Goal: Information Seeking & Learning: Learn about a topic

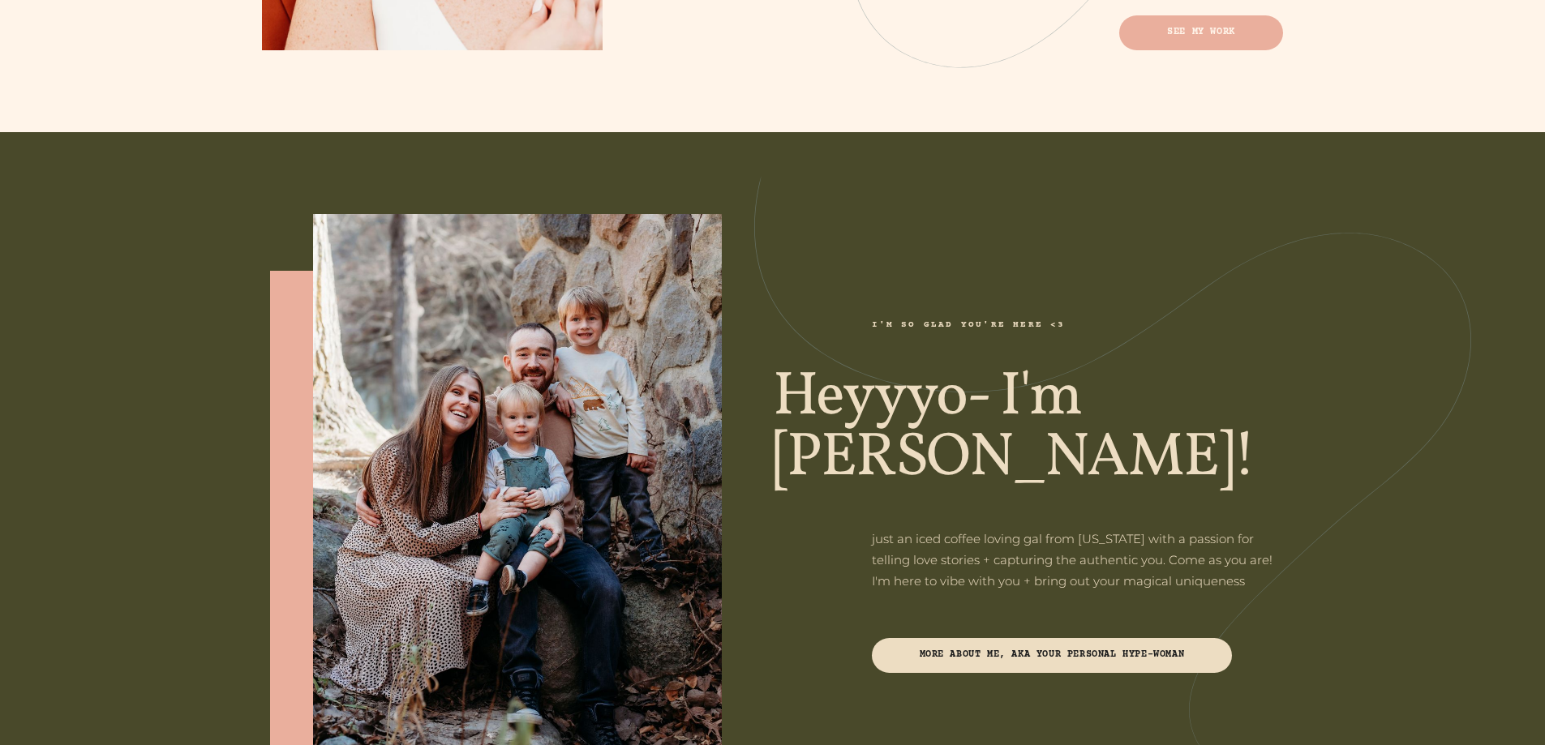
scroll to position [1378, 0]
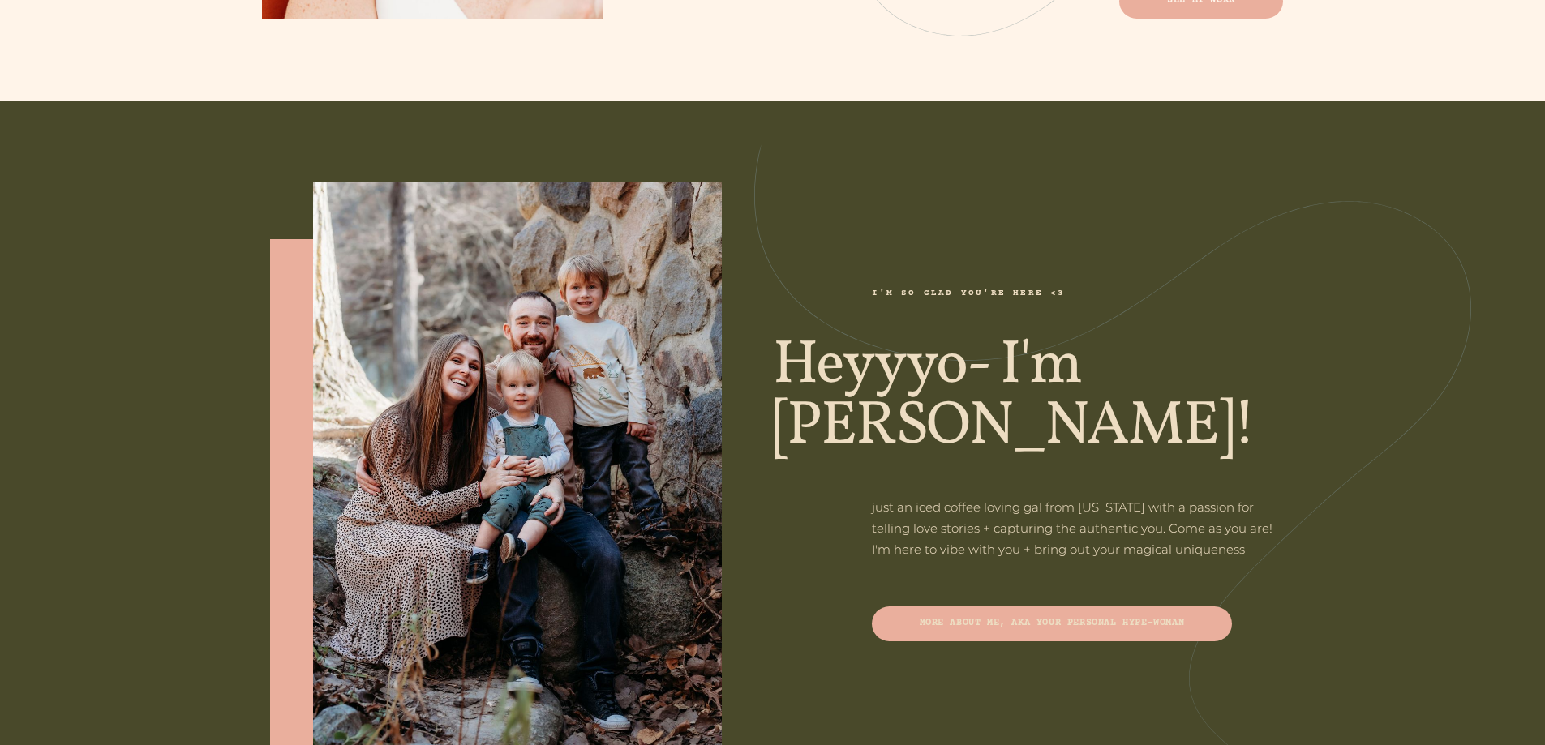
click at [1088, 618] on span "More about me, AKA your personal hype-woman" at bounding box center [1051, 623] width 265 height 11
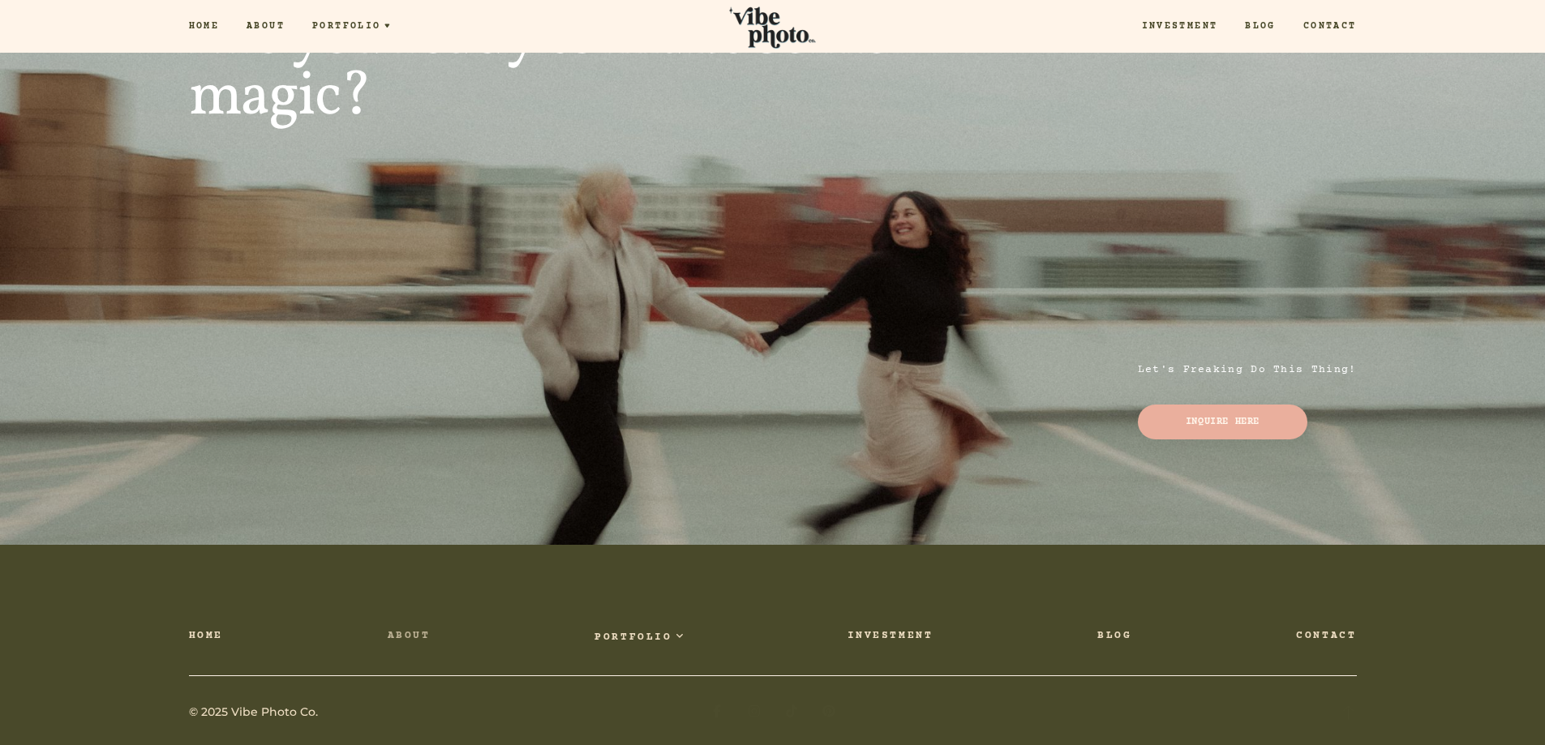
scroll to position [3135, 0]
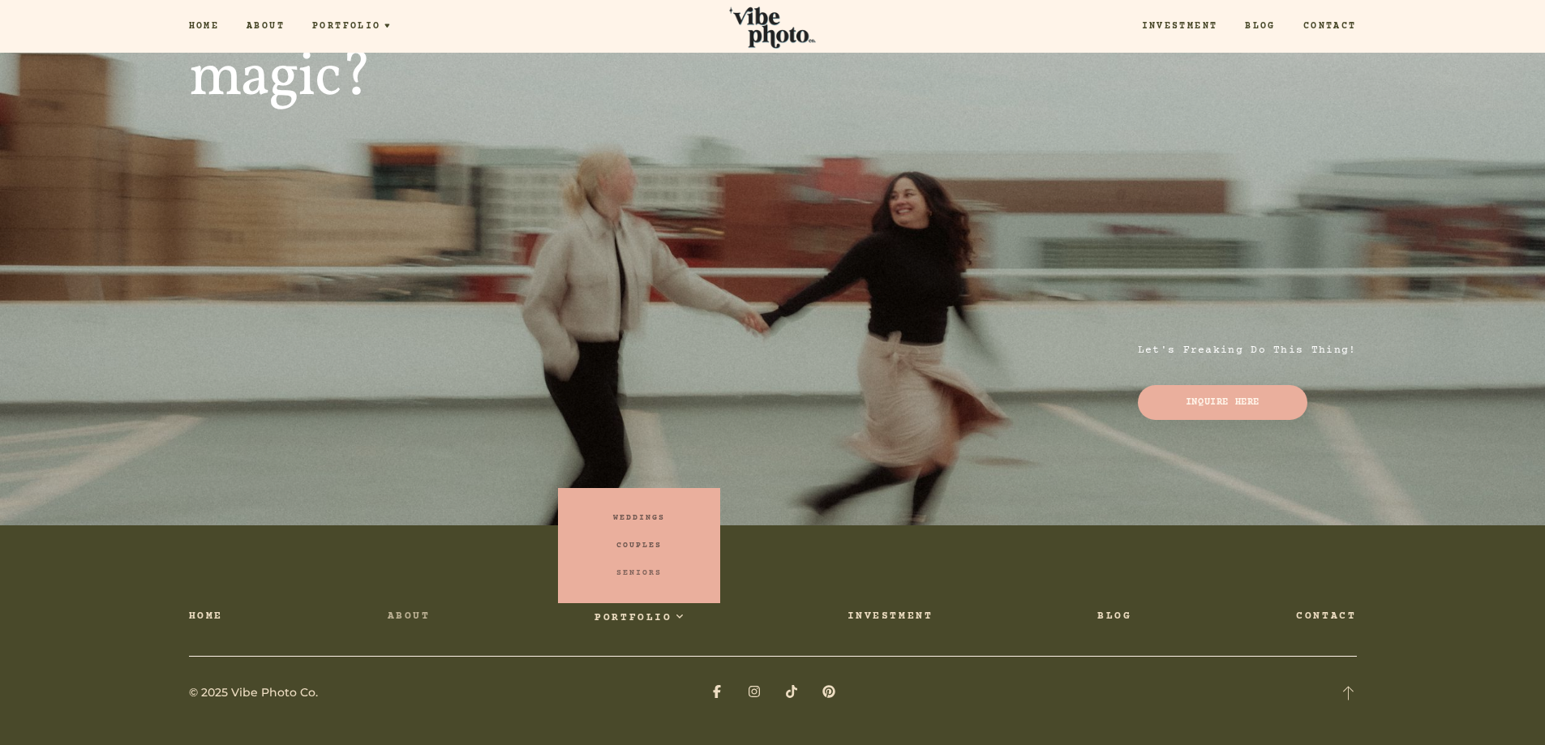
click at [634, 570] on link "Seniors" at bounding box center [639, 573] width 162 height 28
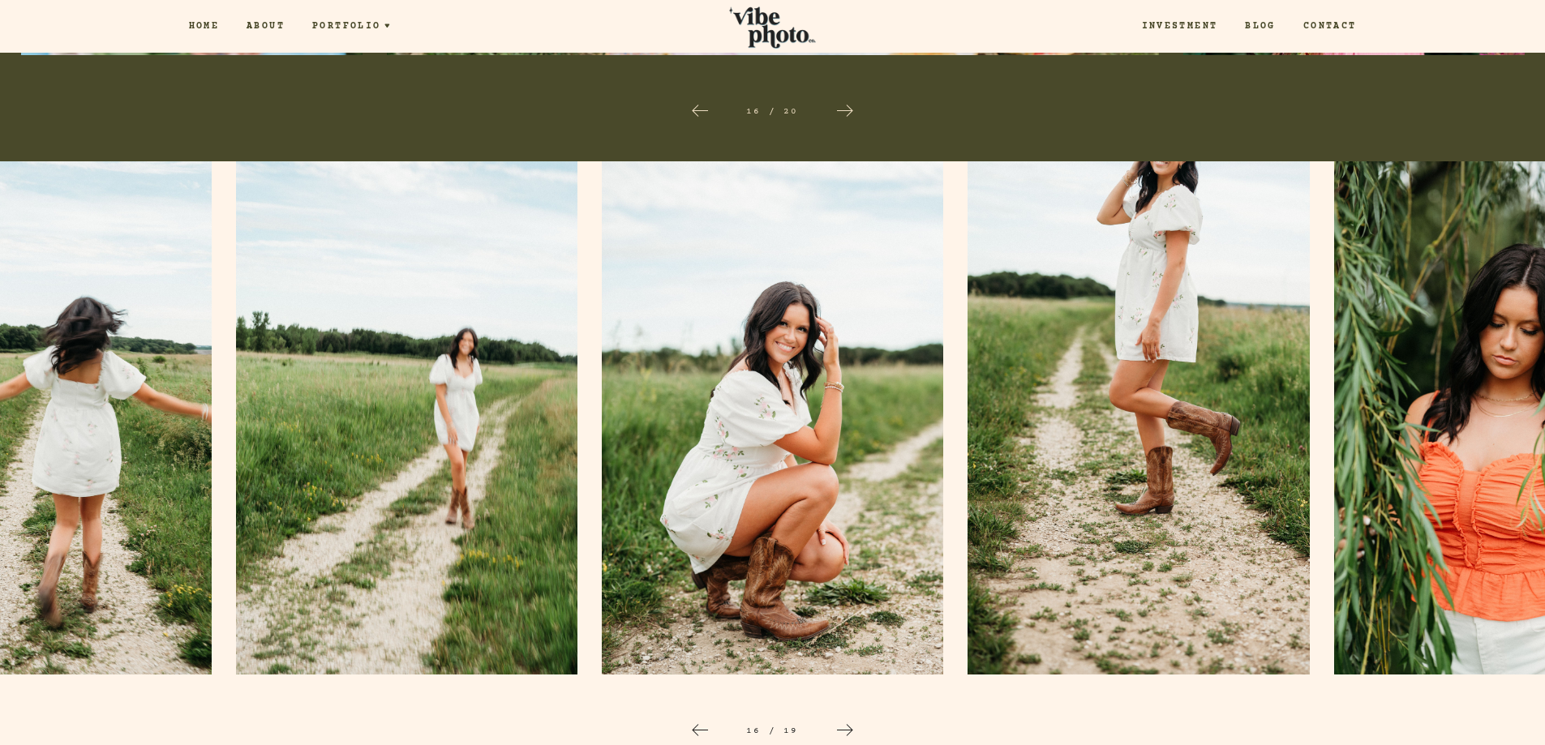
scroll to position [2004, 0]
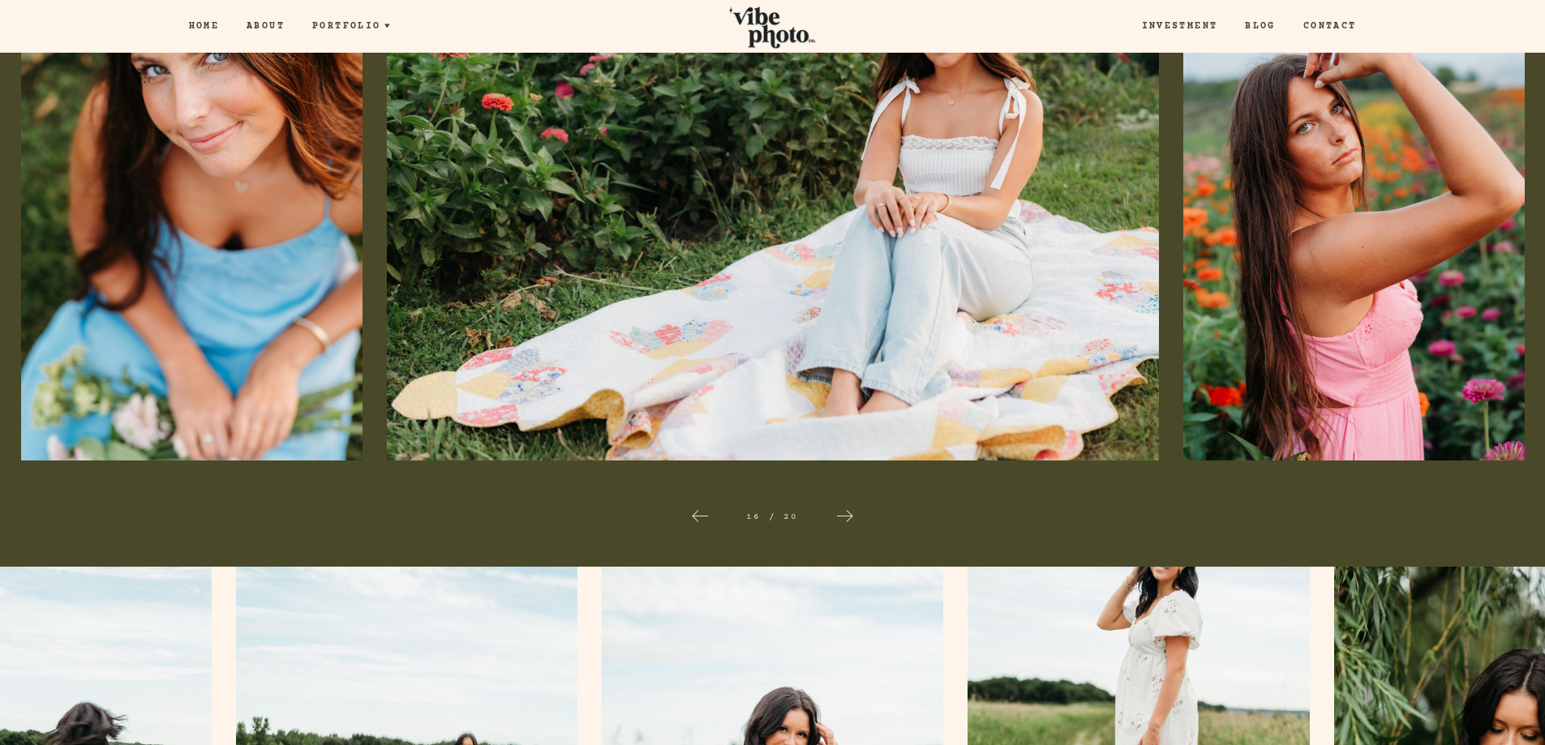
click at [264, 23] on link "About" at bounding box center [266, 26] width 66 height 14
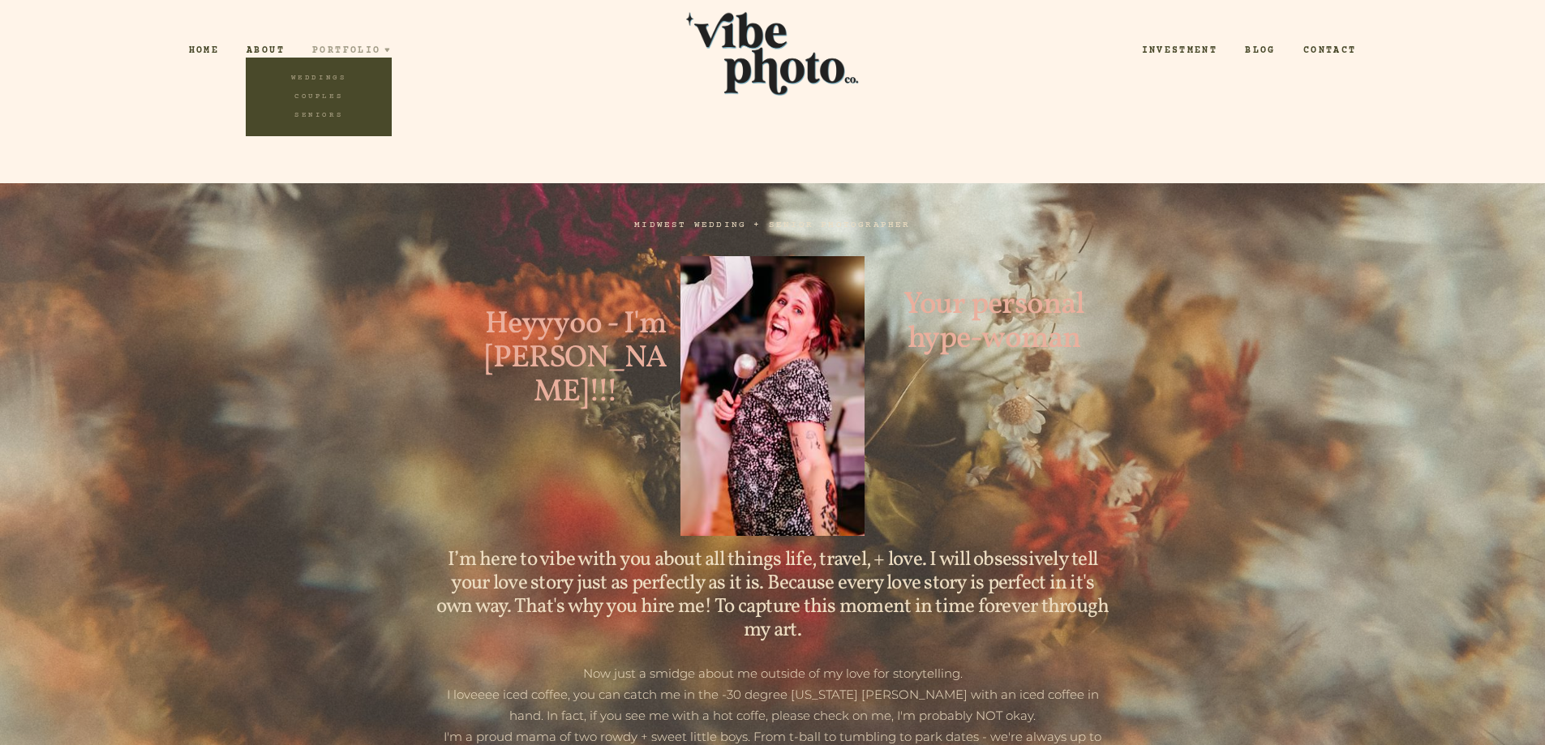
click at [379, 48] on span "Portfolio" at bounding box center [346, 51] width 68 height 10
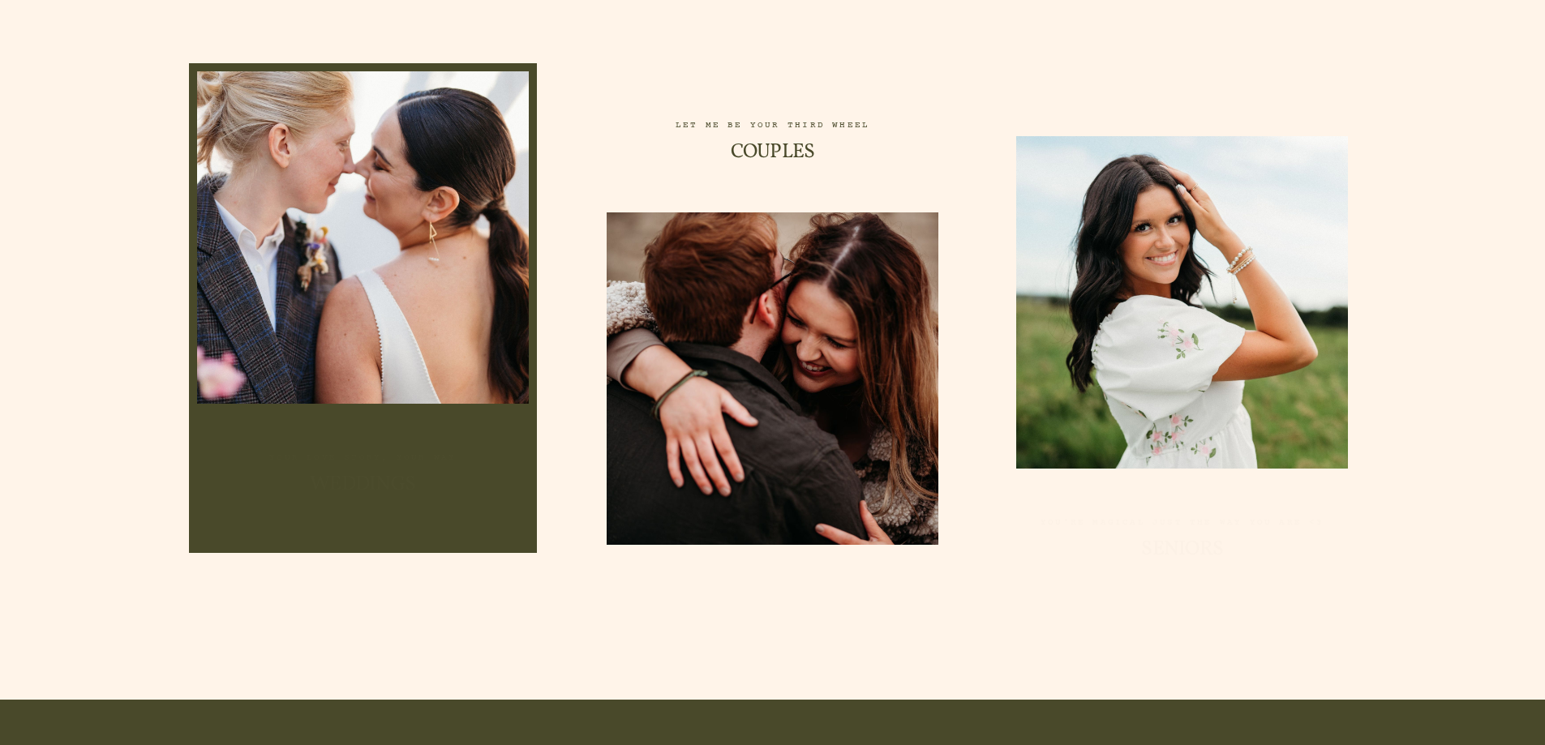
scroll to position [811, 0]
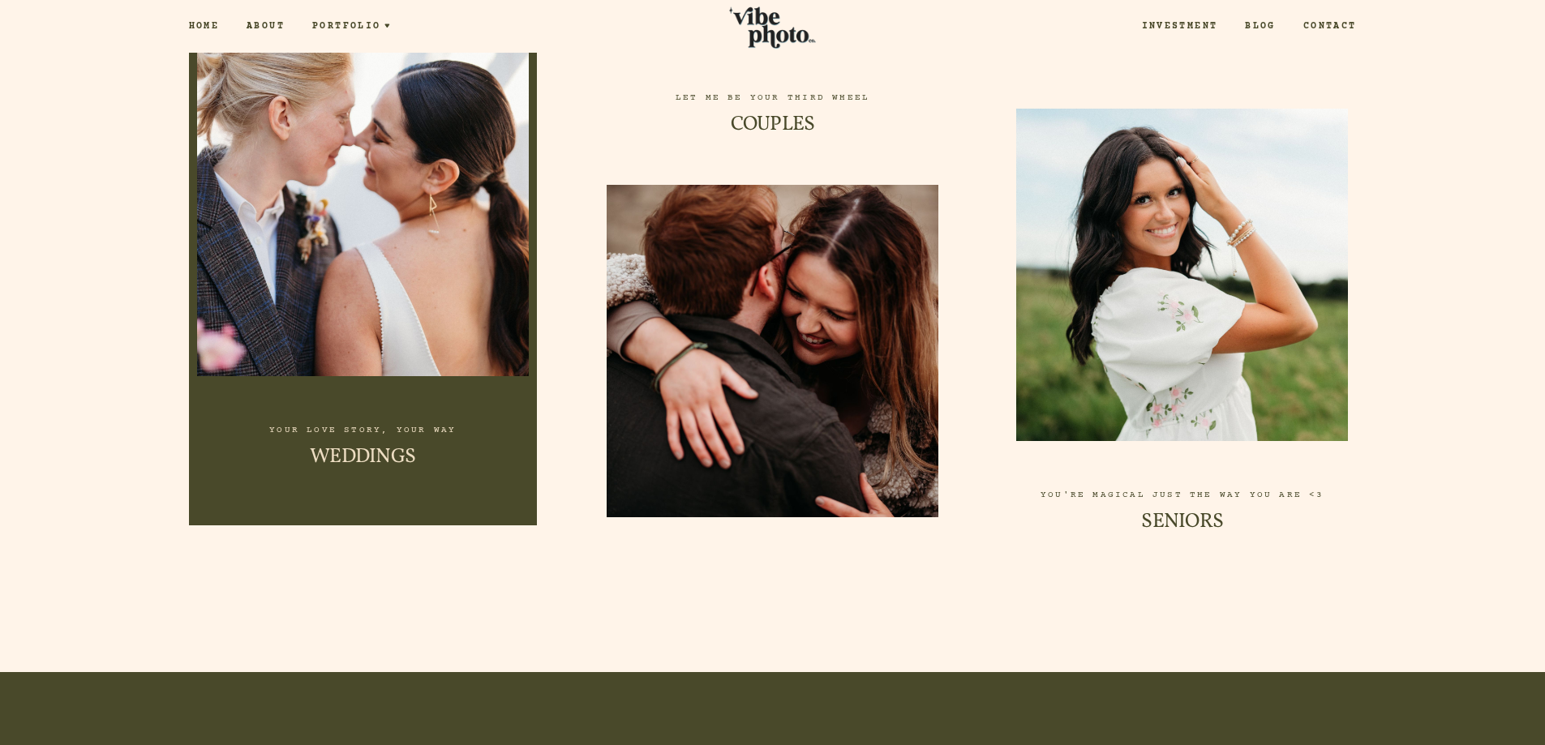
click at [347, 445] on span "WEDDINGS" at bounding box center [362, 457] width 105 height 24
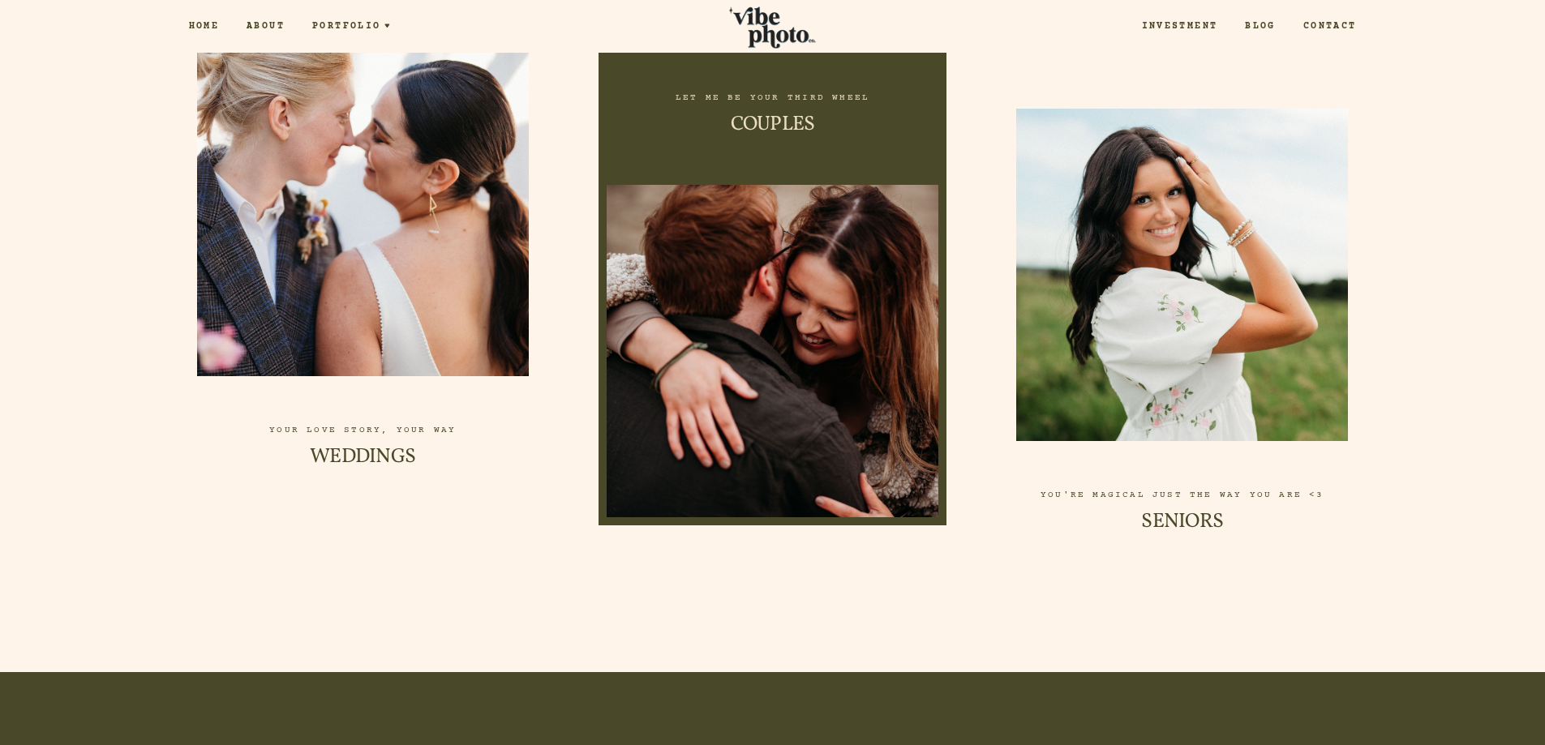
click at [833, 309] on div at bounding box center [772, 351] width 332 height 332
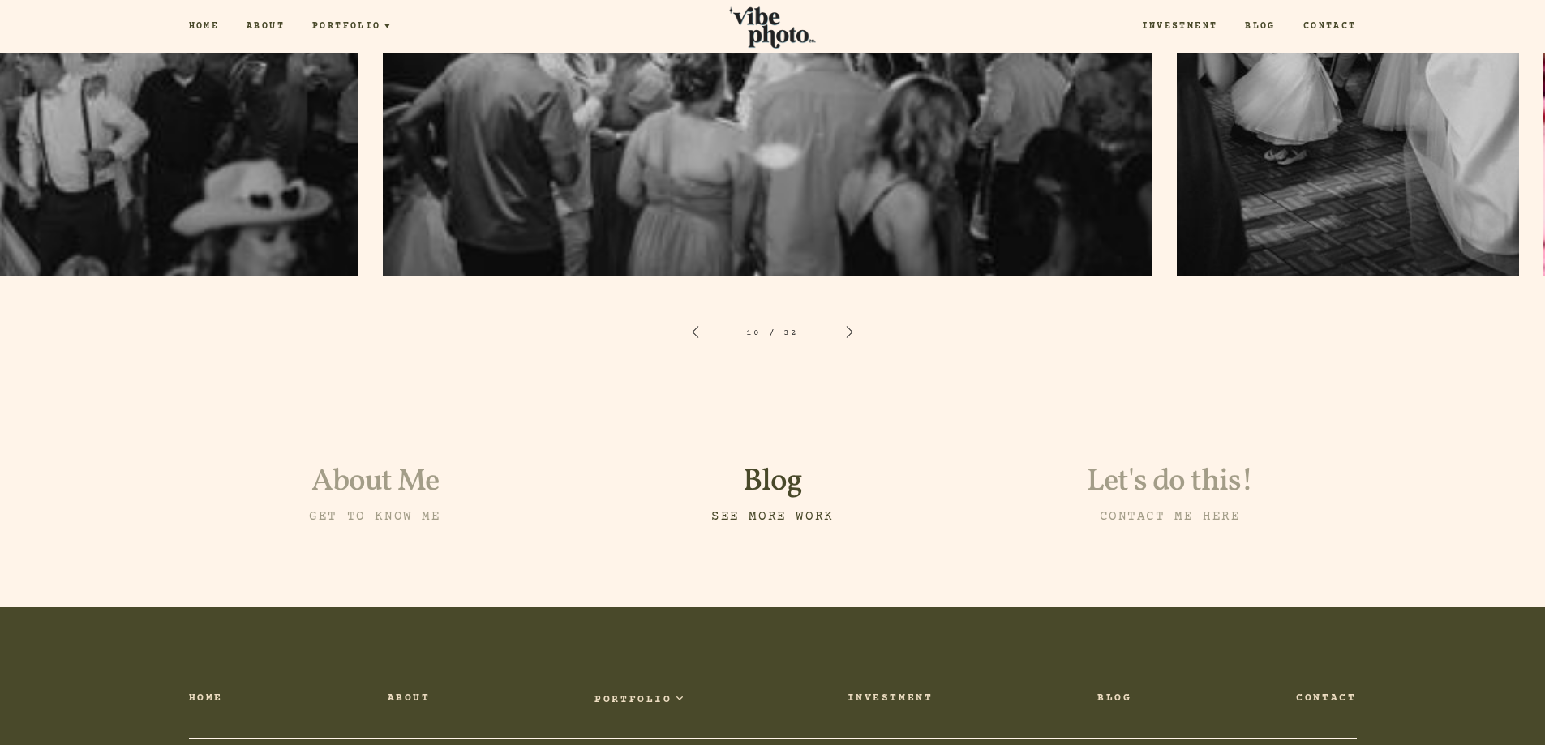
scroll to position [2564, 0]
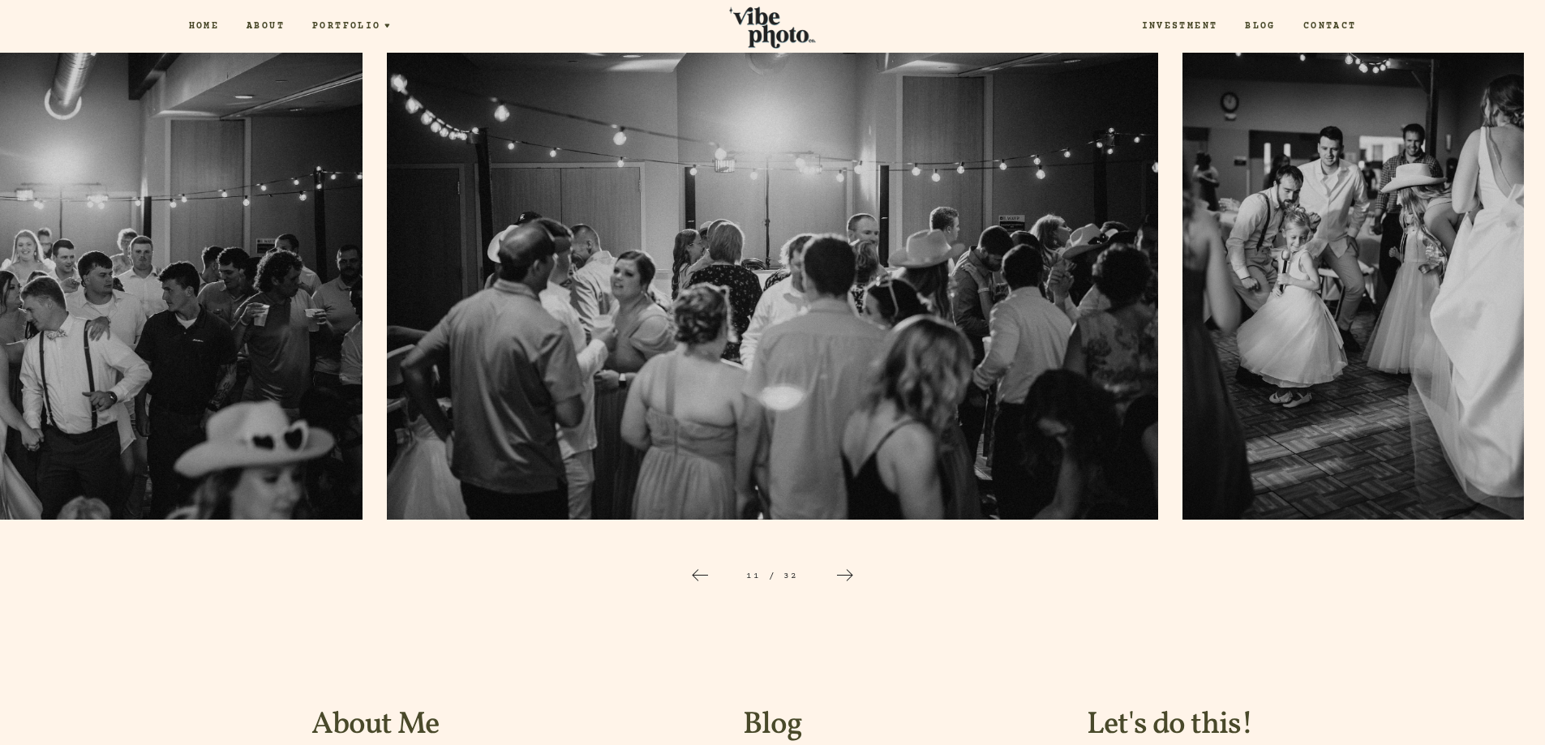
click at [847, 572] on icon at bounding box center [844, 575] width 19 height 19
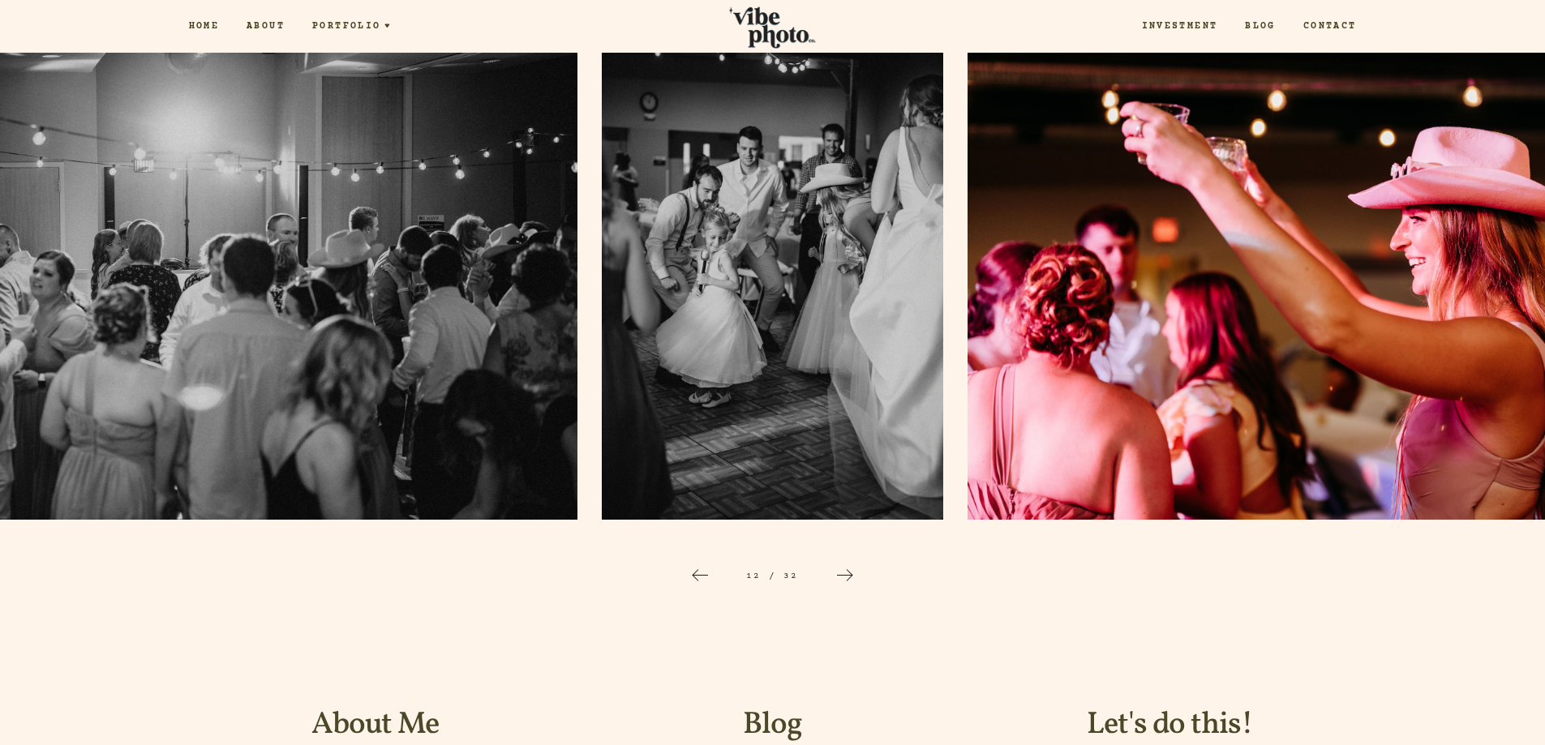
click at [847, 572] on icon at bounding box center [844, 575] width 19 height 19
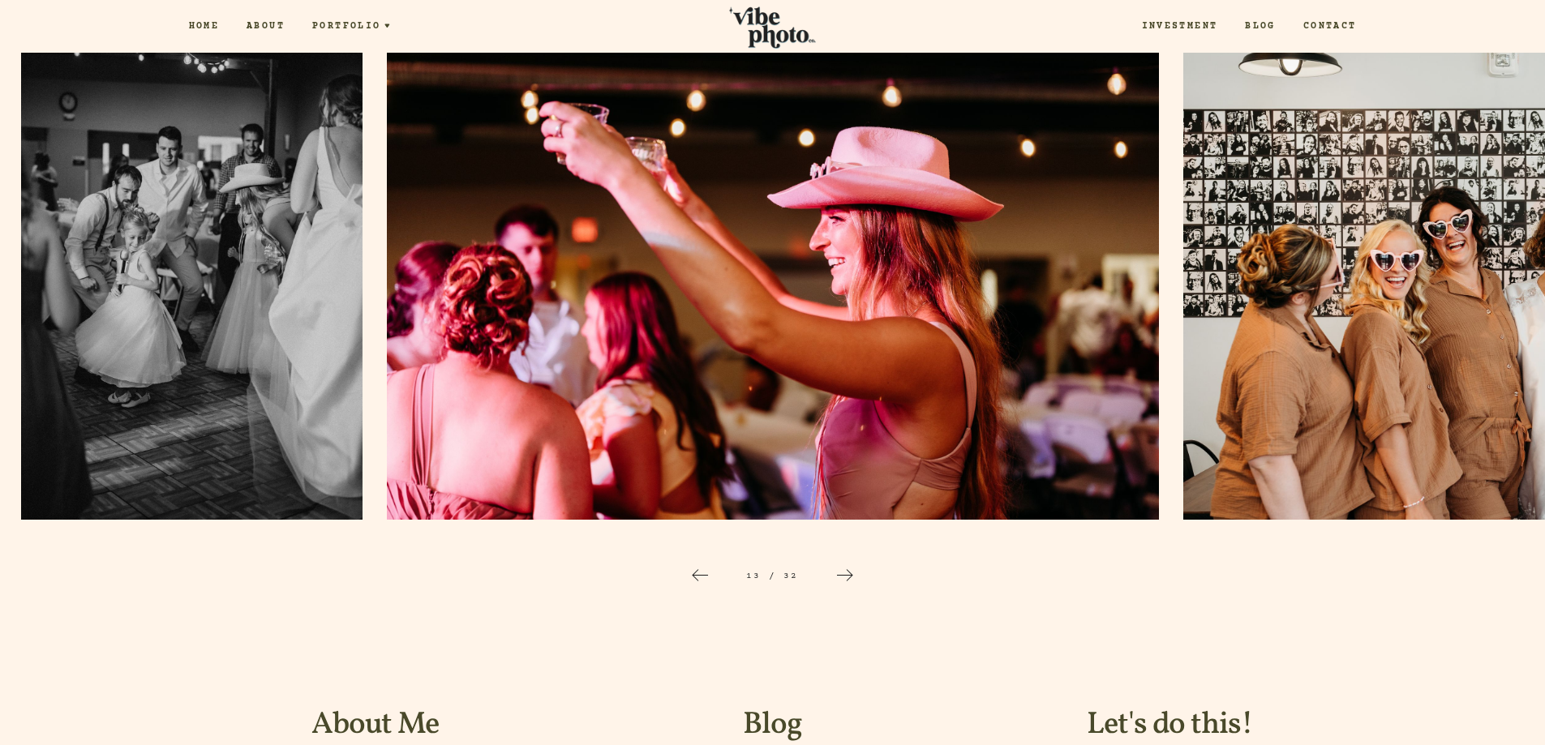
click at [847, 572] on icon at bounding box center [844, 575] width 19 height 19
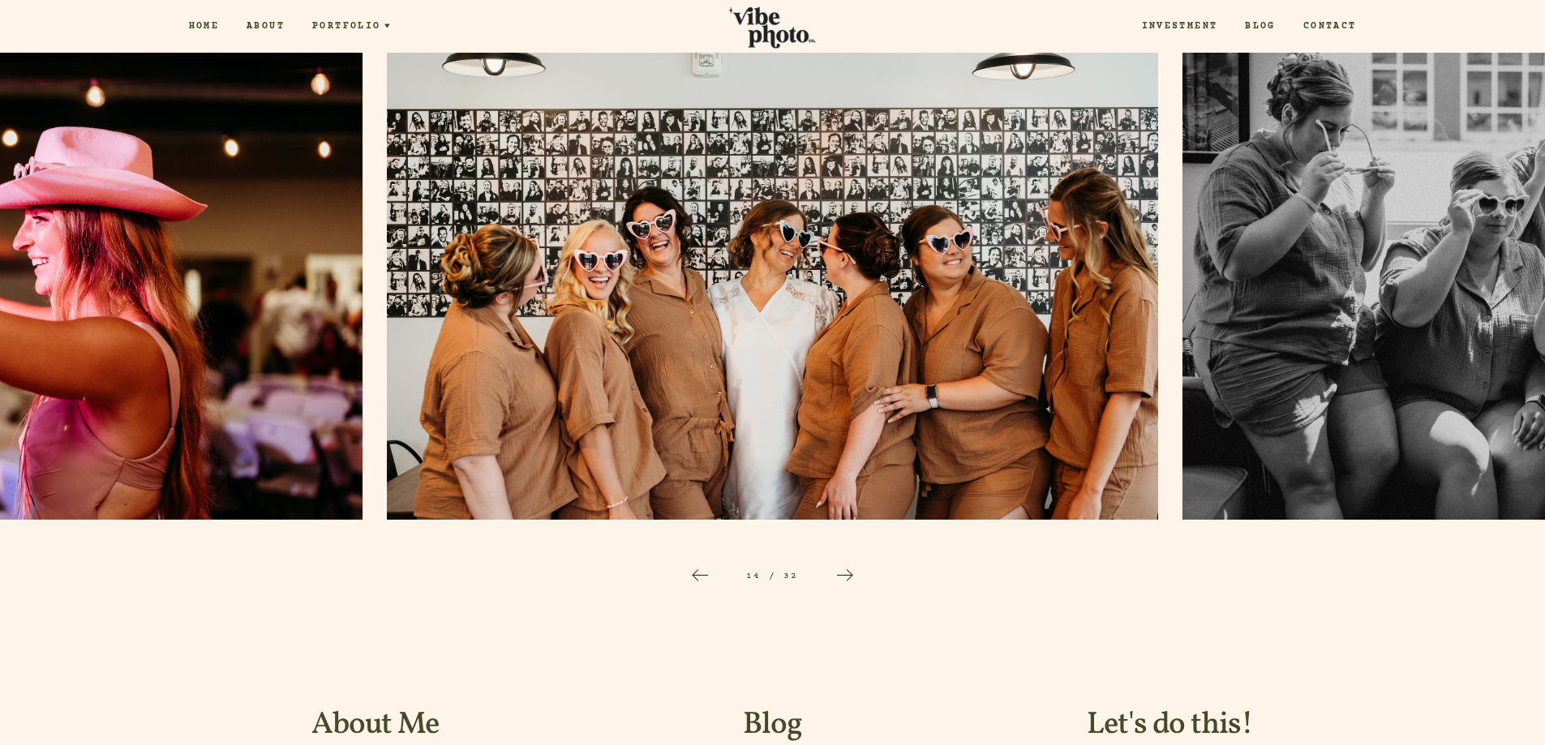
click at [847, 572] on icon at bounding box center [844, 575] width 19 height 19
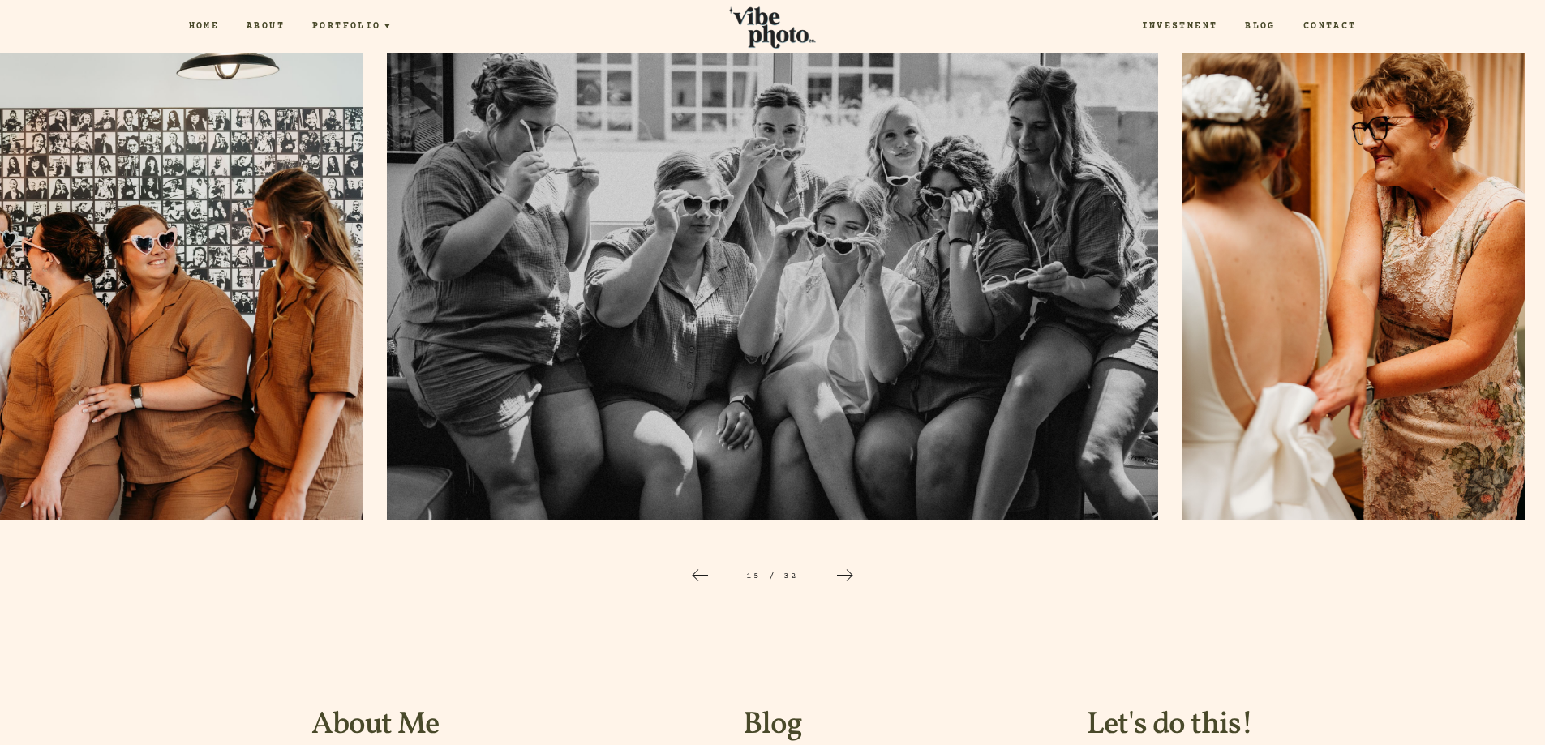
click at [847, 572] on icon at bounding box center [844, 575] width 19 height 19
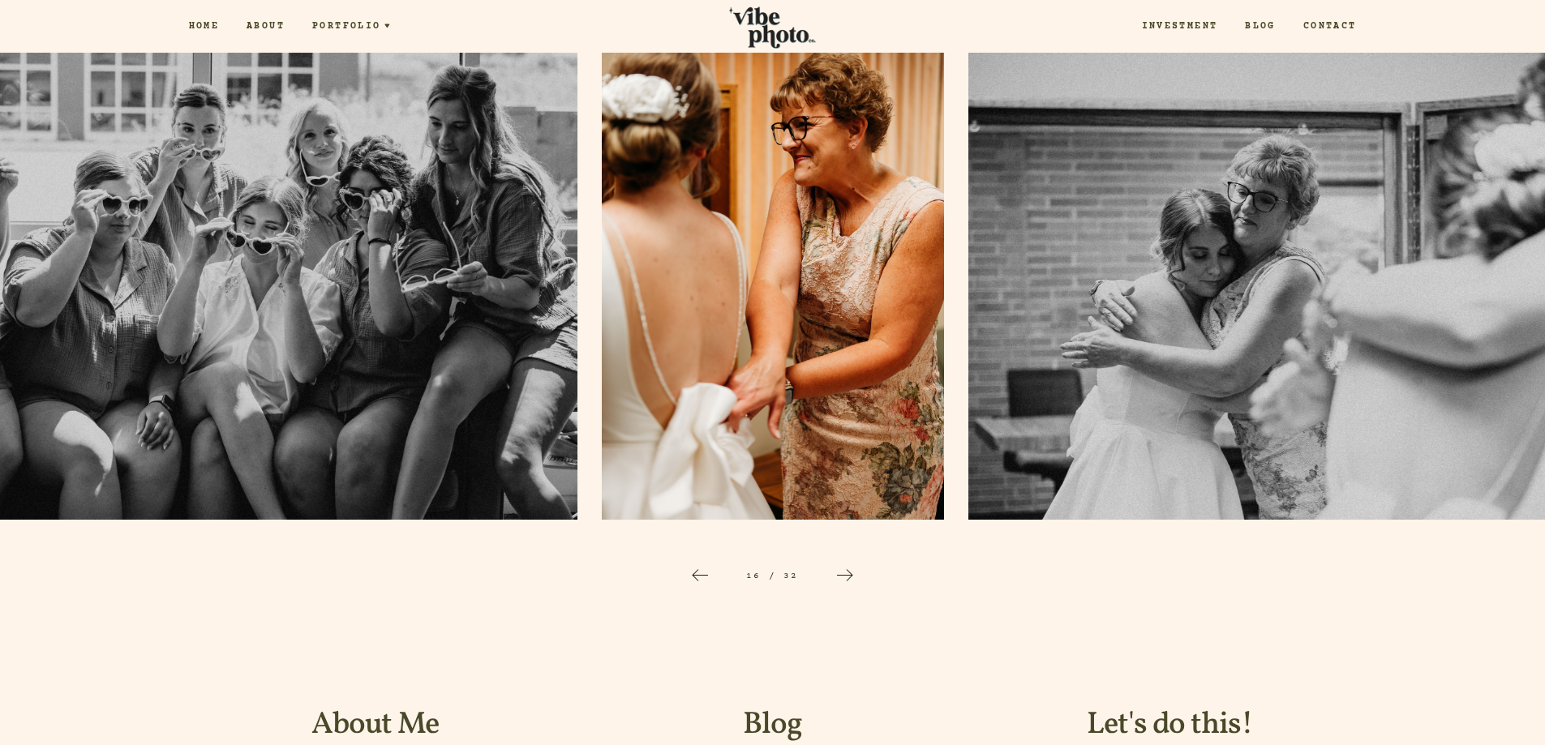
click at [847, 572] on icon at bounding box center [844, 575] width 19 height 19
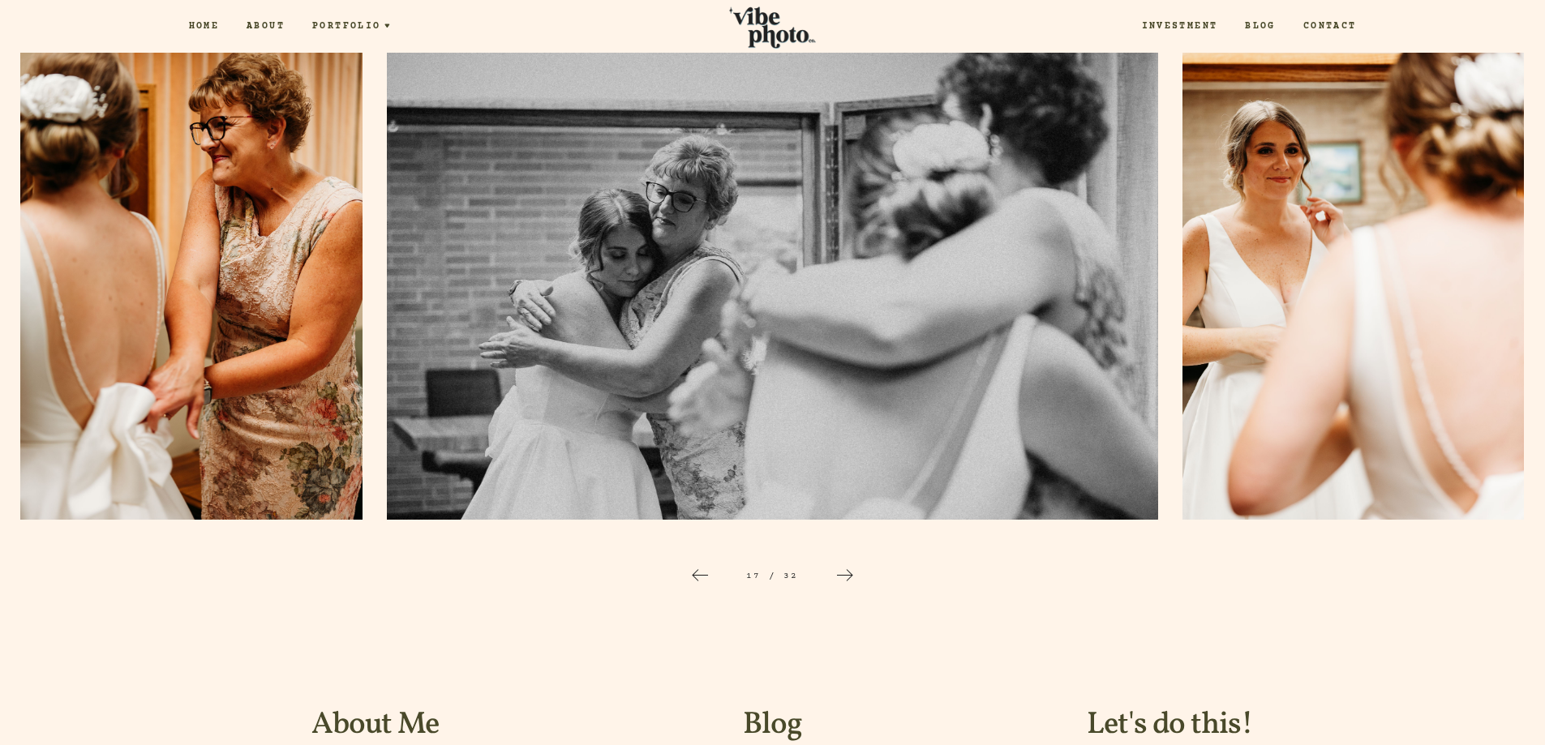
click at [847, 572] on icon at bounding box center [844, 575] width 19 height 19
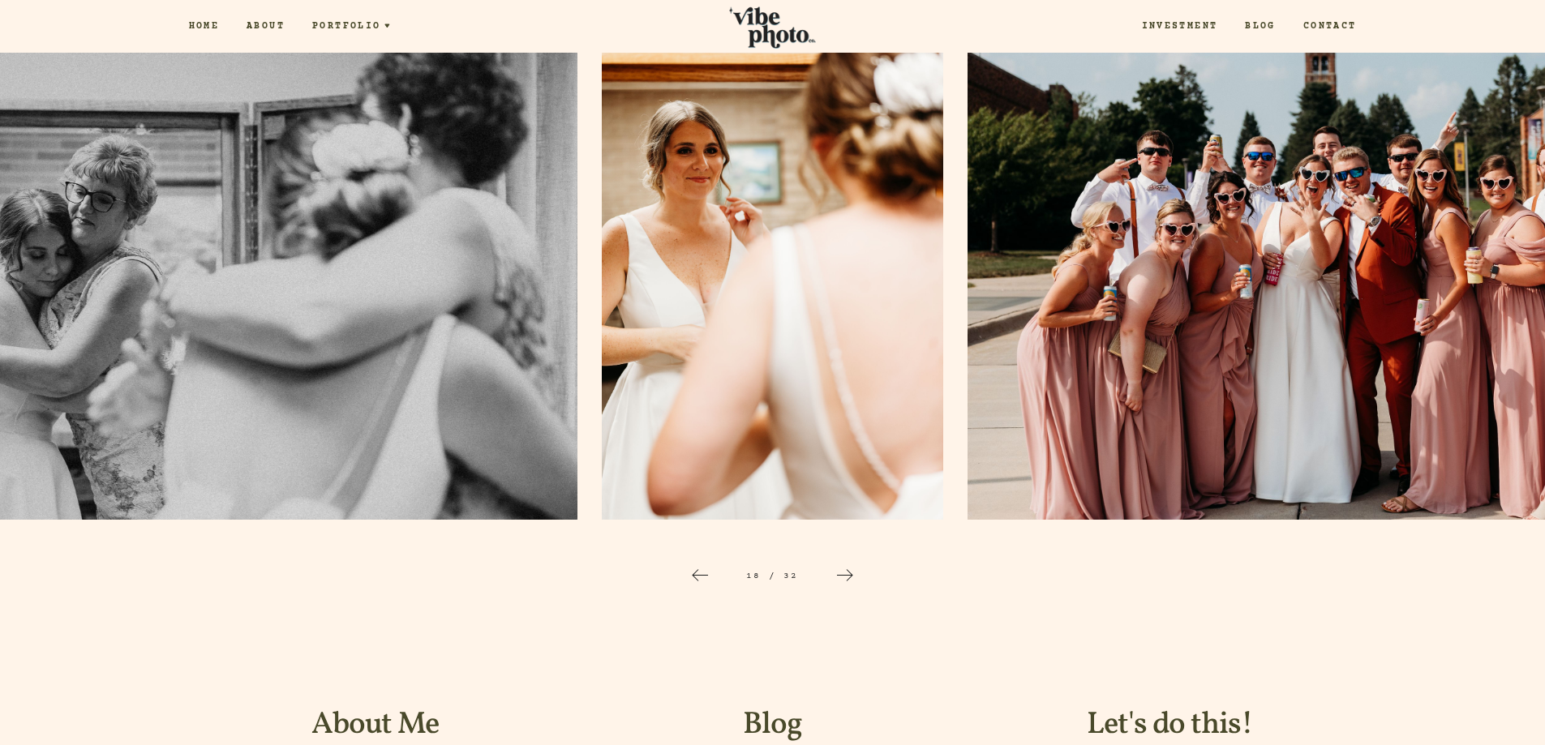
click at [847, 572] on icon at bounding box center [844, 575] width 19 height 19
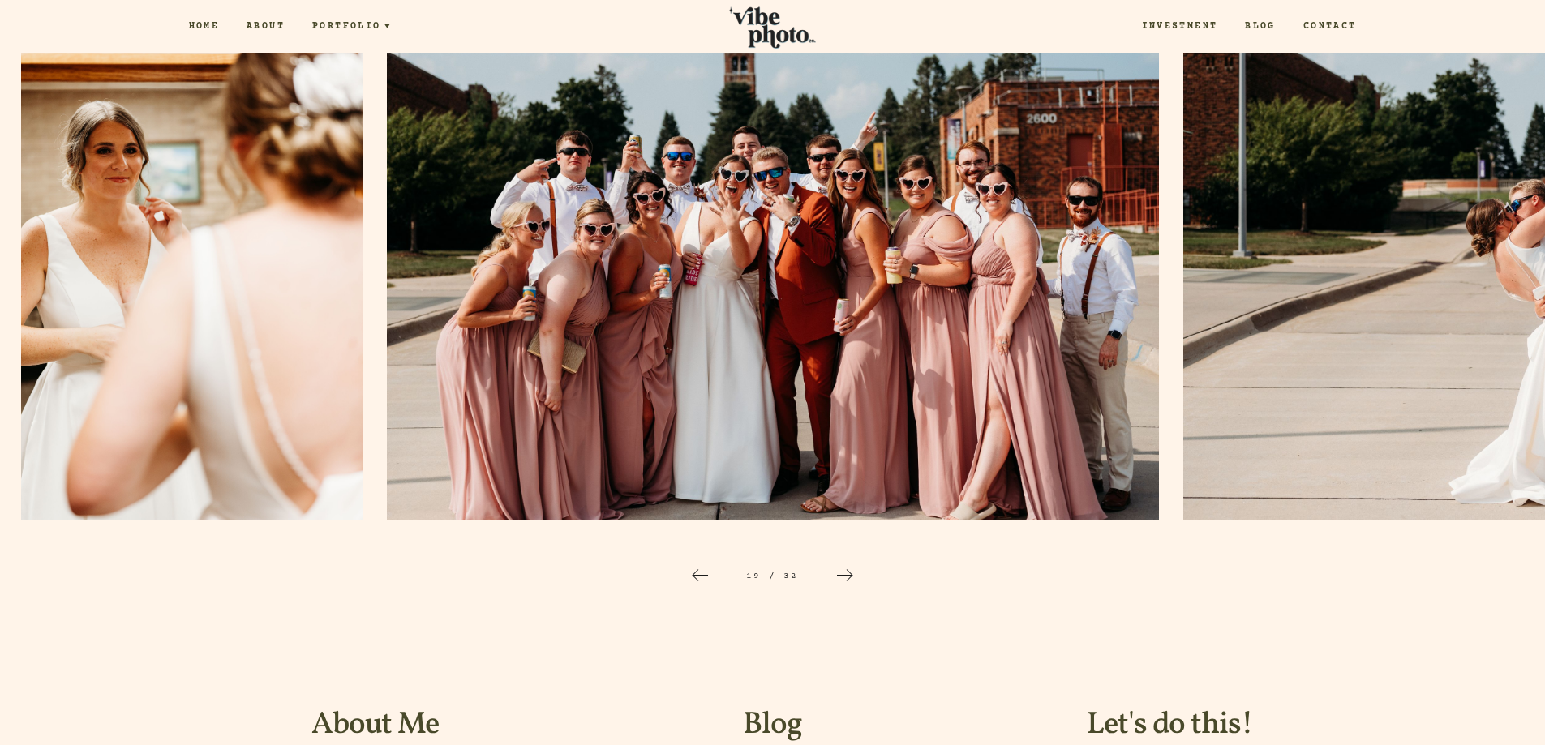
click at [847, 572] on icon at bounding box center [844, 575] width 19 height 19
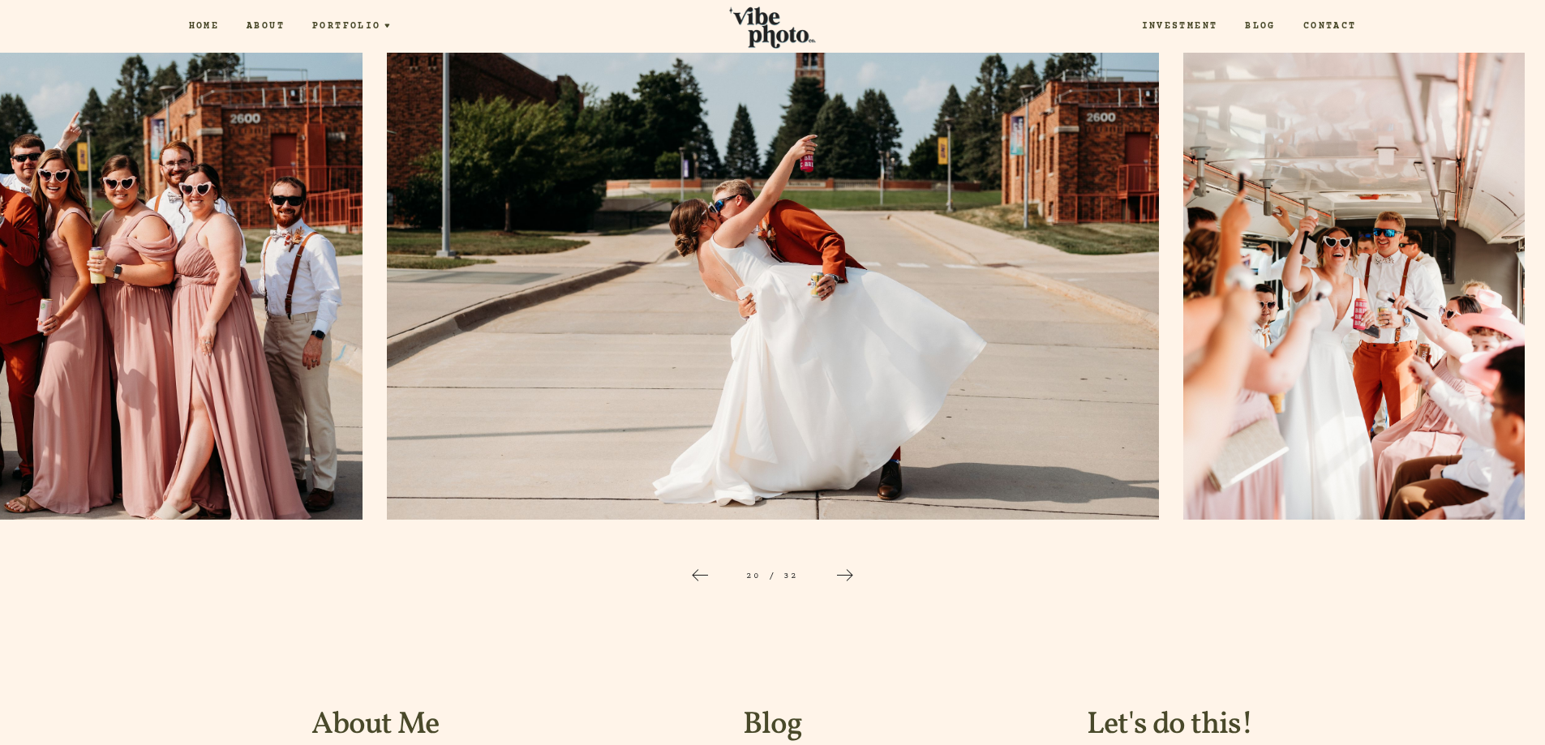
click at [847, 572] on icon at bounding box center [844, 575] width 19 height 19
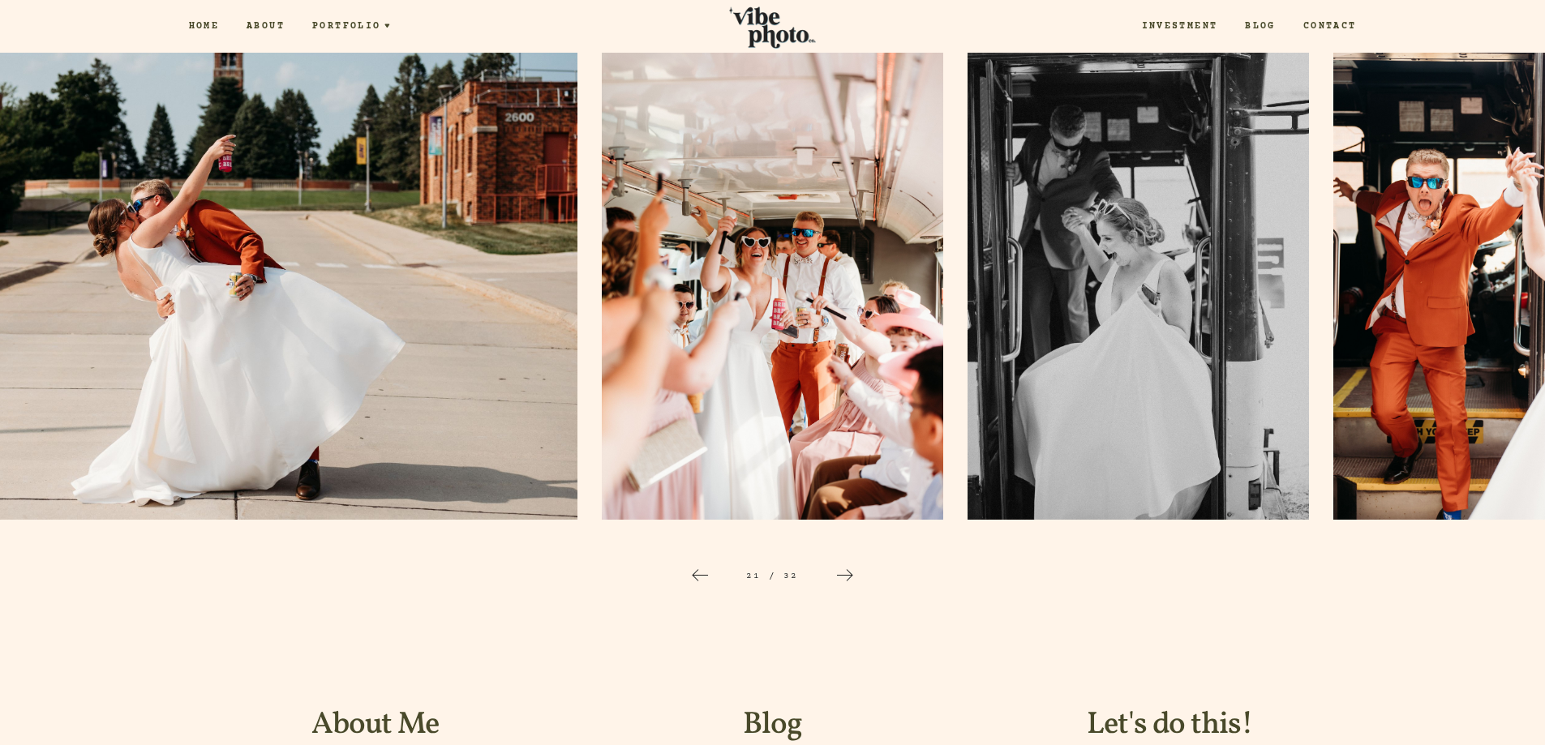
click at [847, 572] on icon at bounding box center [844, 575] width 19 height 19
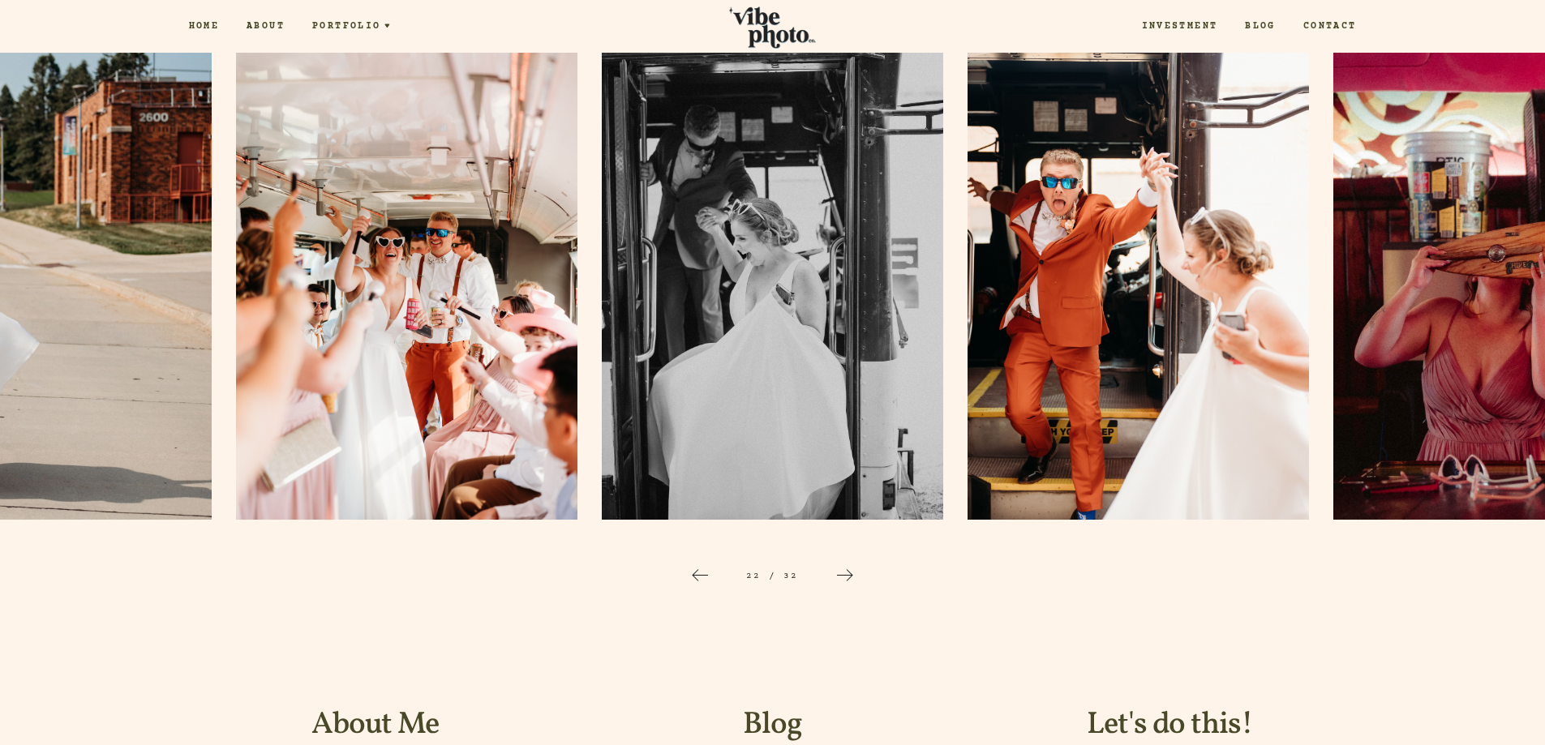
click at [847, 572] on icon at bounding box center [844, 575] width 19 height 19
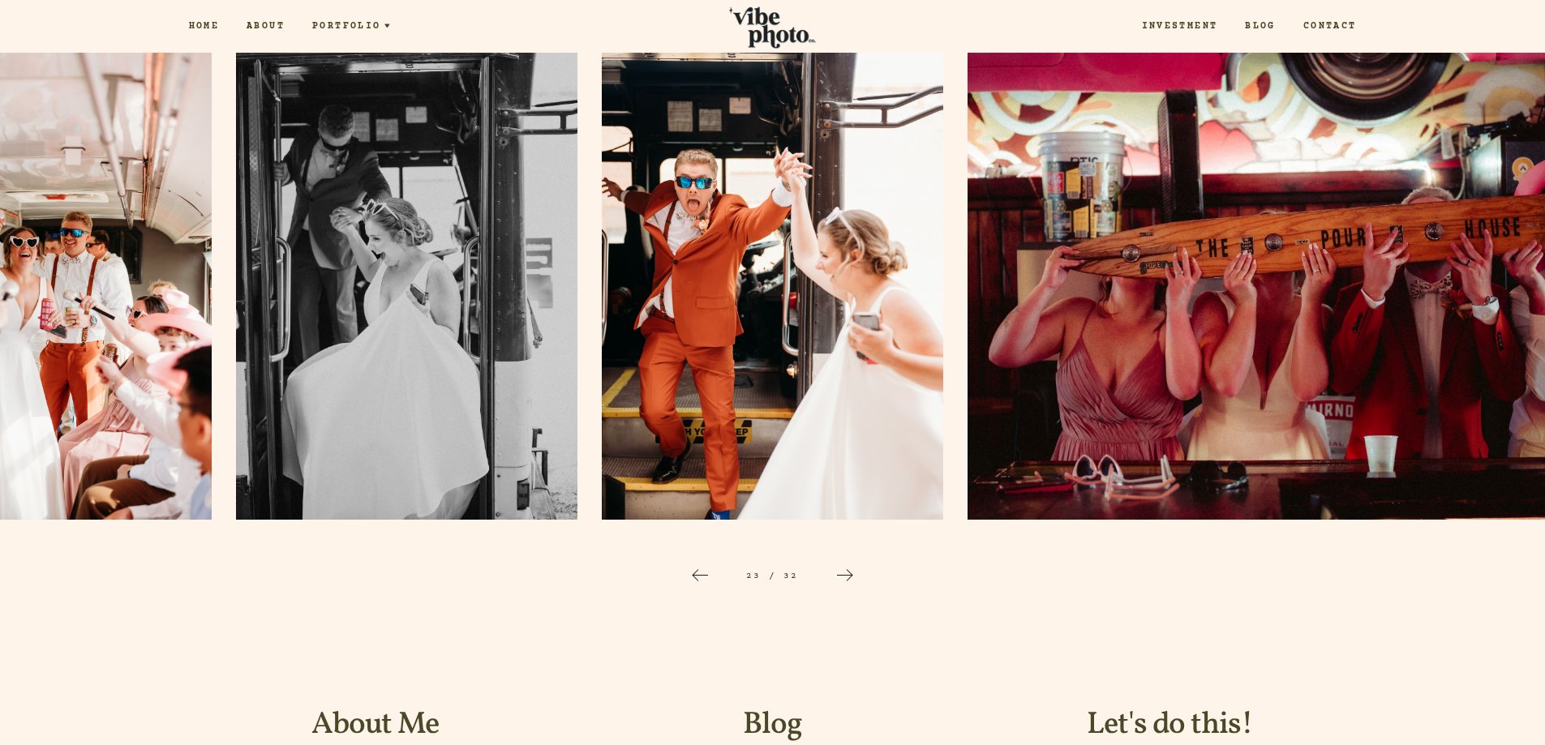
click at [847, 572] on icon at bounding box center [844, 575] width 19 height 19
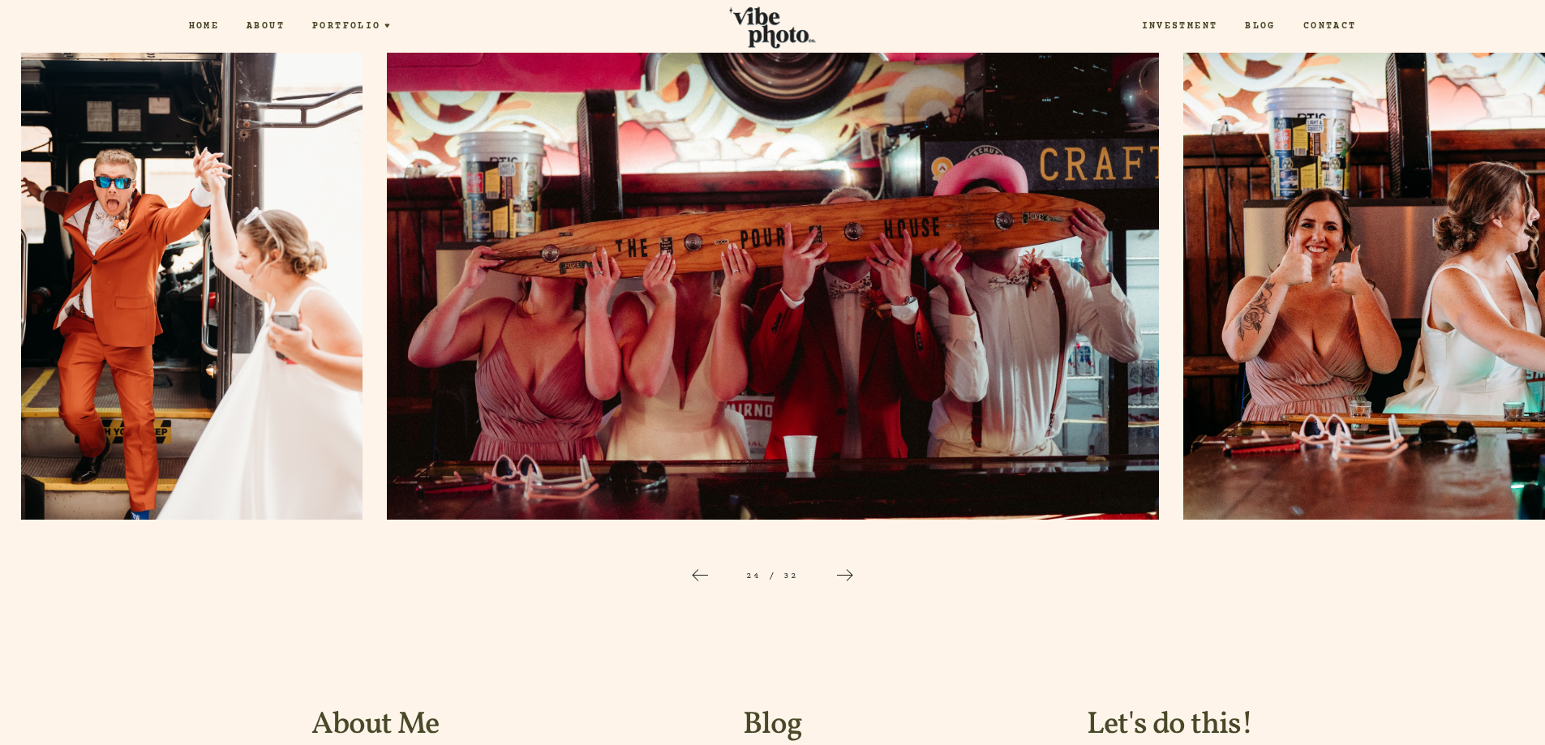
click at [847, 572] on icon at bounding box center [844, 575] width 19 height 19
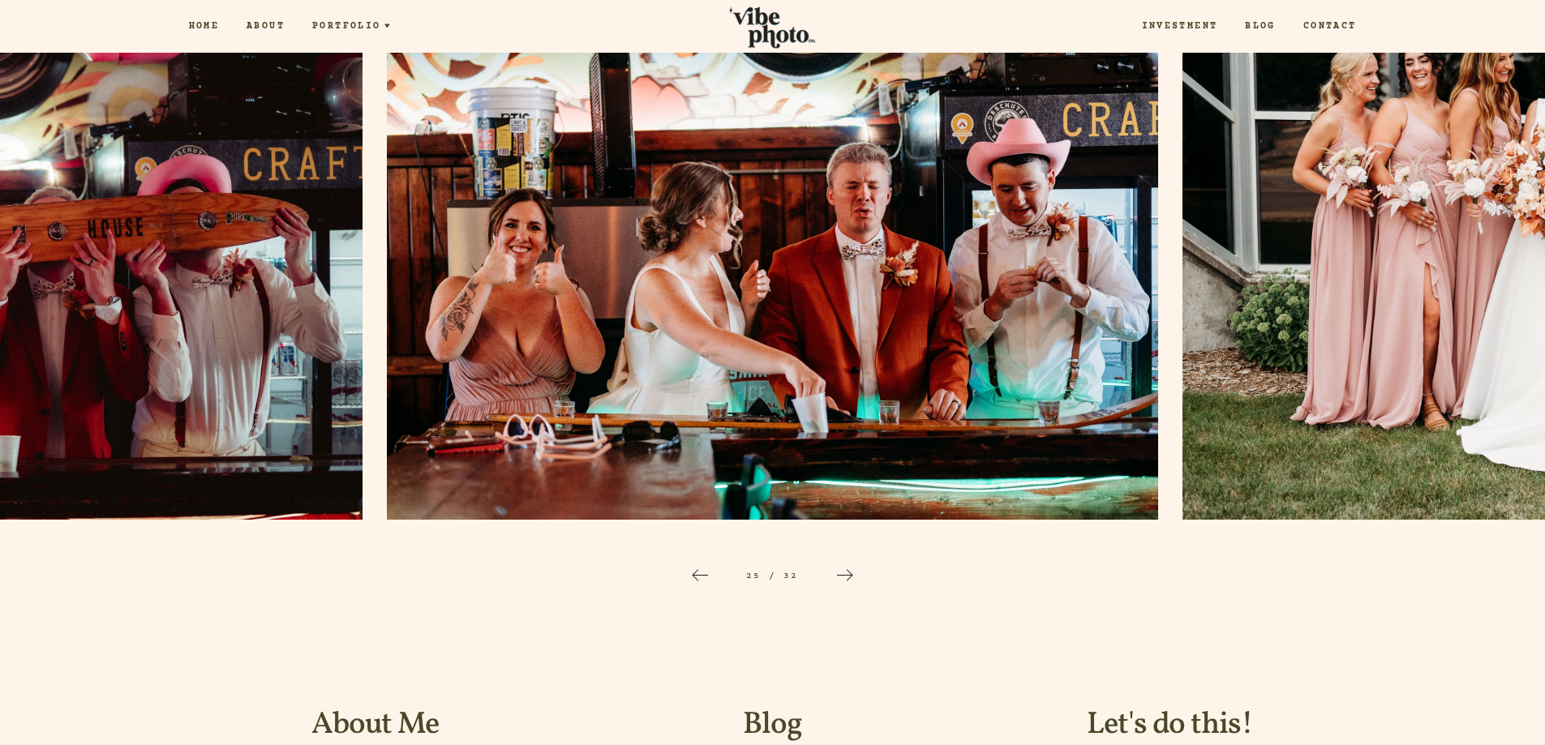
click at [847, 572] on icon at bounding box center [844, 575] width 19 height 19
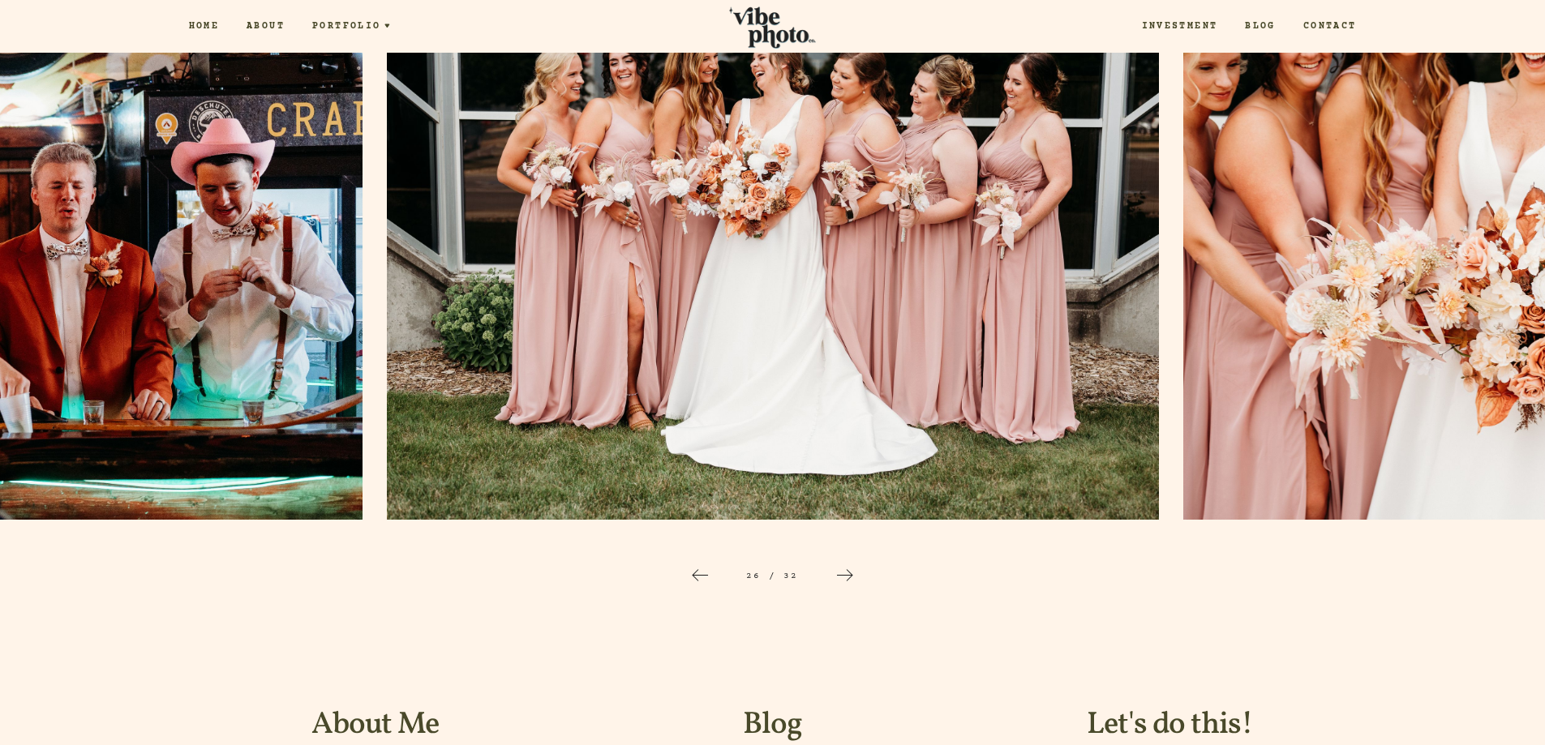
click at [847, 572] on icon at bounding box center [844, 575] width 19 height 19
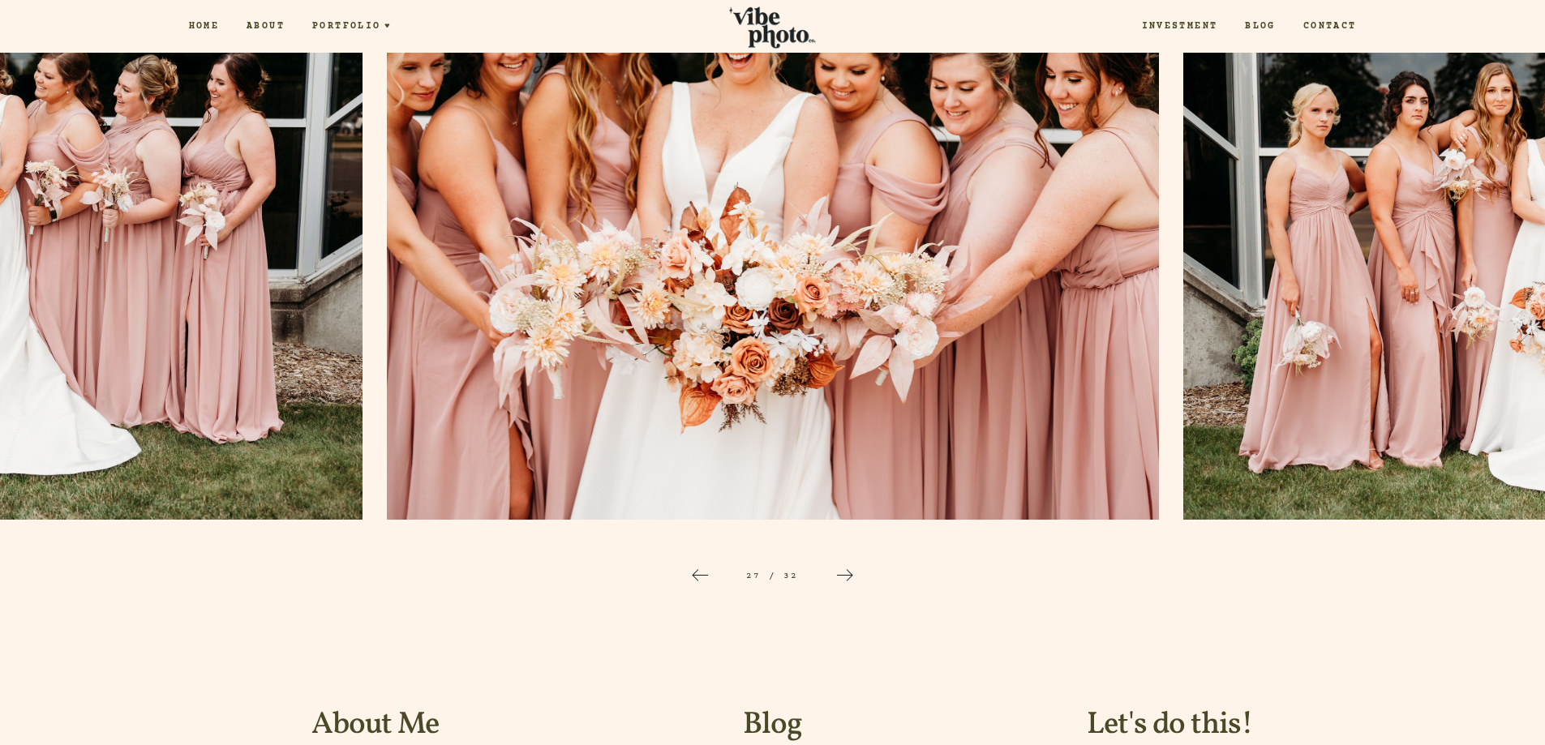
click at [847, 572] on icon at bounding box center [844, 575] width 19 height 19
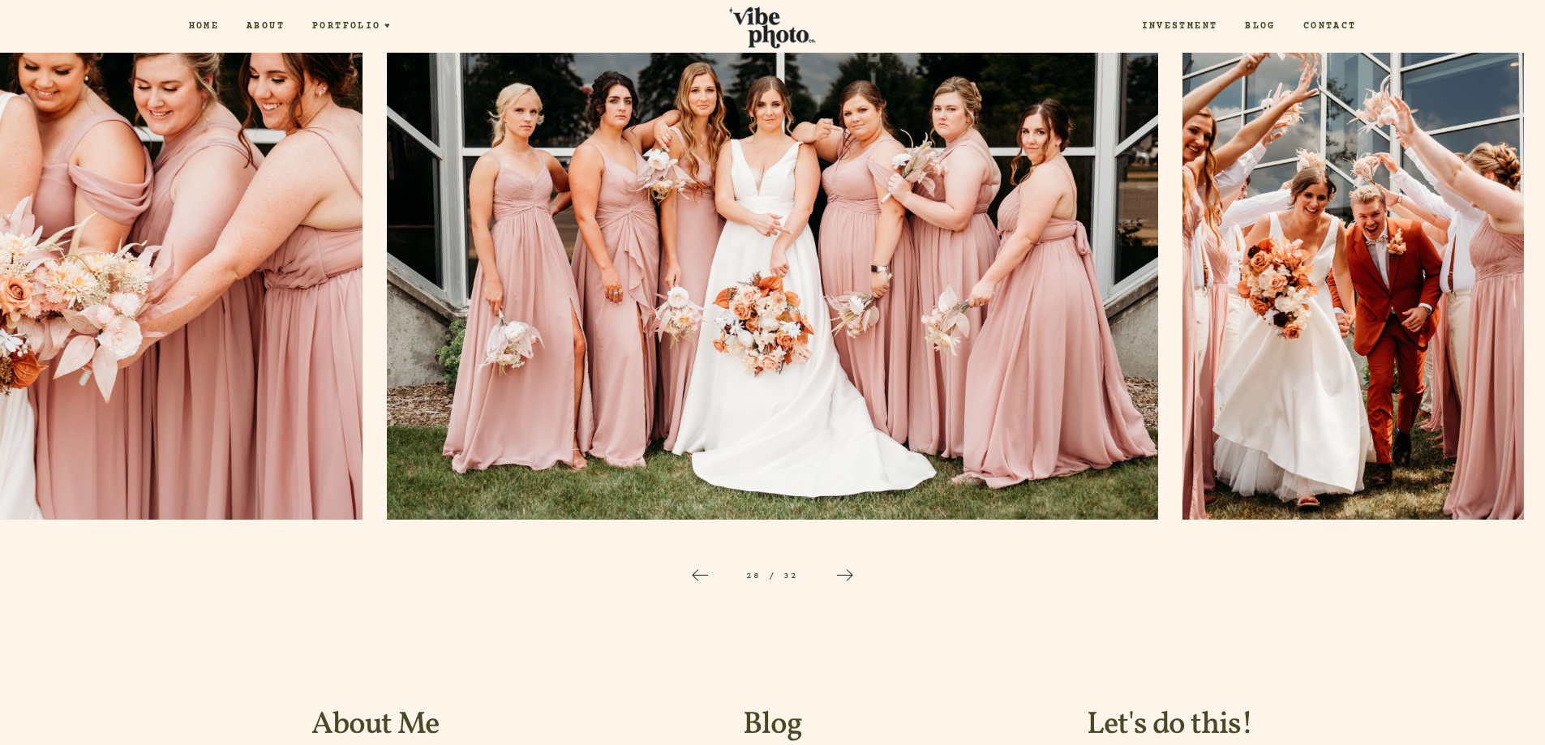
click at [847, 572] on icon at bounding box center [844, 575] width 19 height 19
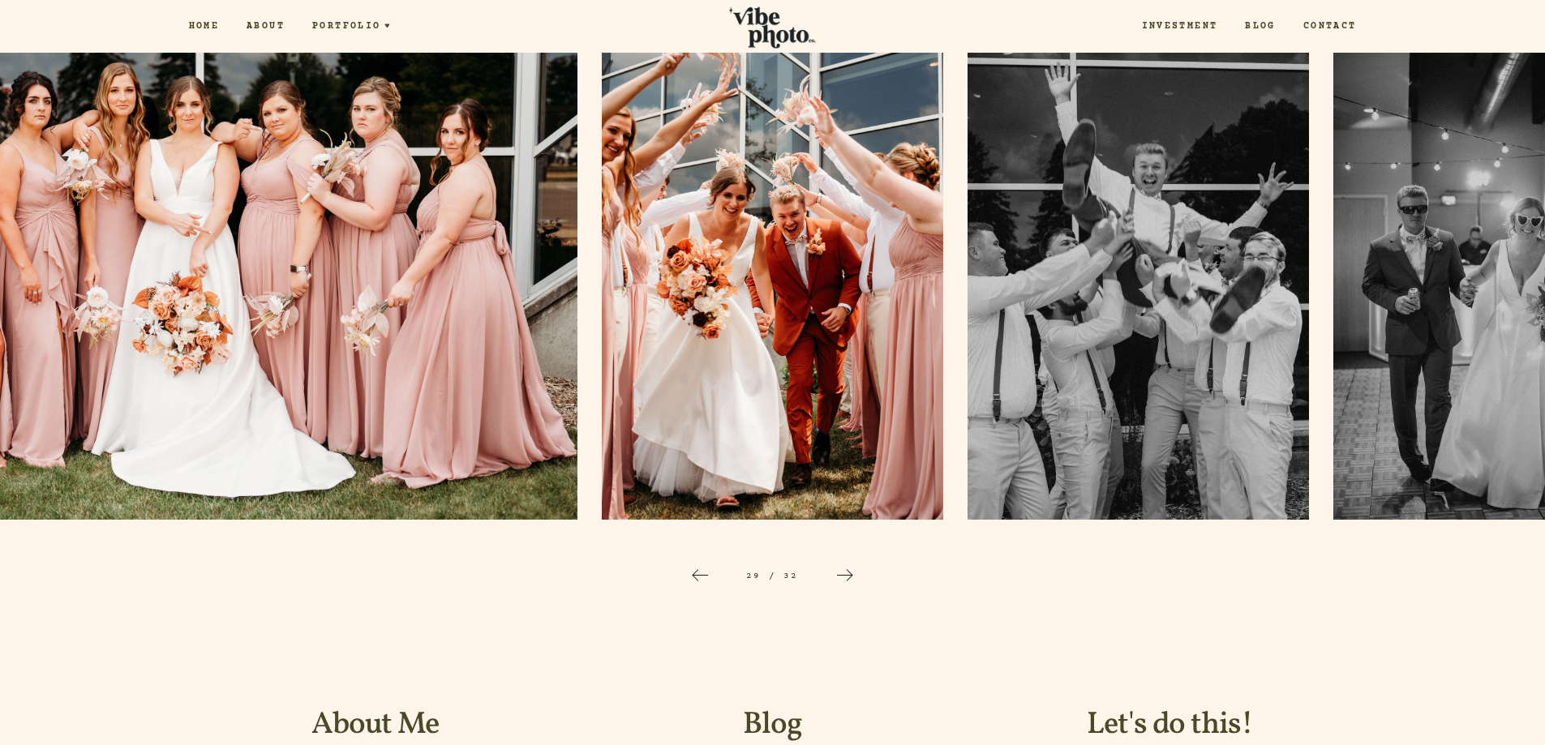
click at [847, 572] on icon at bounding box center [844, 575] width 19 height 19
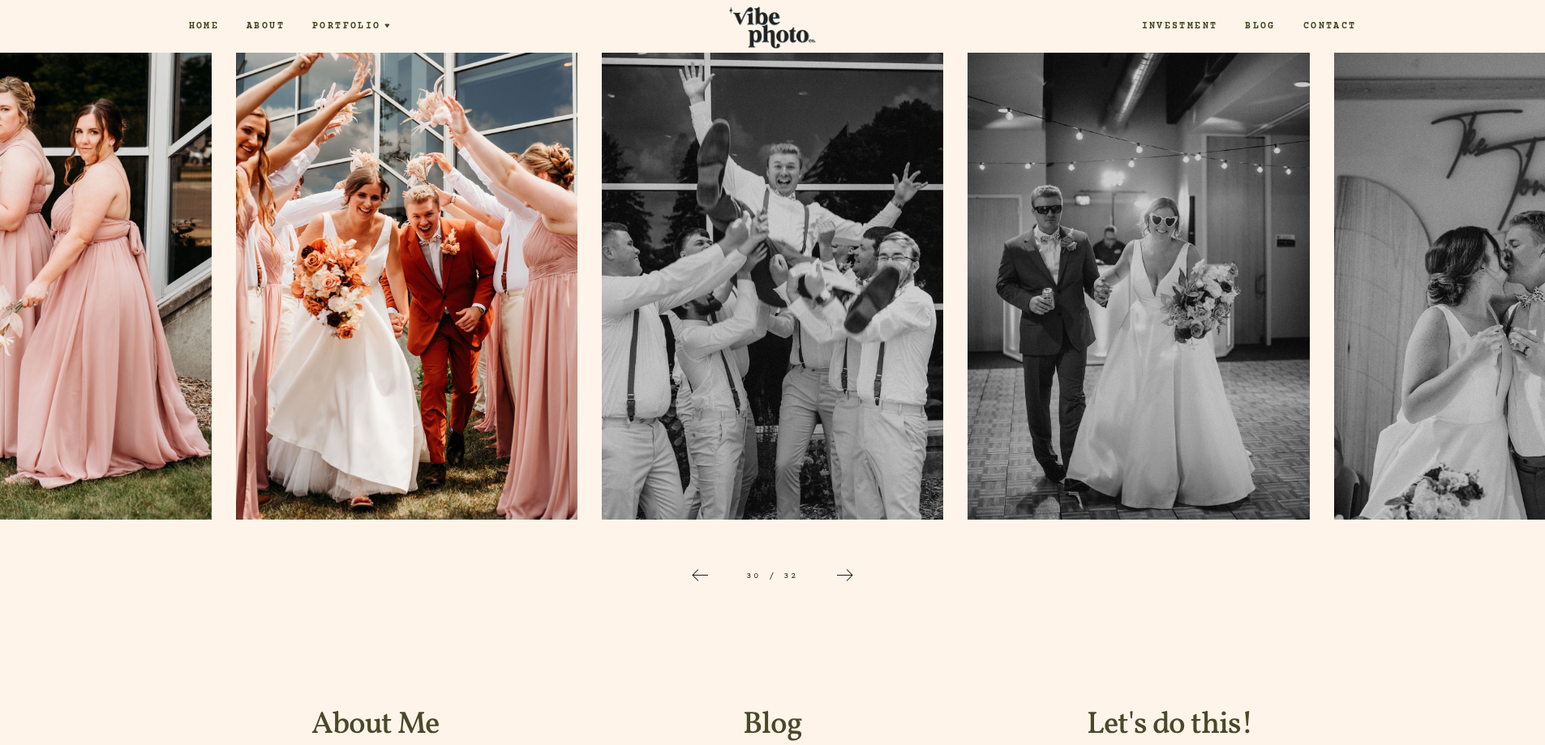
click at [847, 572] on icon at bounding box center [844, 575] width 19 height 19
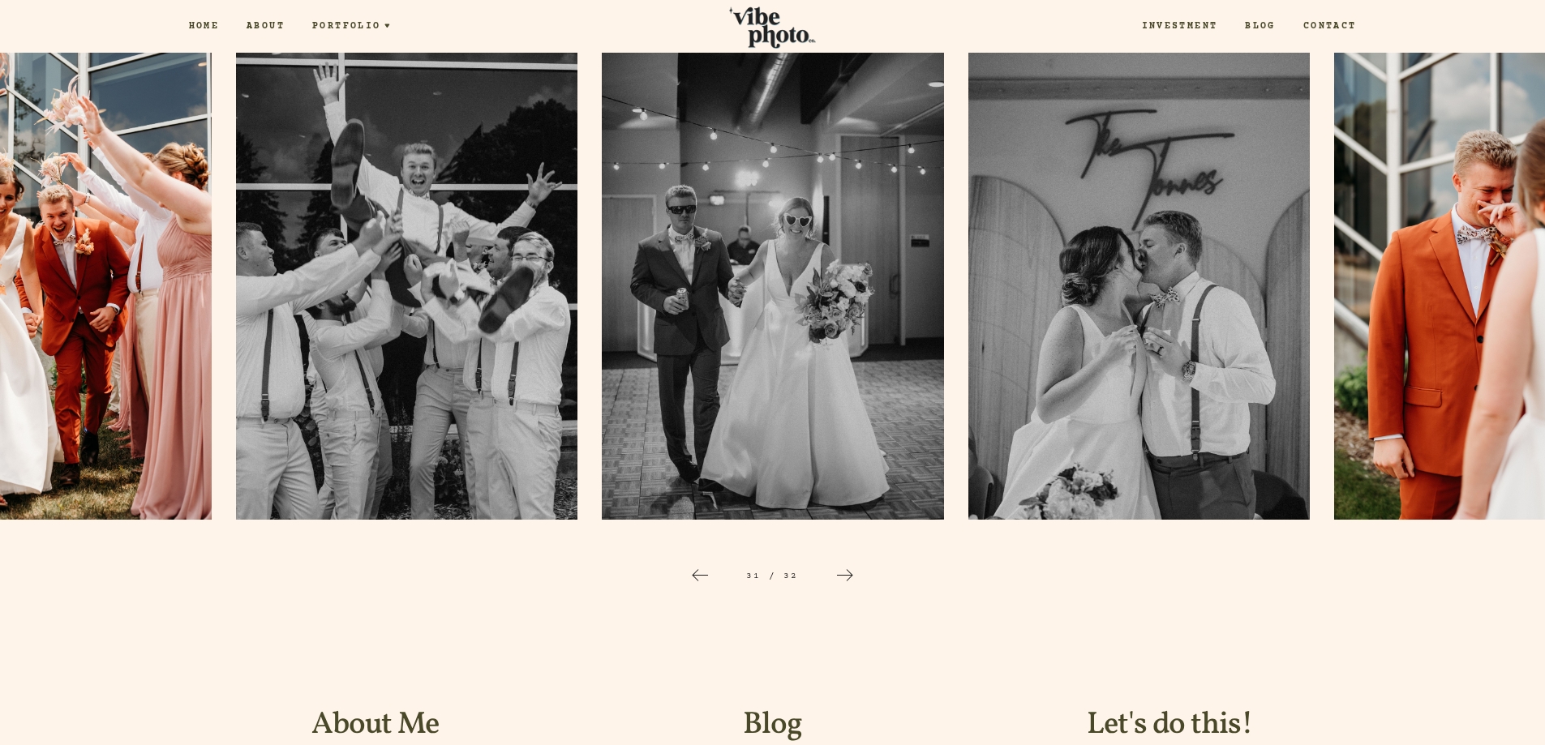
click at [847, 572] on icon at bounding box center [844, 575] width 19 height 19
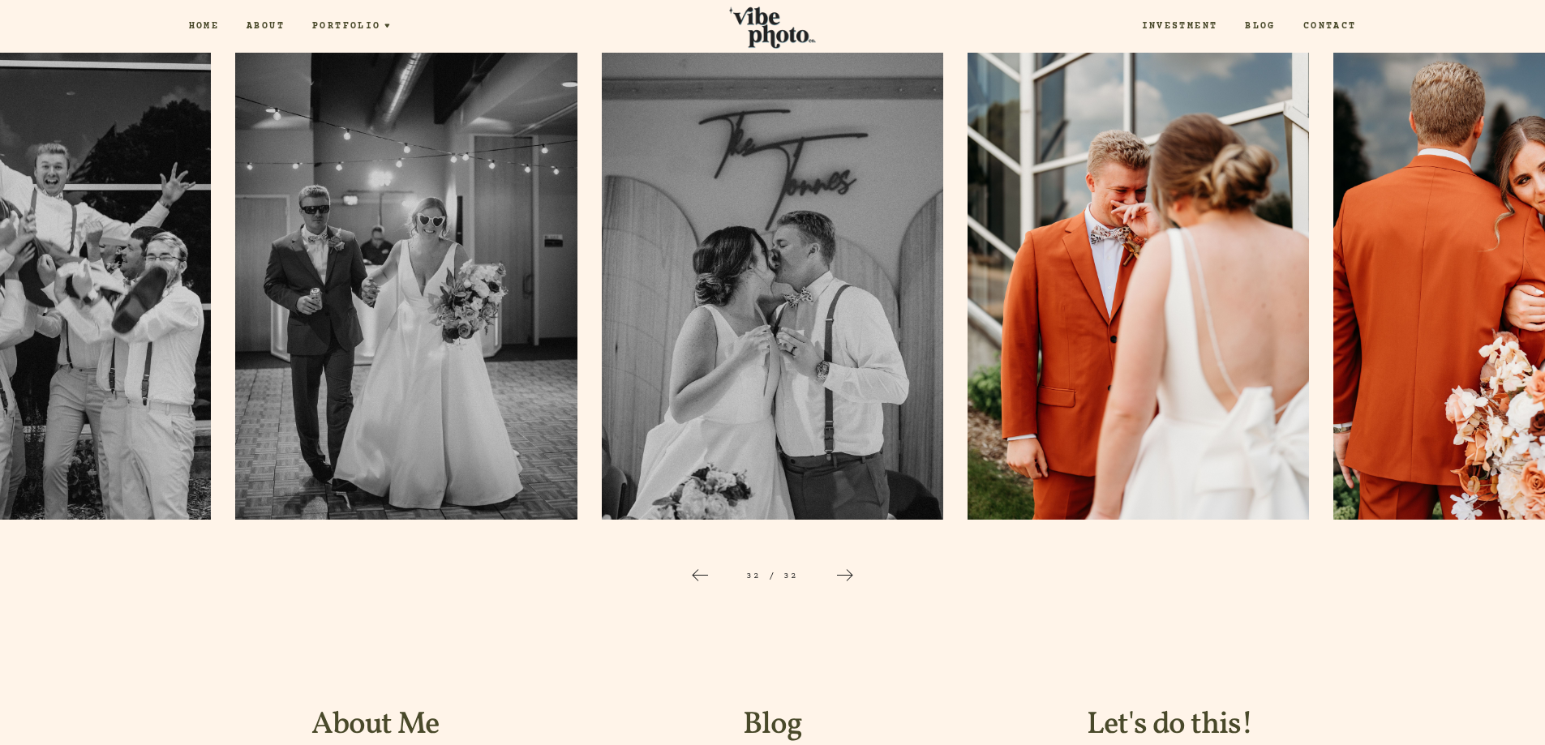
click at [847, 572] on icon at bounding box center [844, 575] width 19 height 19
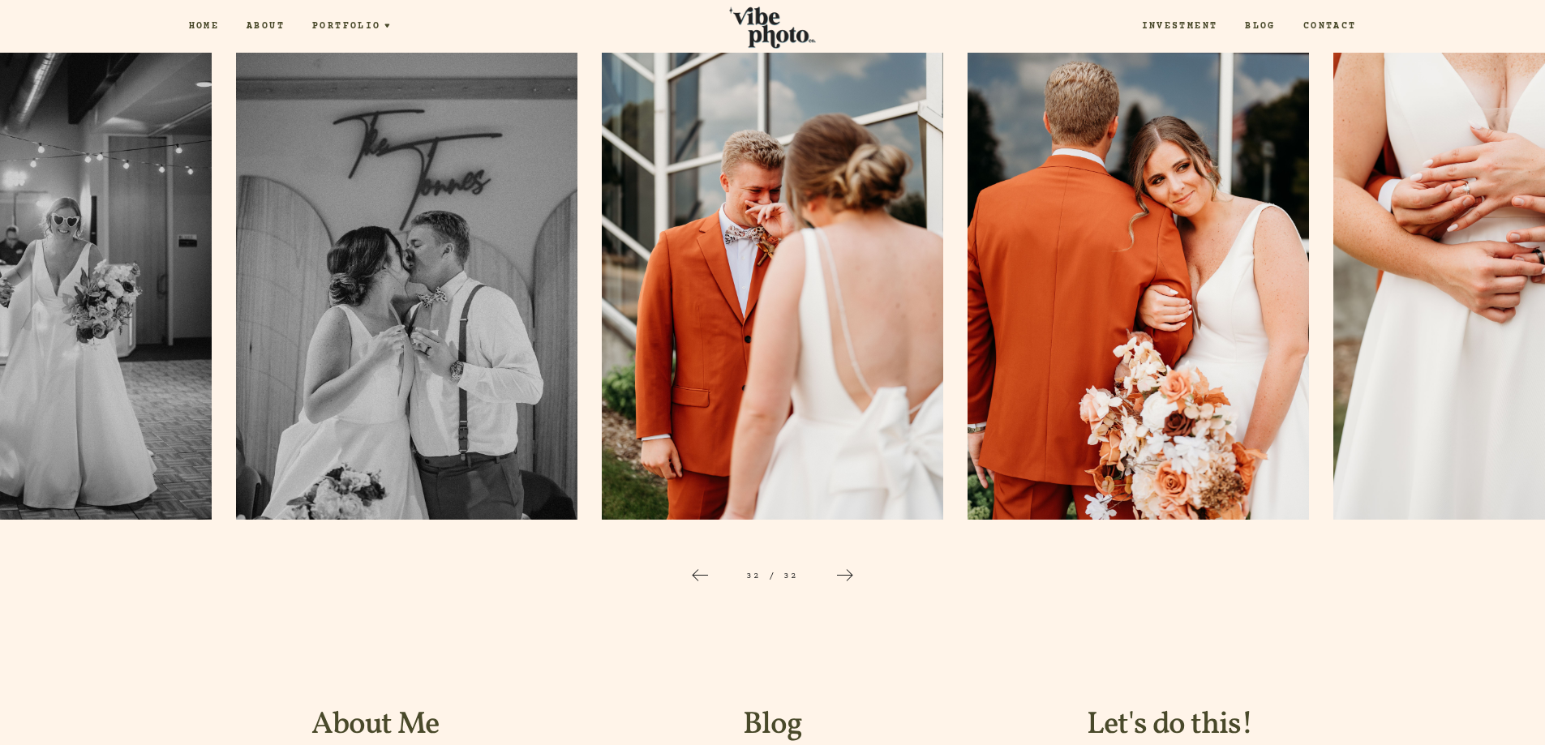
click at [847, 572] on icon at bounding box center [844, 575] width 19 height 19
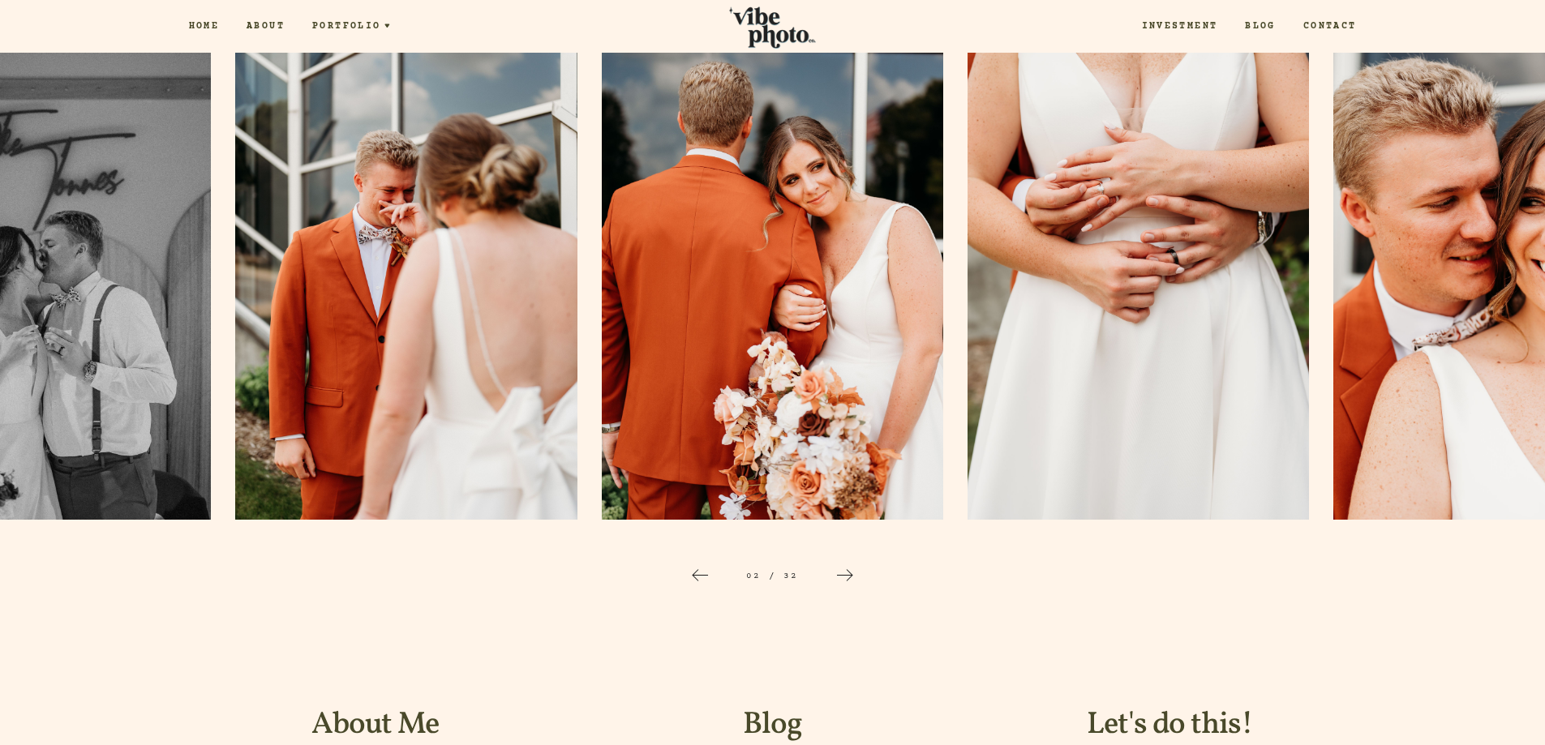
click at [846, 572] on icon at bounding box center [844, 575] width 19 height 19
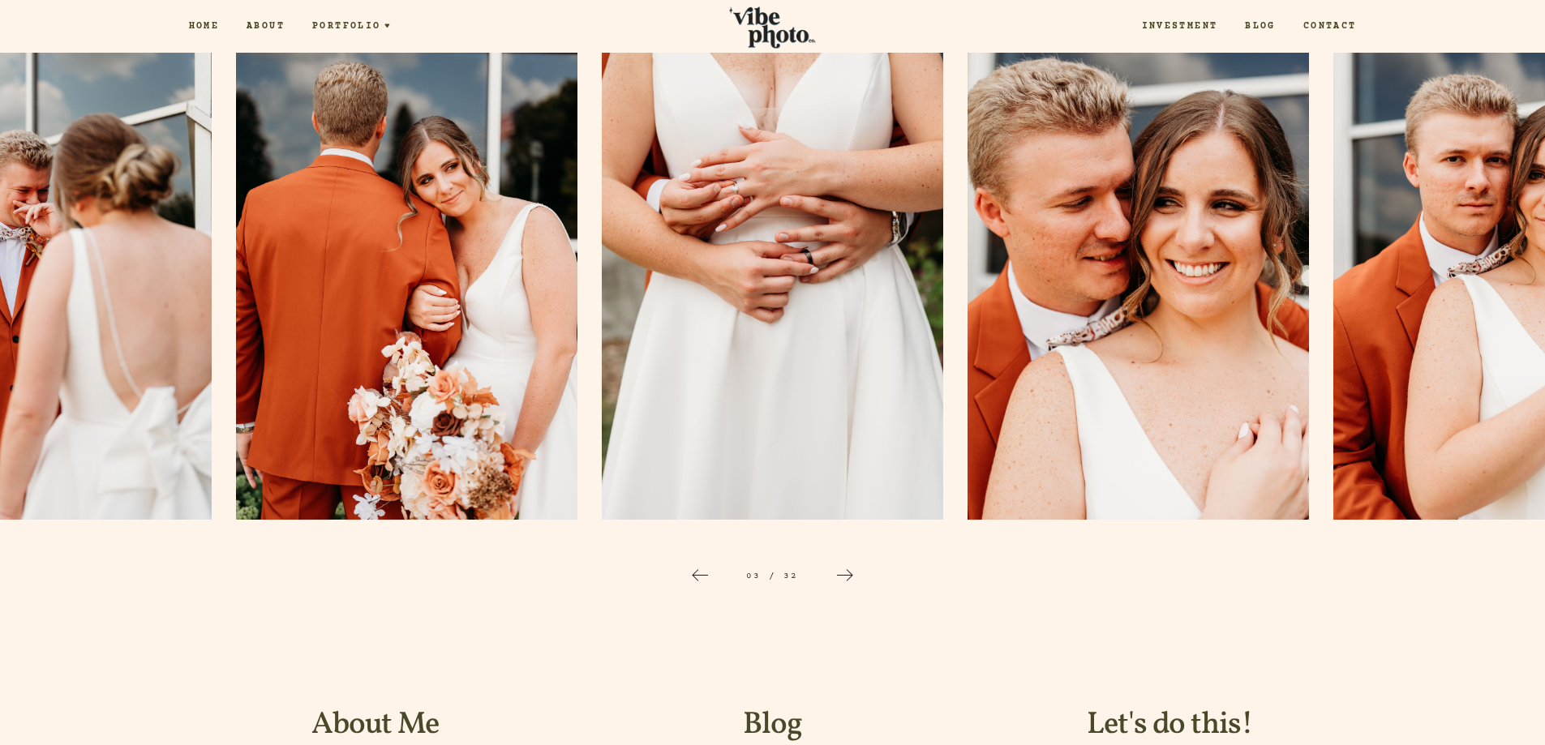
click at [846, 572] on icon at bounding box center [844, 575] width 19 height 19
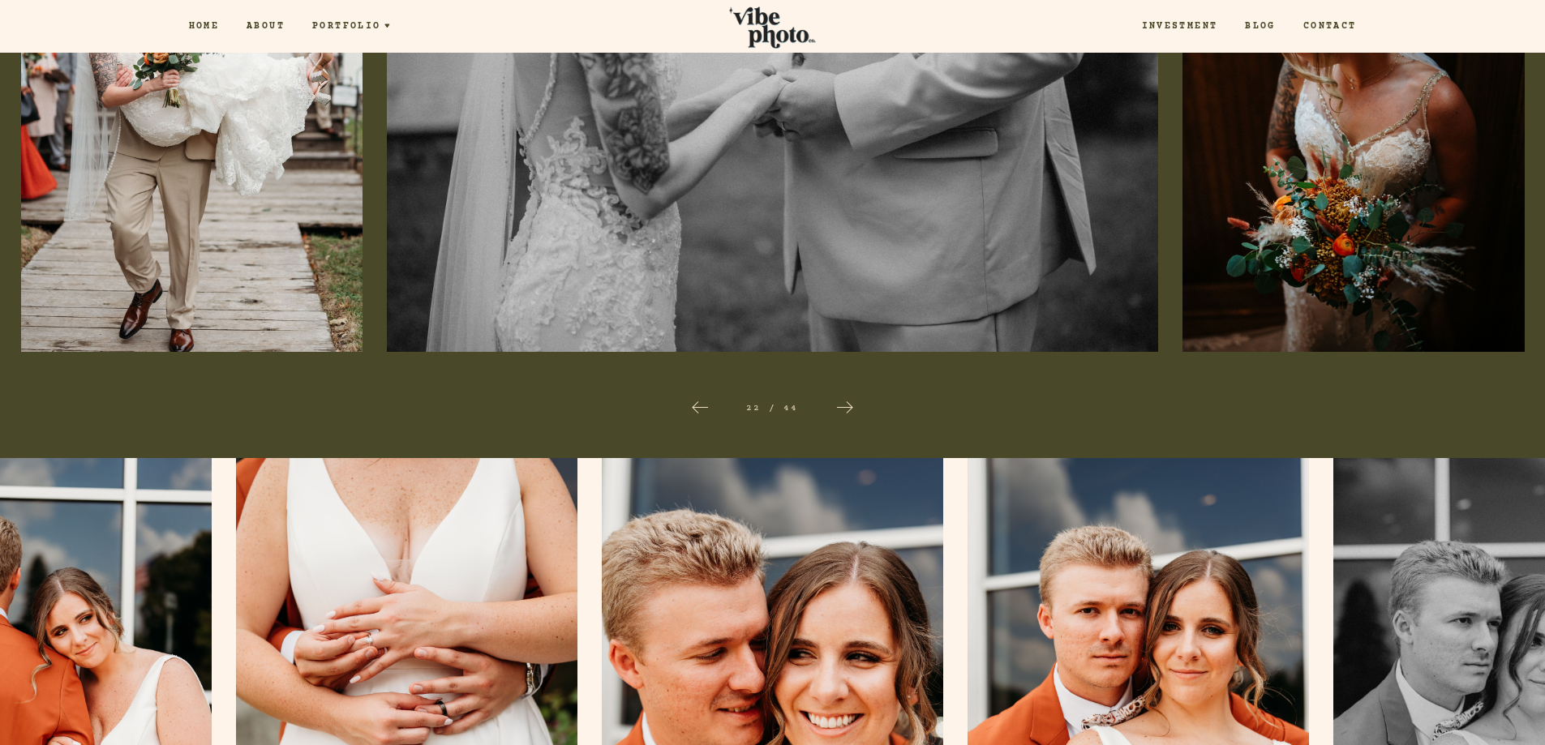
scroll to position [1835, 0]
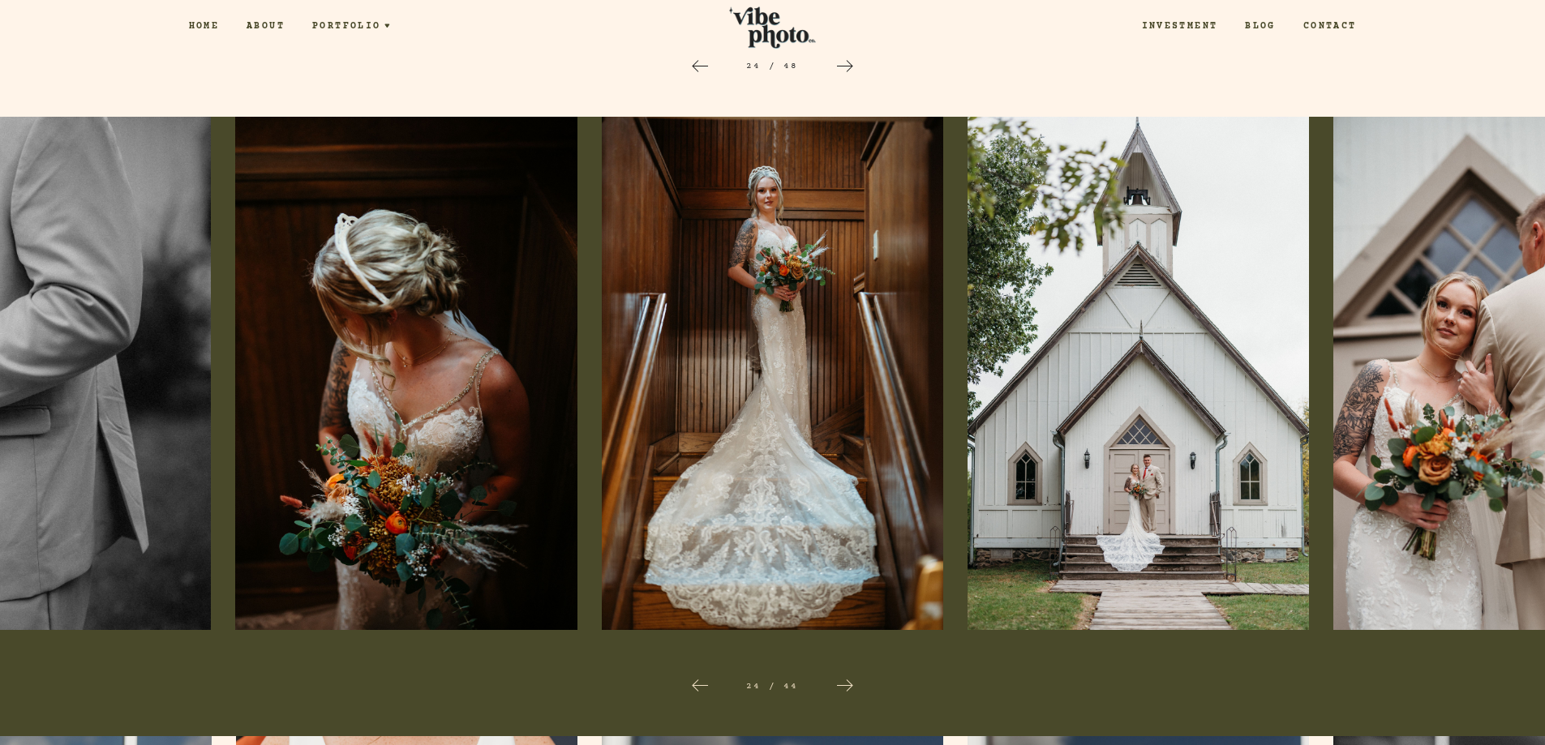
click at [843, 683] on icon at bounding box center [844, 685] width 19 height 19
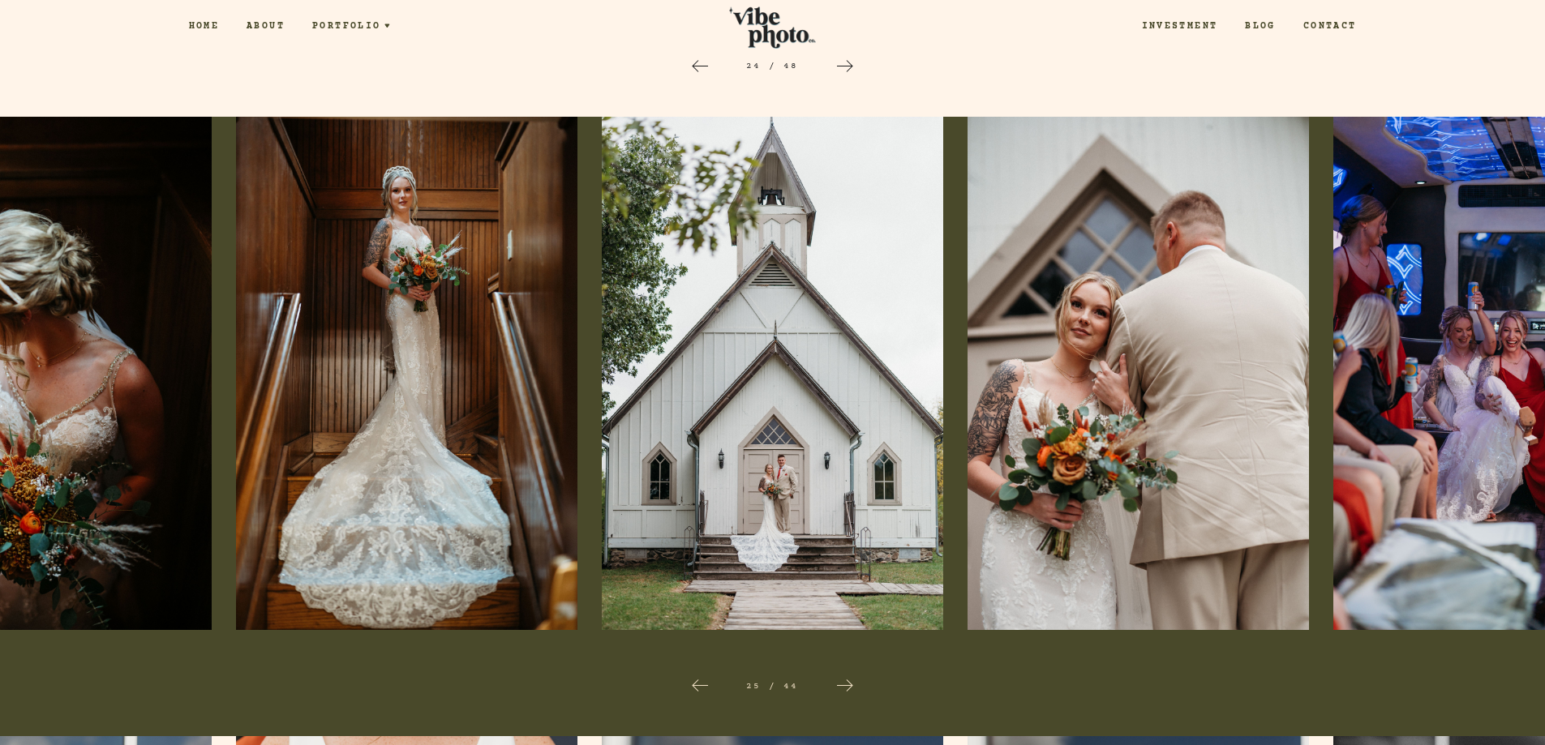
click at [843, 683] on icon at bounding box center [844, 685] width 19 height 19
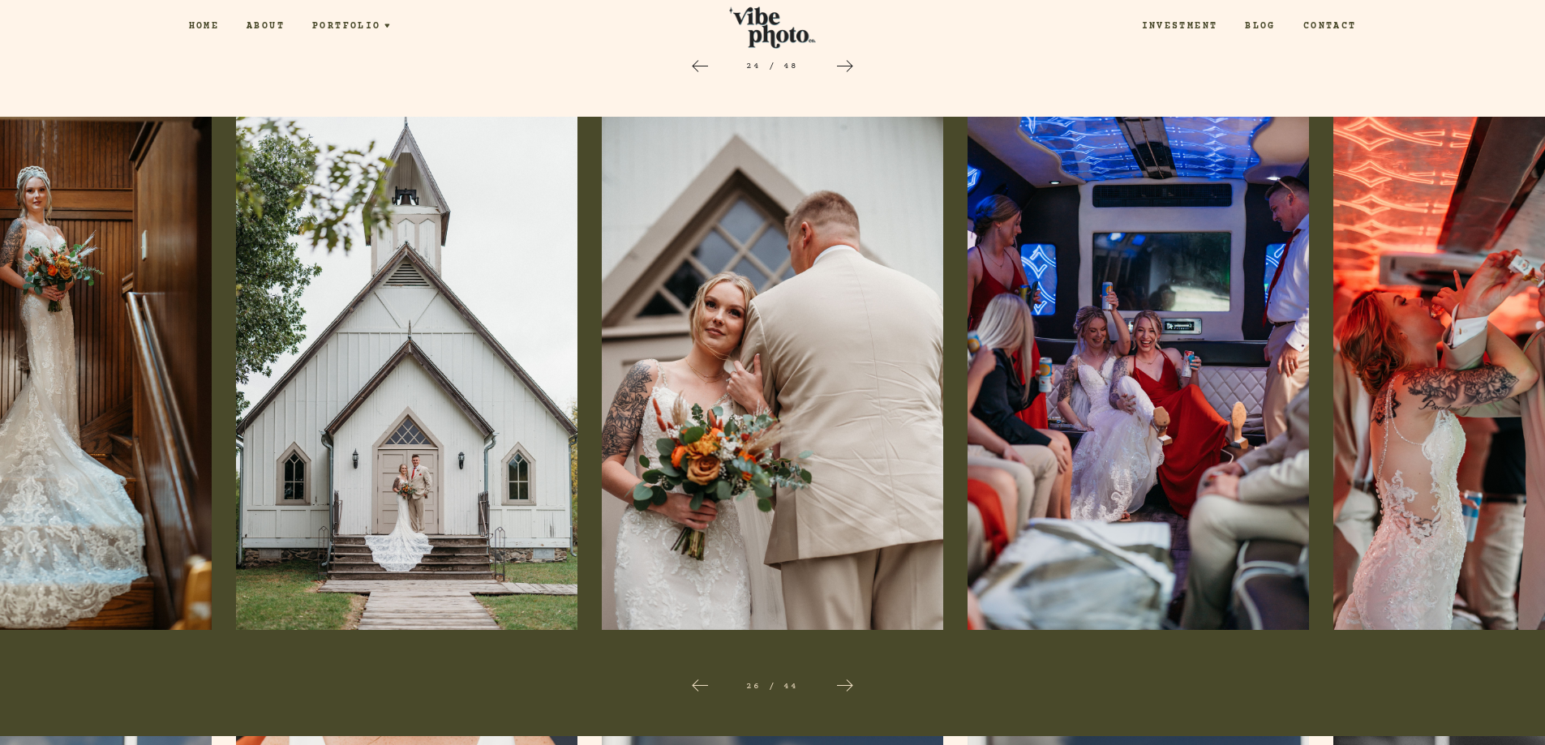
click at [843, 683] on icon at bounding box center [844, 685] width 19 height 19
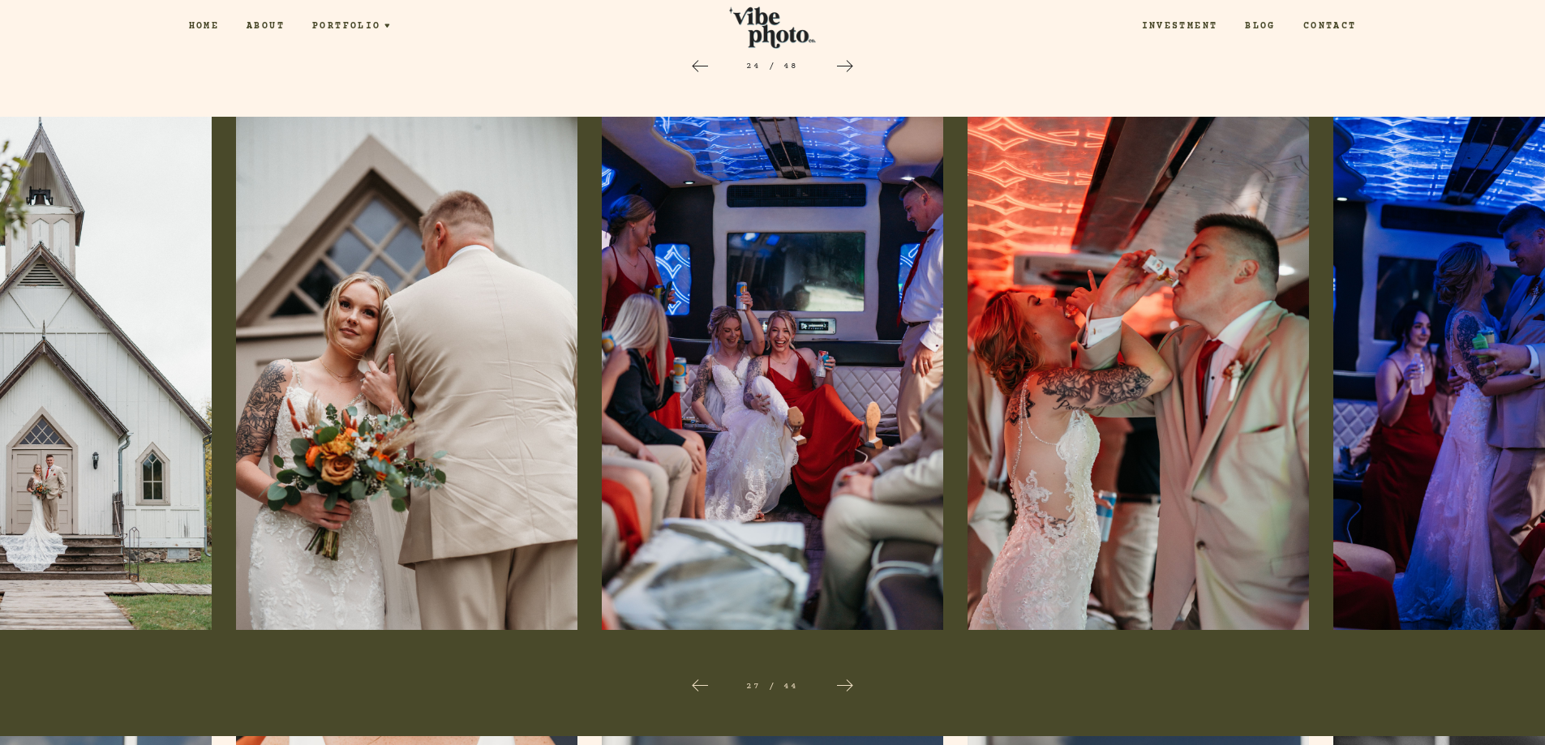
click at [843, 683] on icon at bounding box center [844, 685] width 19 height 19
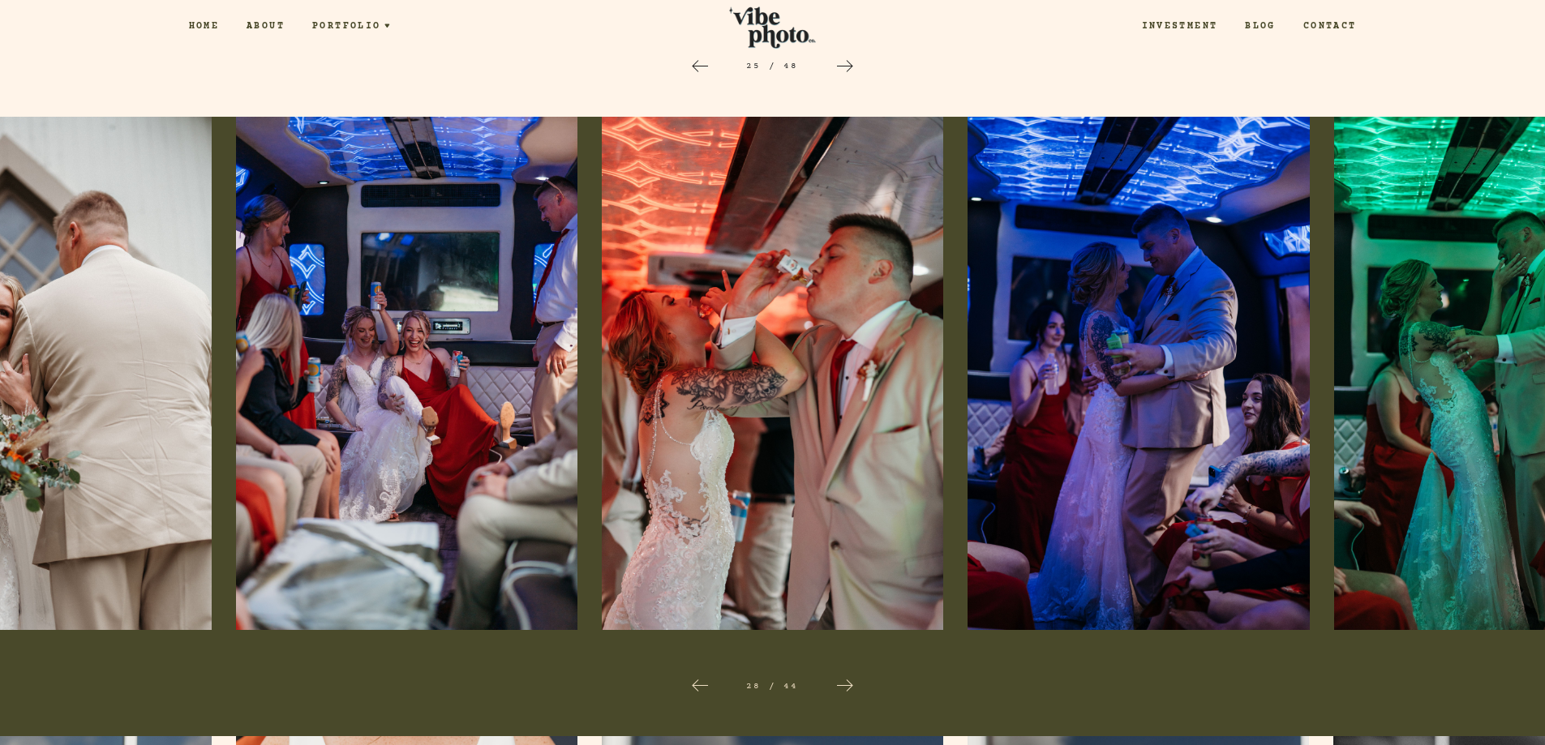
click at [843, 683] on icon at bounding box center [844, 685] width 19 height 19
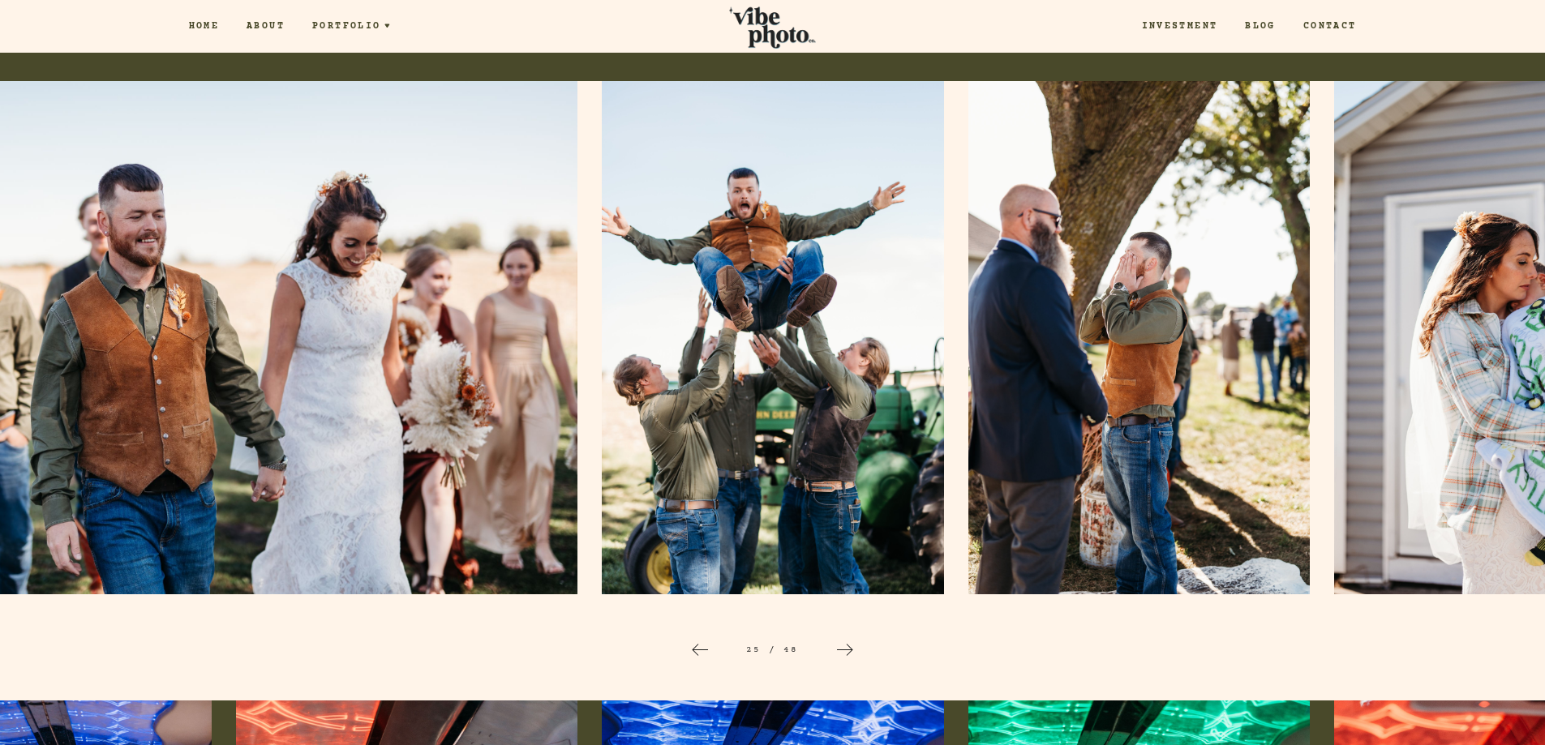
scroll to position [1267, 0]
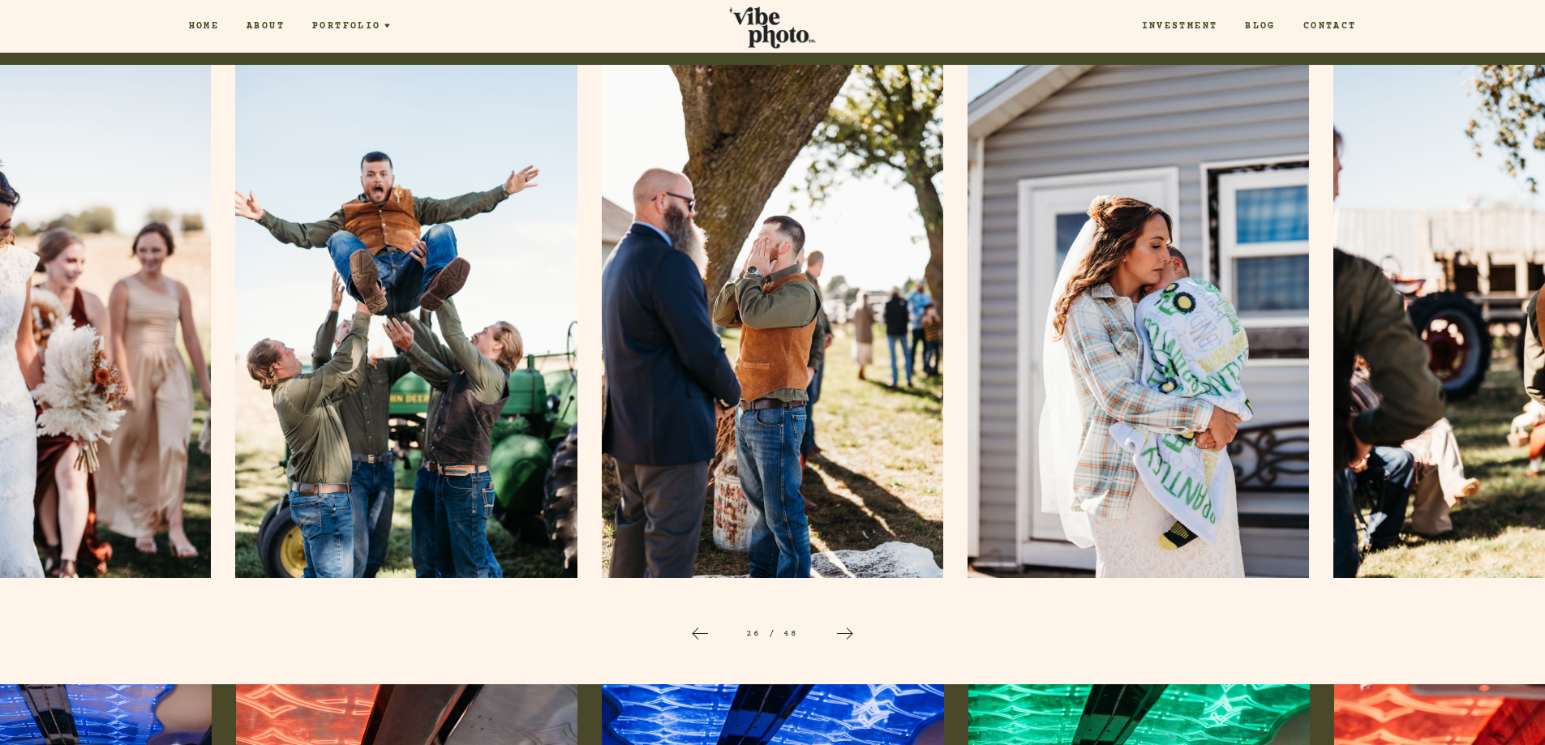
click at [856, 630] on div at bounding box center [845, 634] width 52 height 52
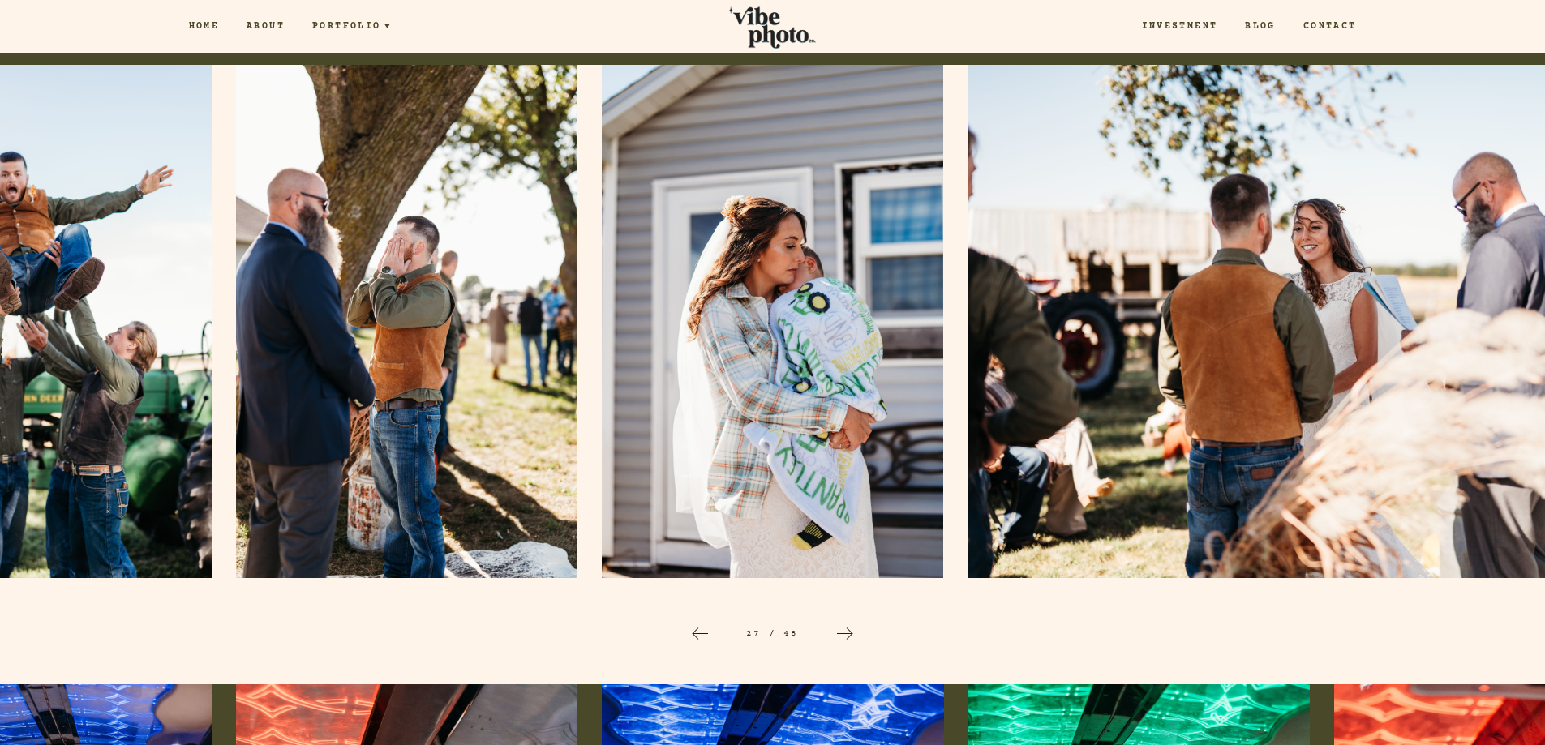
click at [856, 630] on div at bounding box center [845, 634] width 52 height 52
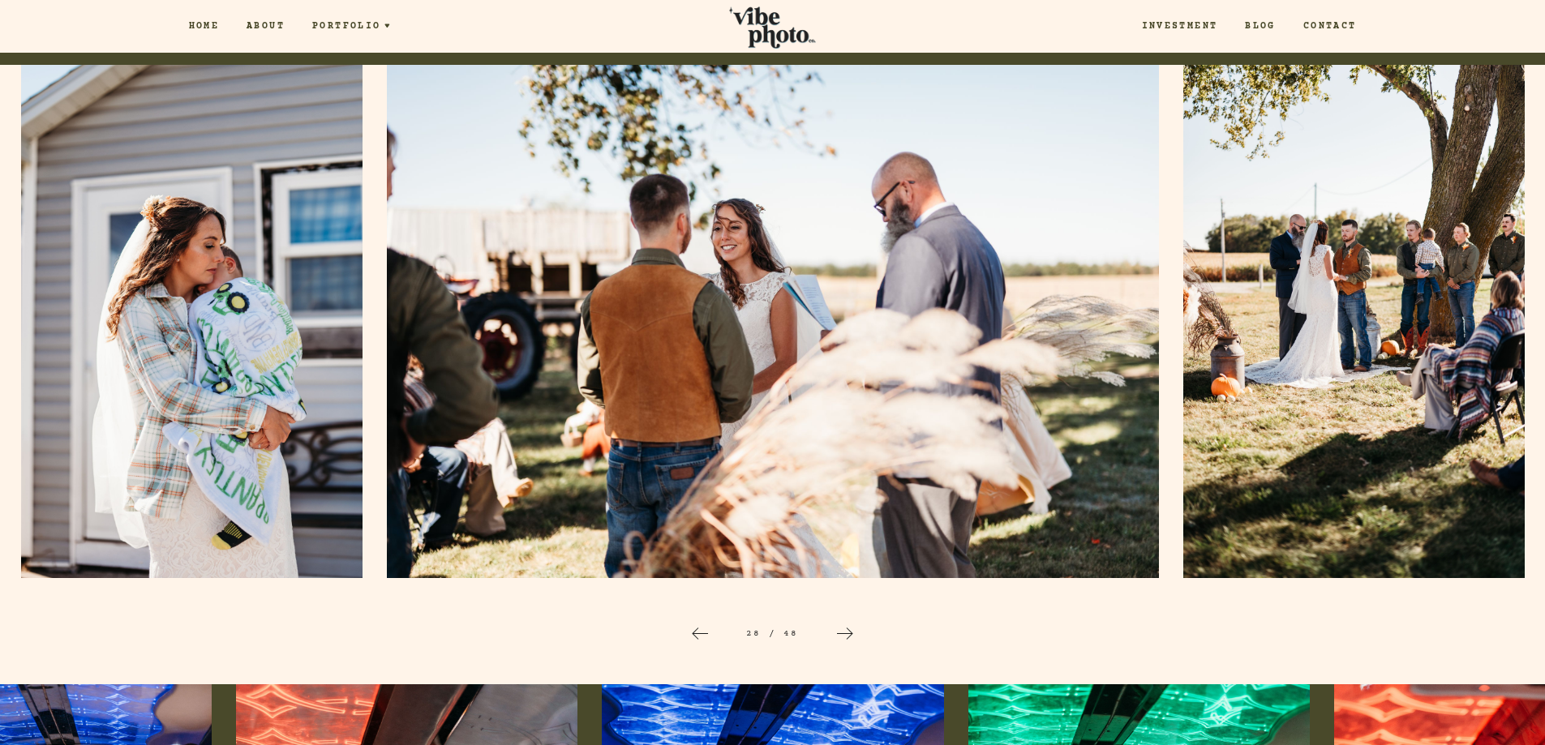
click at [856, 630] on div at bounding box center [845, 634] width 52 height 52
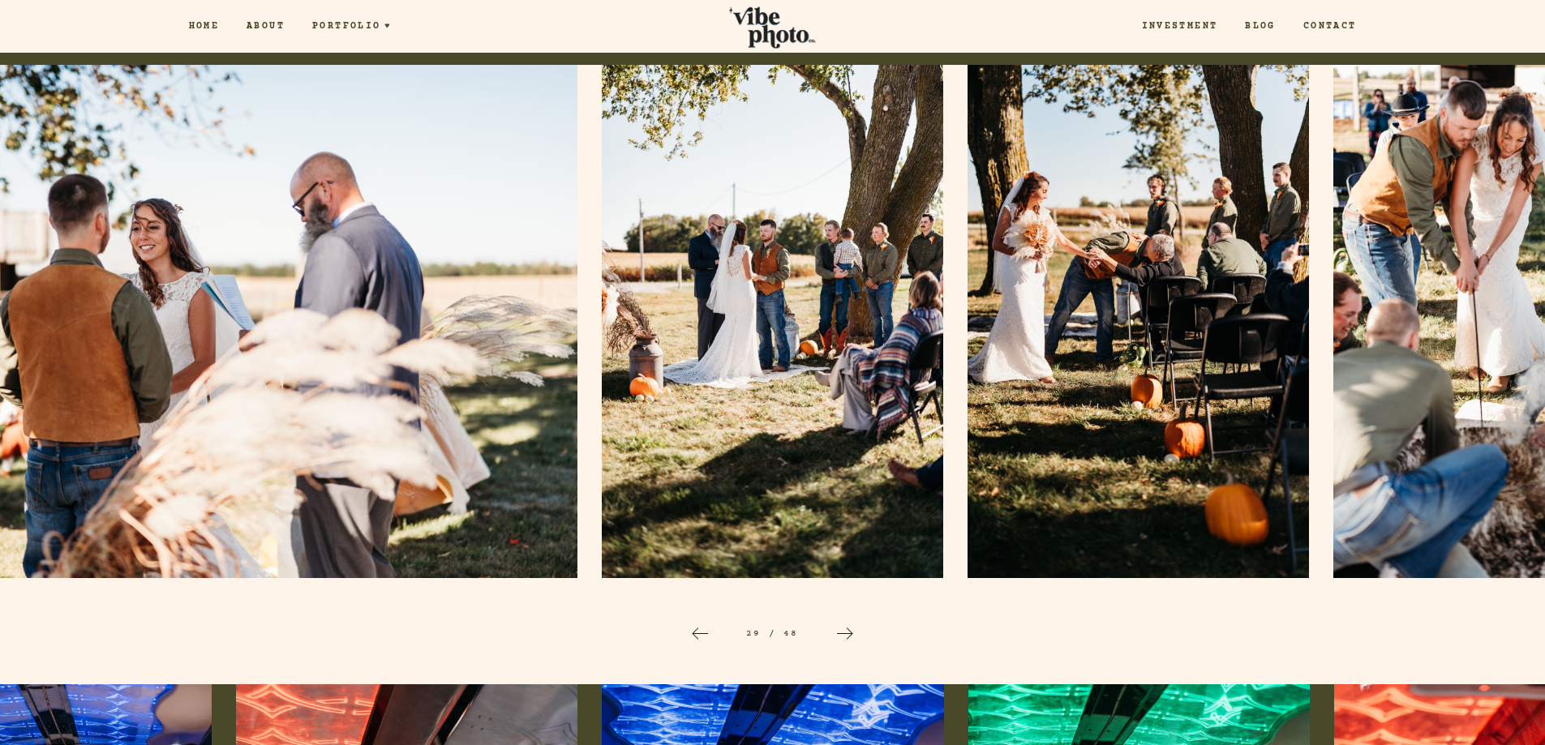
click at [856, 630] on div at bounding box center [845, 634] width 52 height 52
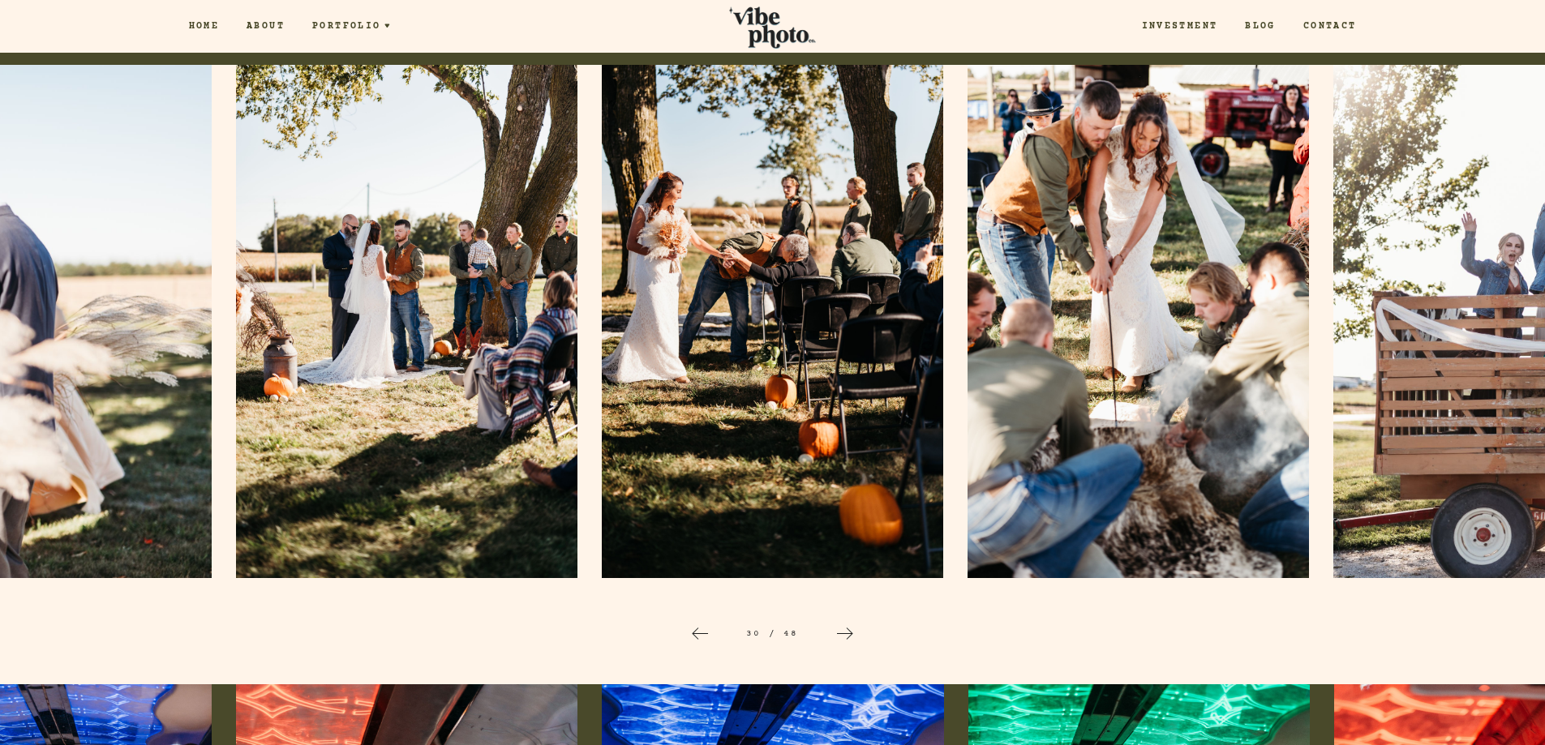
click at [856, 630] on div at bounding box center [845, 634] width 52 height 52
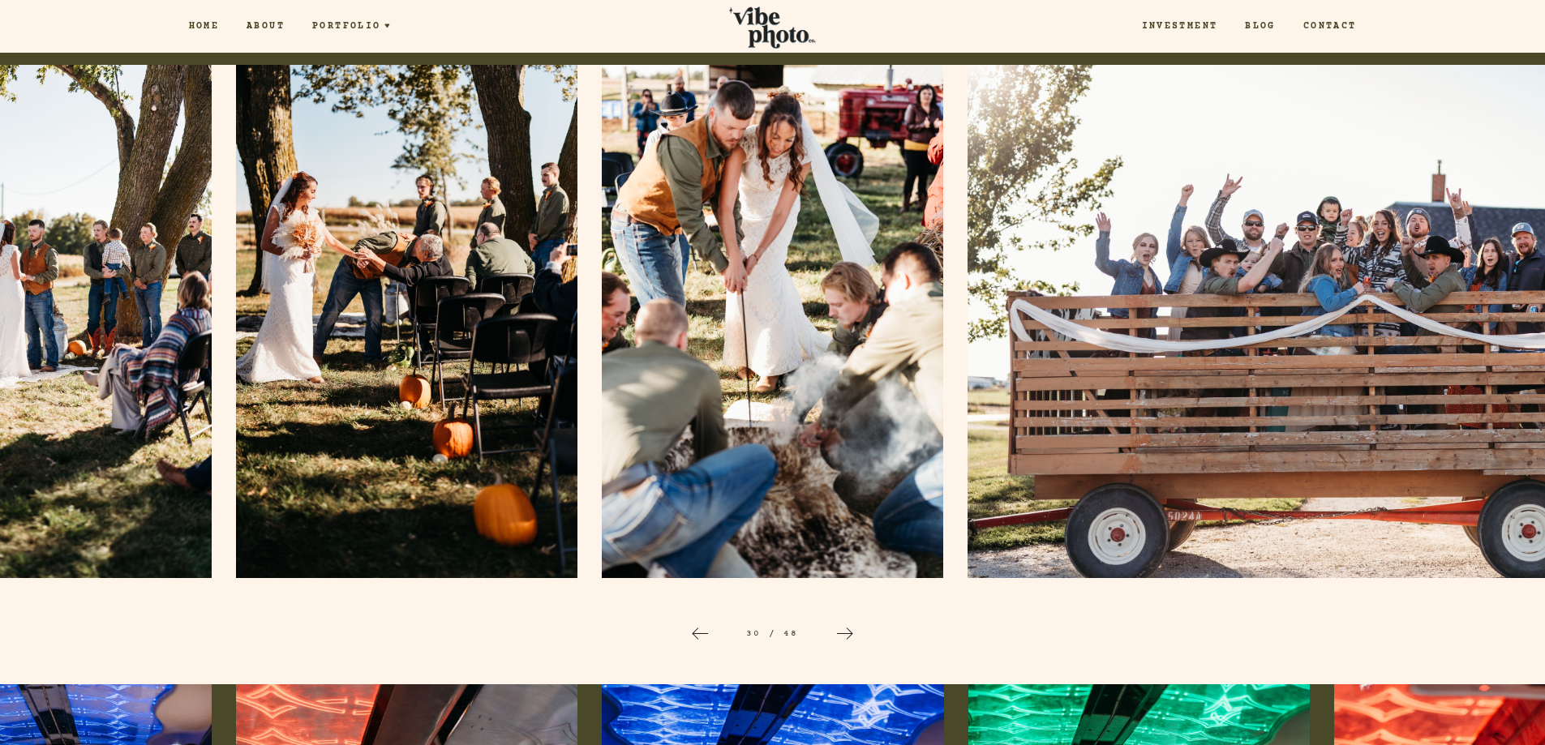
click at [856, 630] on div at bounding box center [845, 634] width 52 height 52
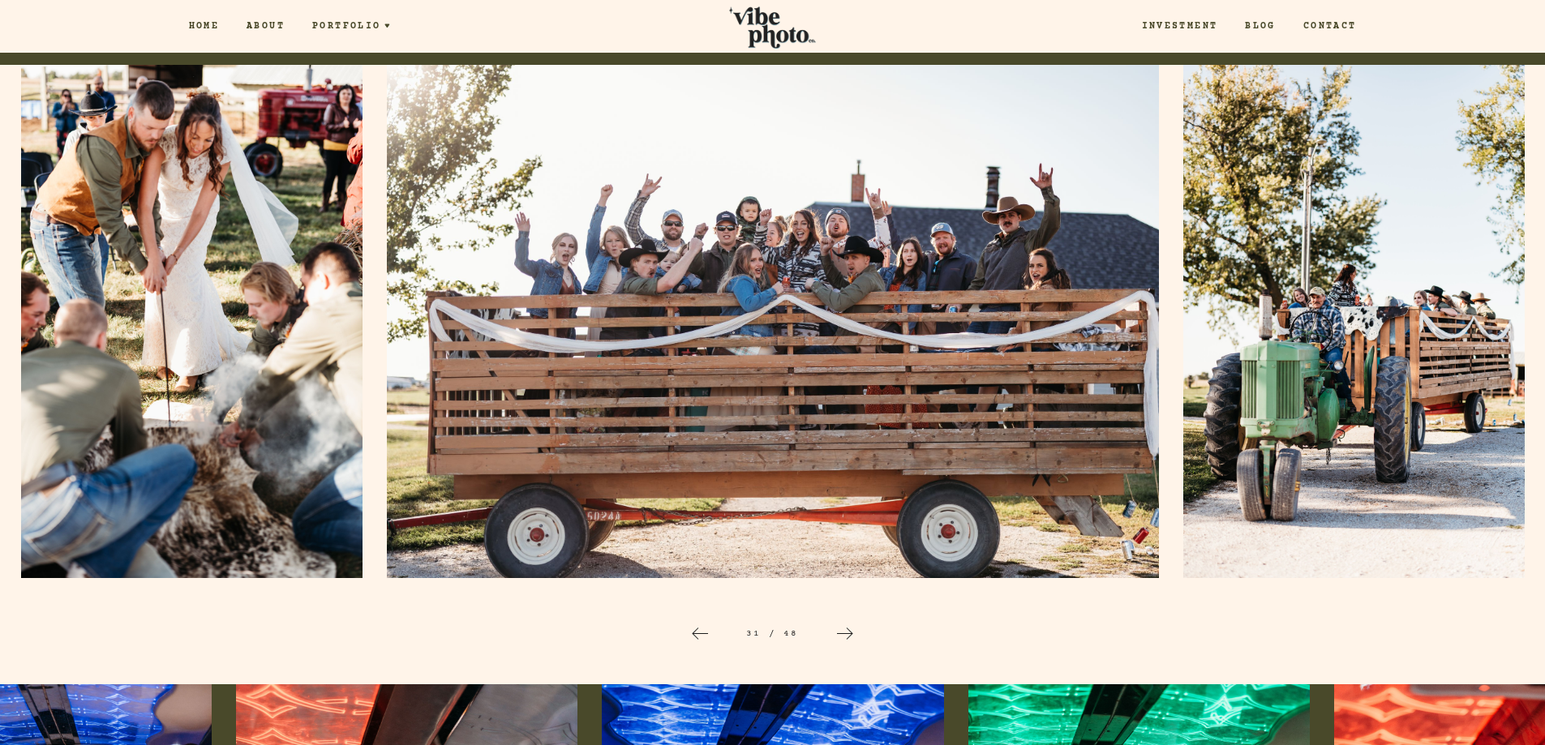
click at [856, 630] on div at bounding box center [845, 634] width 52 height 52
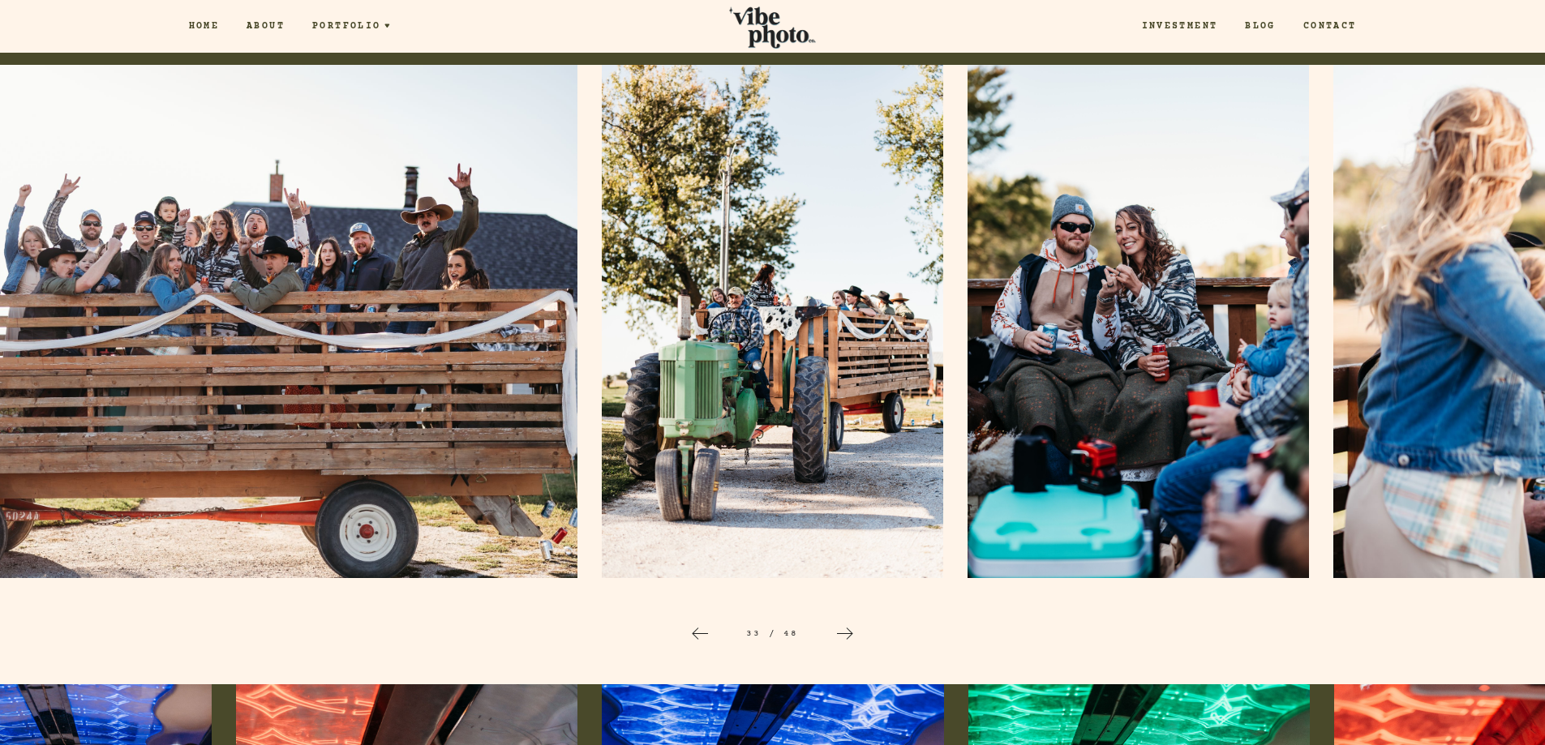
click at [853, 630] on icon at bounding box center [844, 633] width 19 height 19
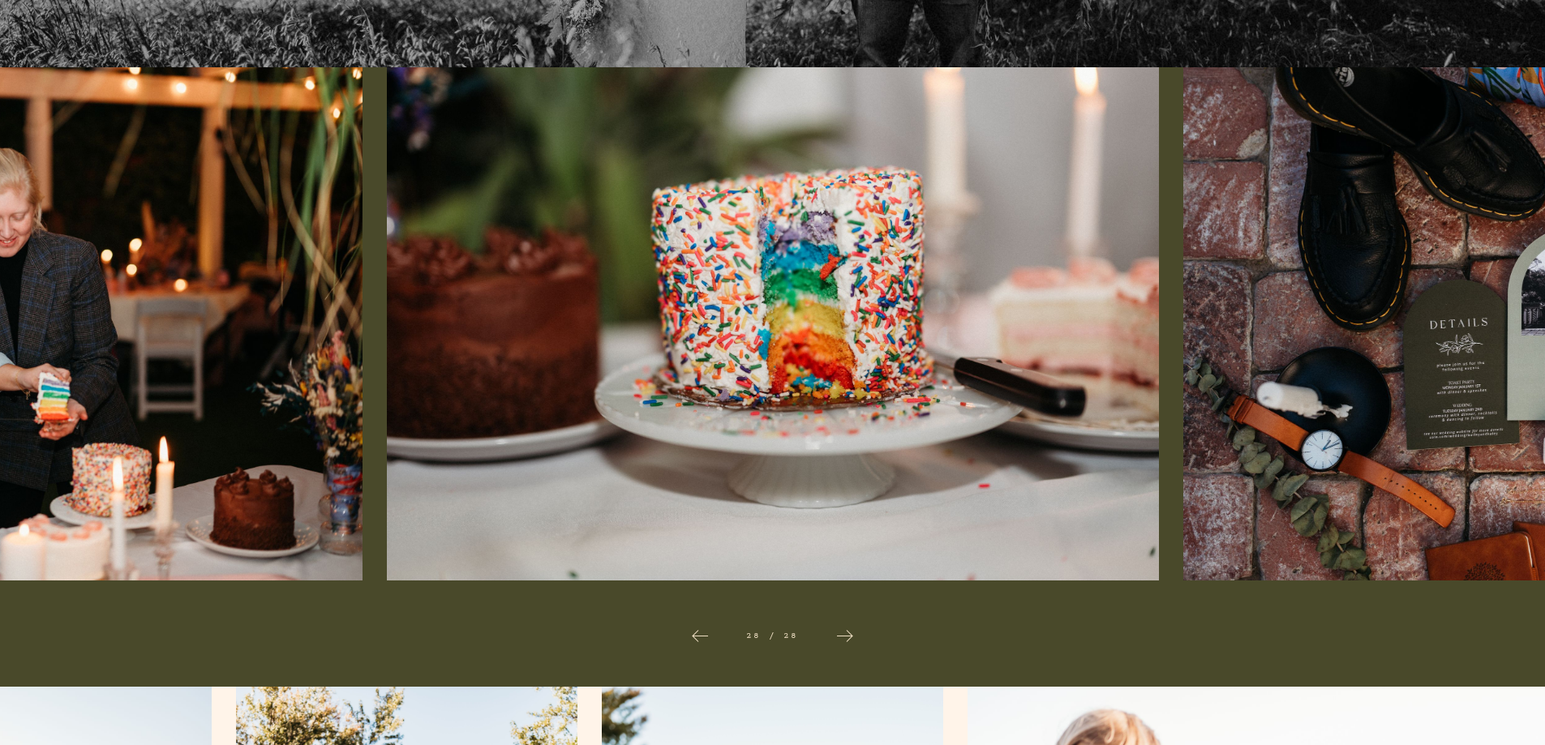
scroll to position [700, 0]
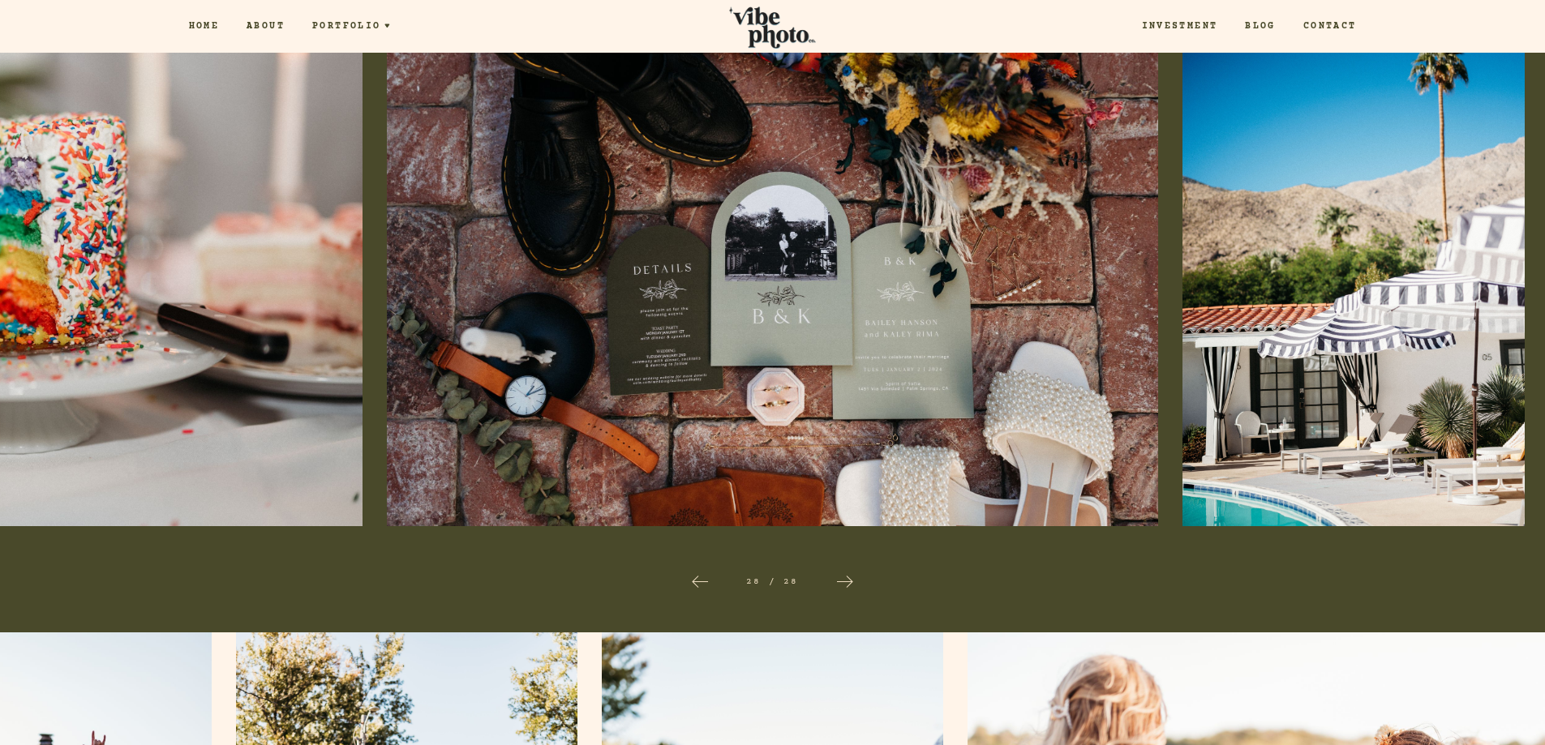
click at [850, 587] on icon at bounding box center [844, 581] width 19 height 19
click at [850, 582] on icon at bounding box center [844, 581] width 19 height 19
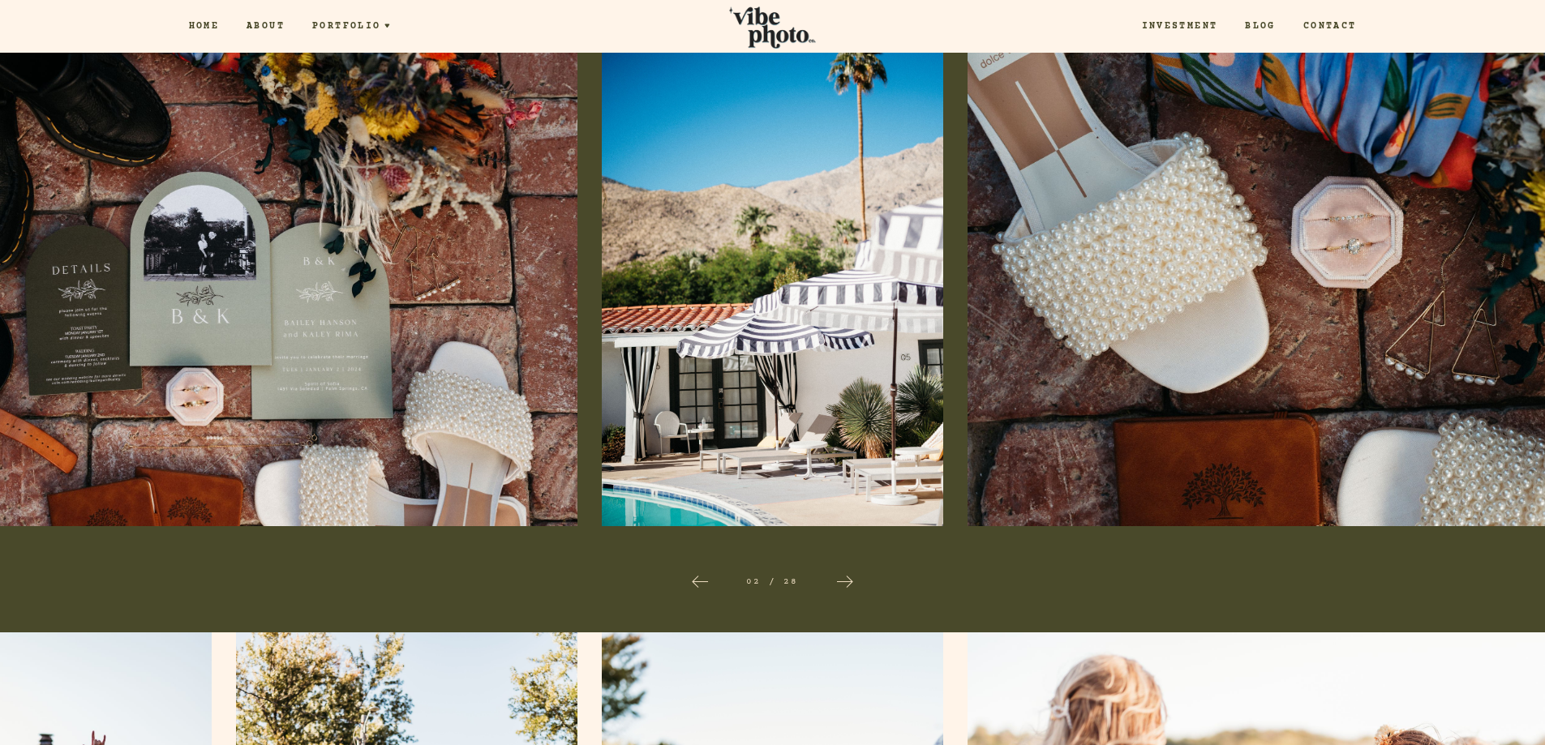
click at [850, 582] on icon at bounding box center [844, 581] width 19 height 19
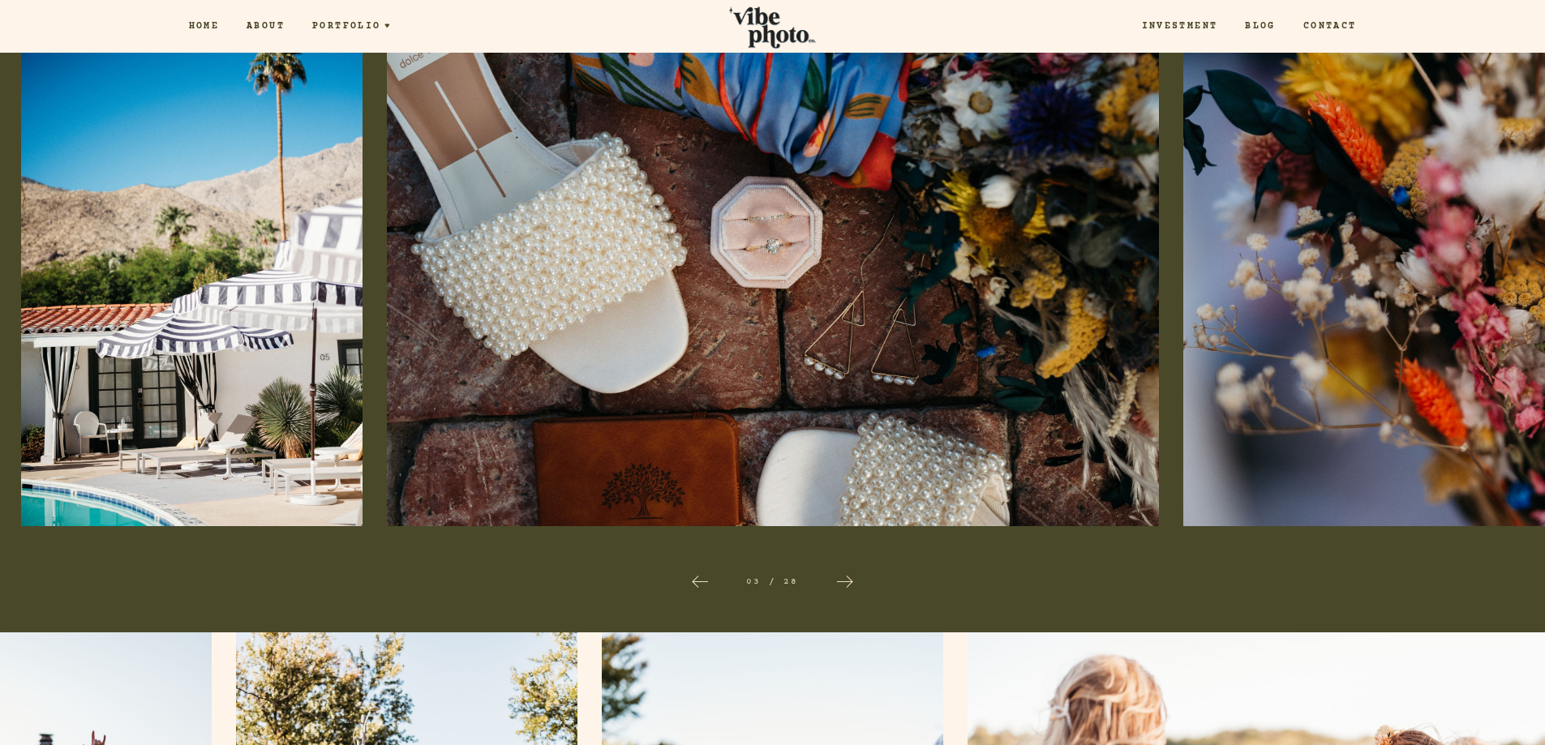
click at [850, 582] on icon at bounding box center [844, 581] width 19 height 19
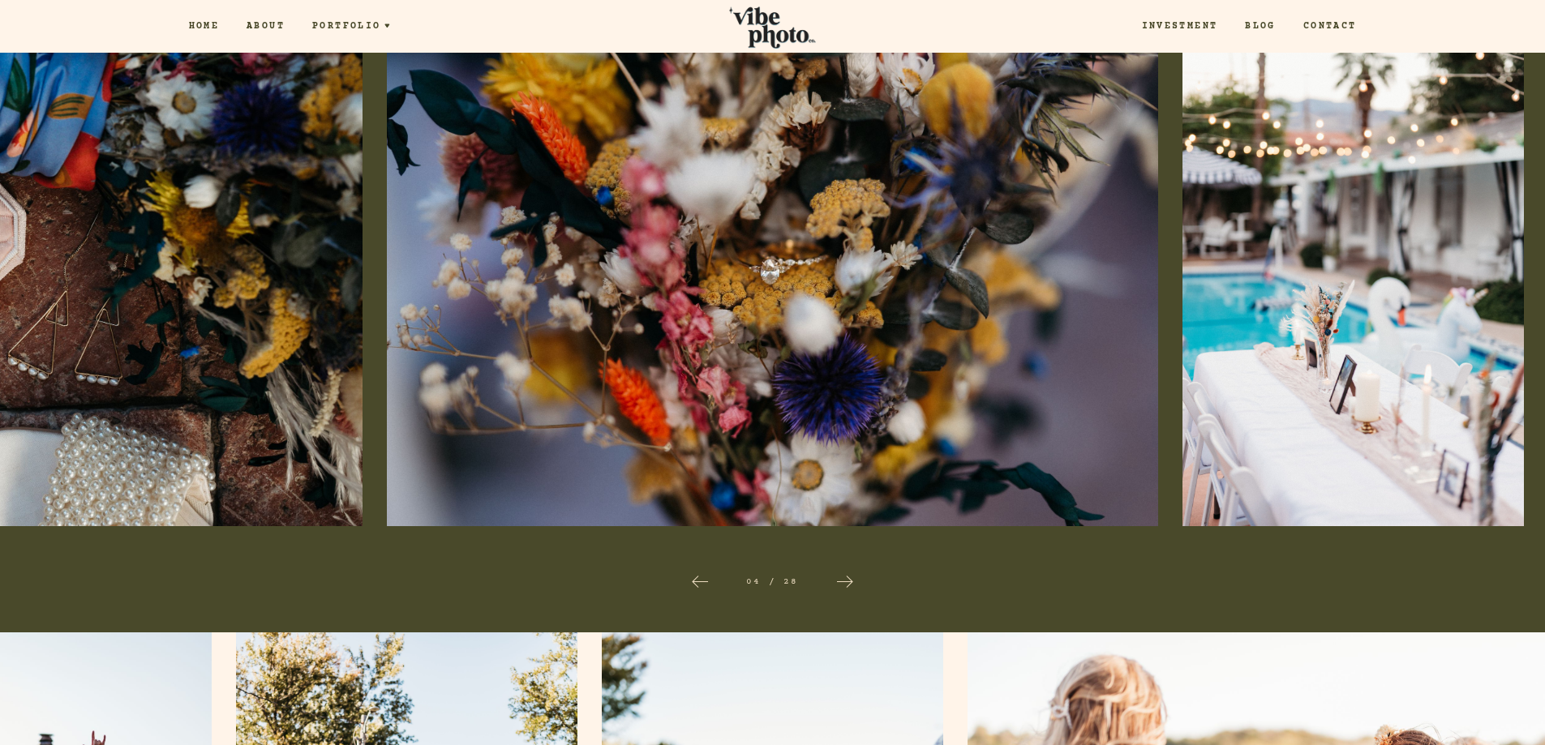
click at [850, 582] on icon at bounding box center [844, 581] width 19 height 19
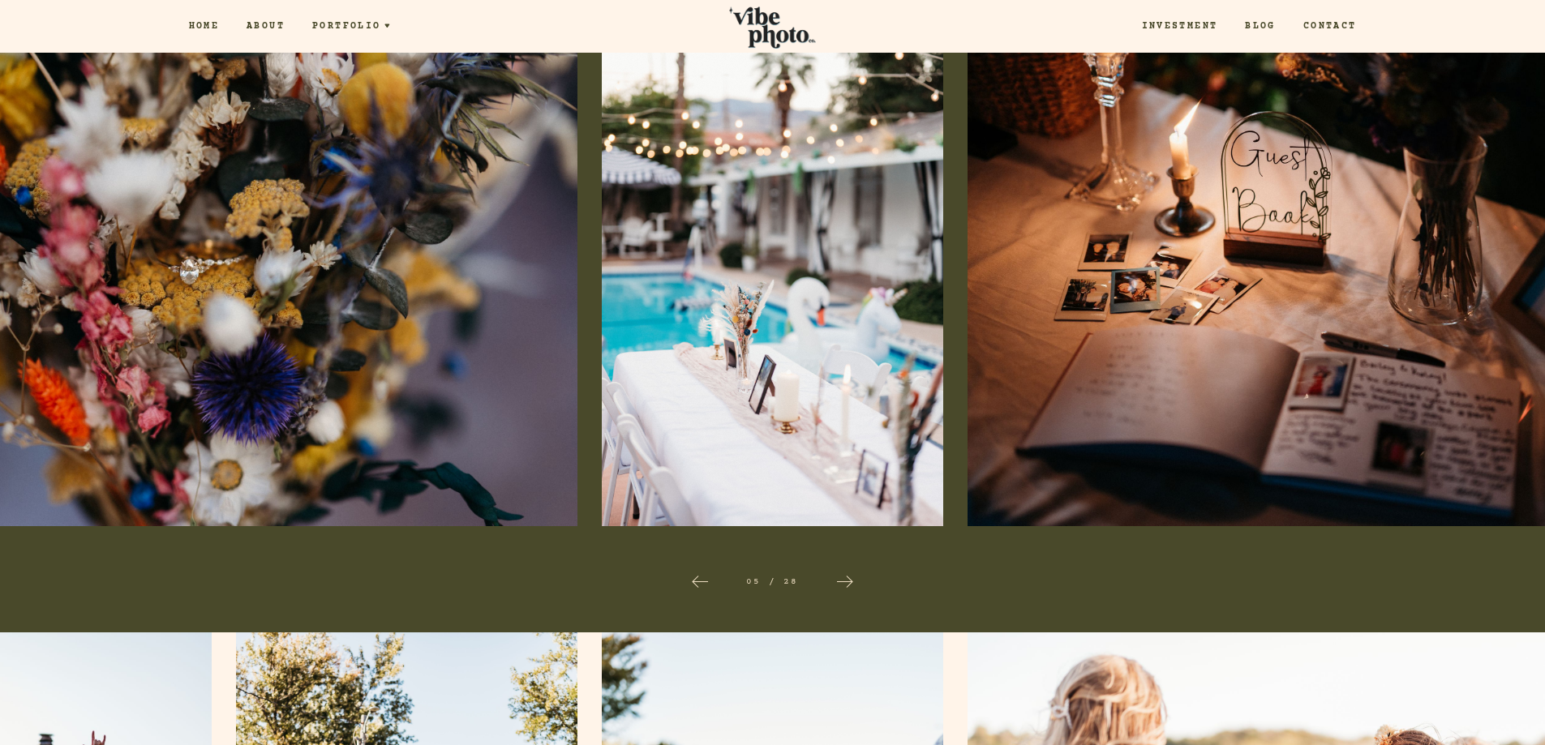
click at [850, 582] on icon at bounding box center [844, 581] width 19 height 19
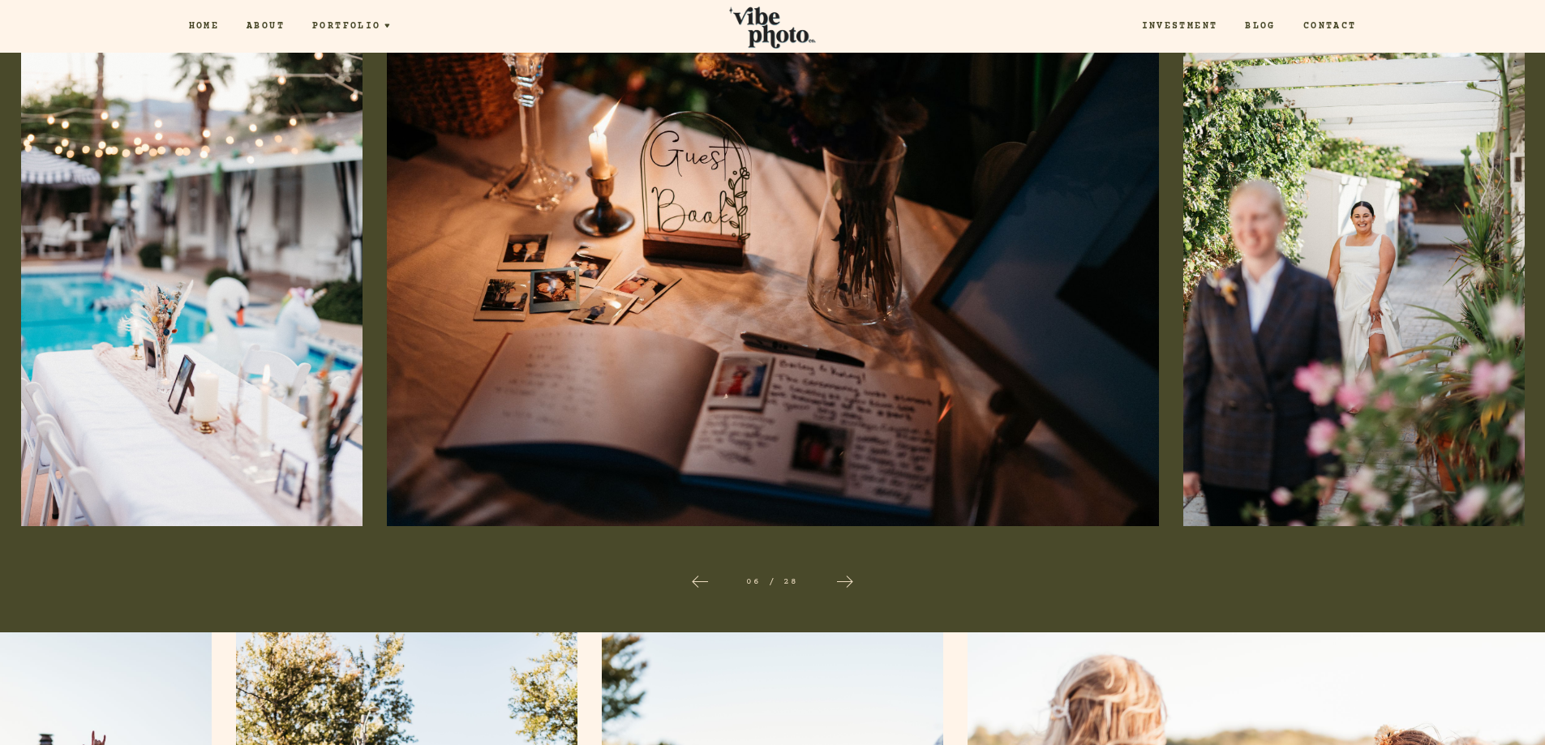
click at [850, 582] on icon at bounding box center [844, 581] width 19 height 19
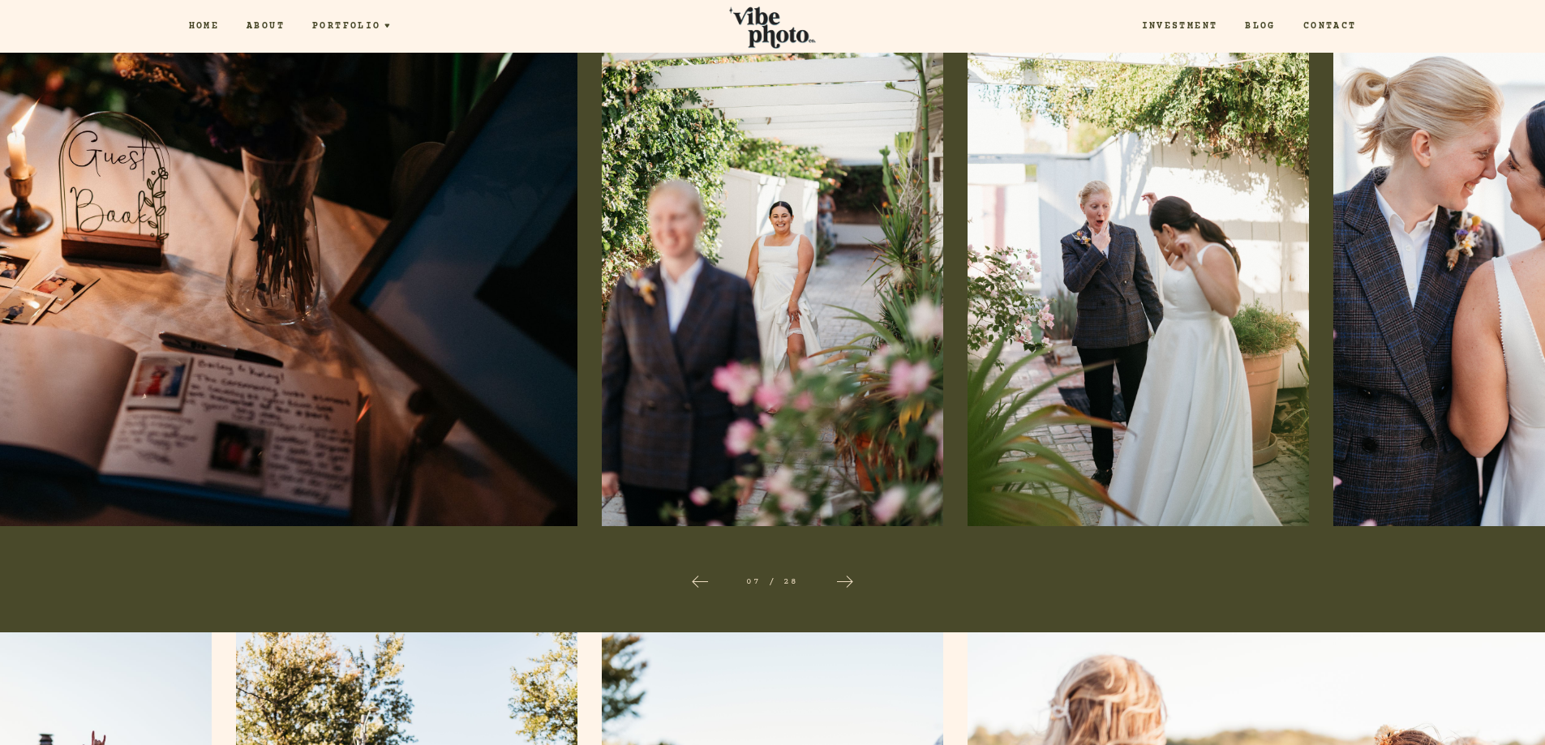
click at [850, 582] on icon at bounding box center [844, 581] width 19 height 19
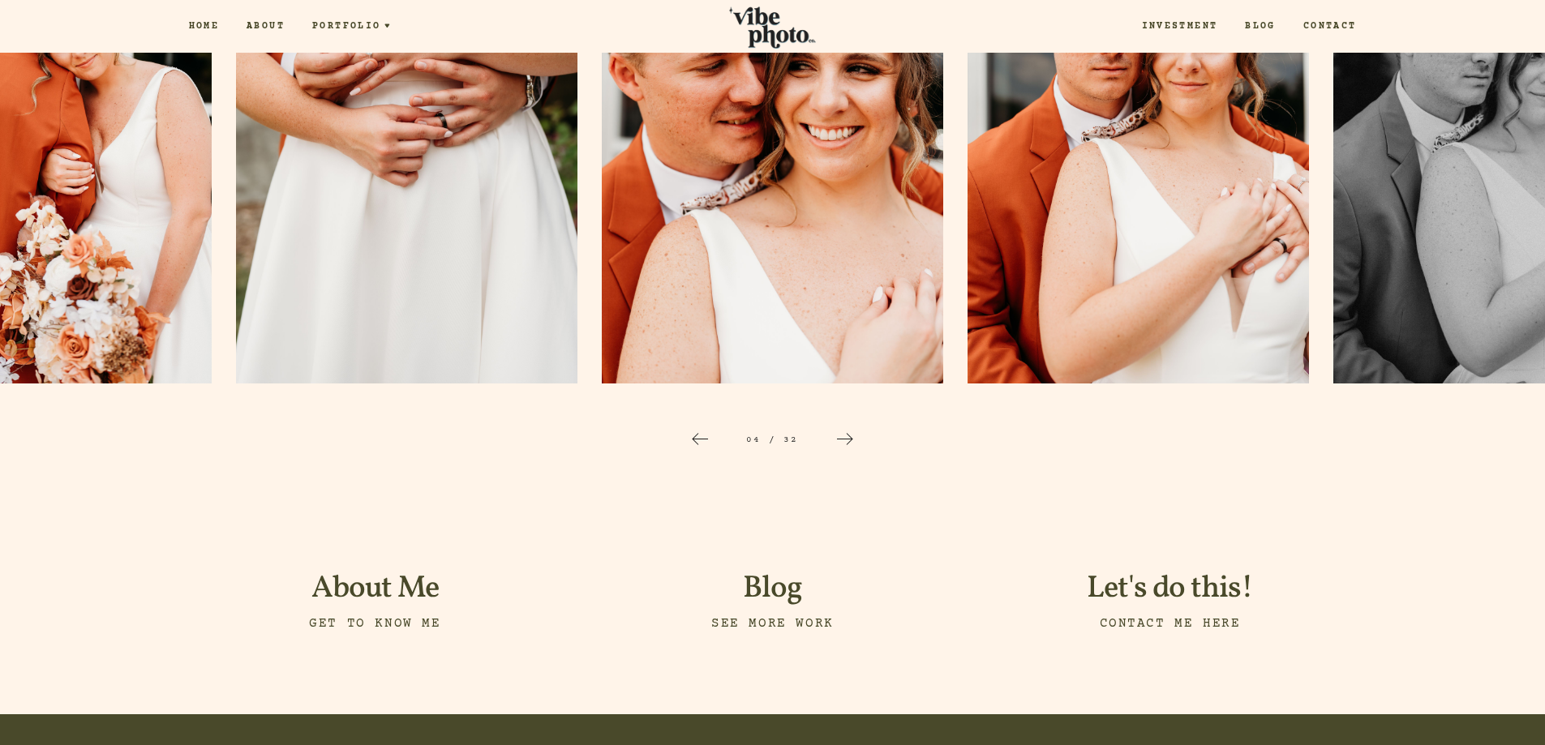
scroll to position [2889, 0]
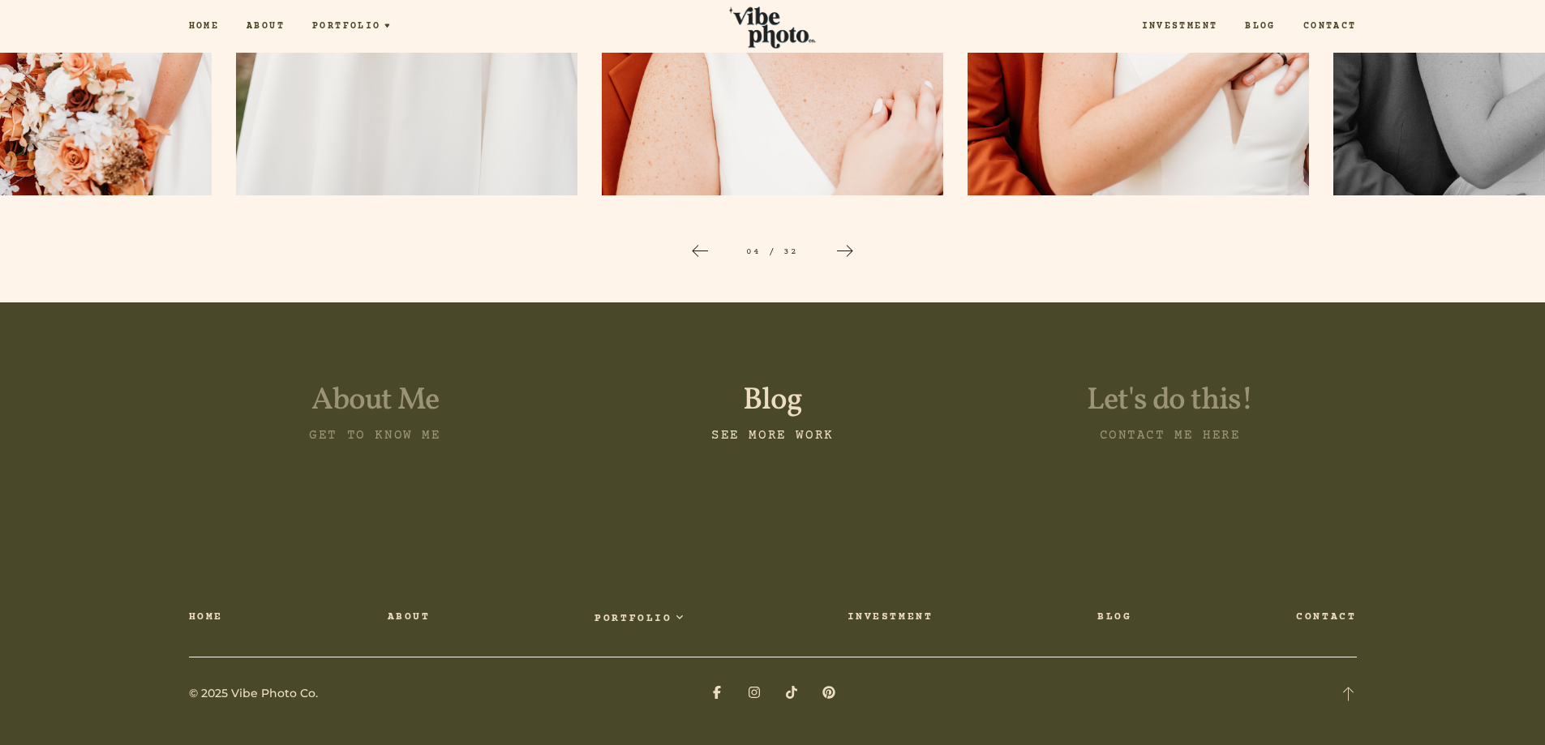
click at [780, 427] on h4 "See more work" at bounding box center [772, 435] width 373 height 18
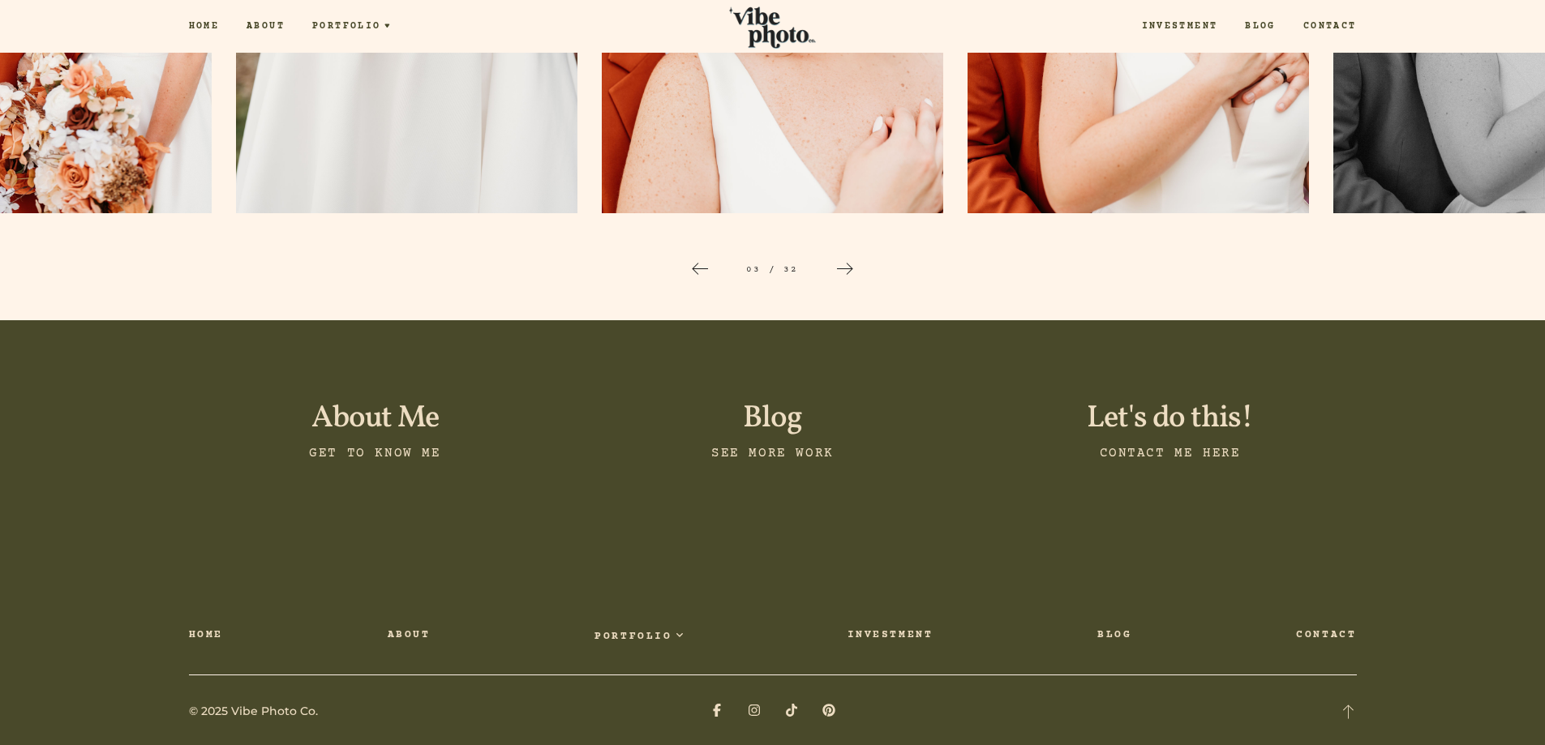
scroll to position [2889, 0]
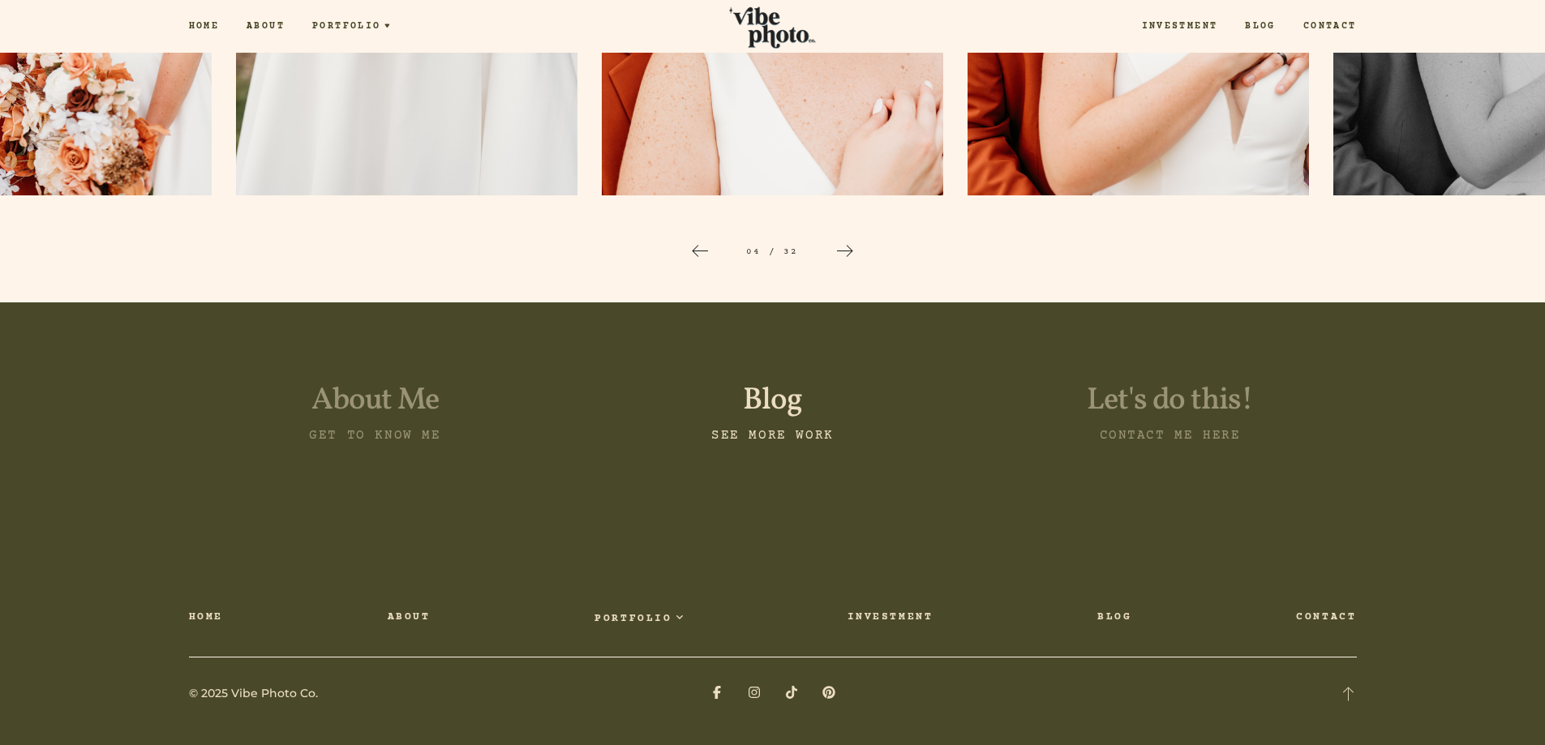
click at [763, 433] on h4 "See more work" at bounding box center [772, 435] width 373 height 18
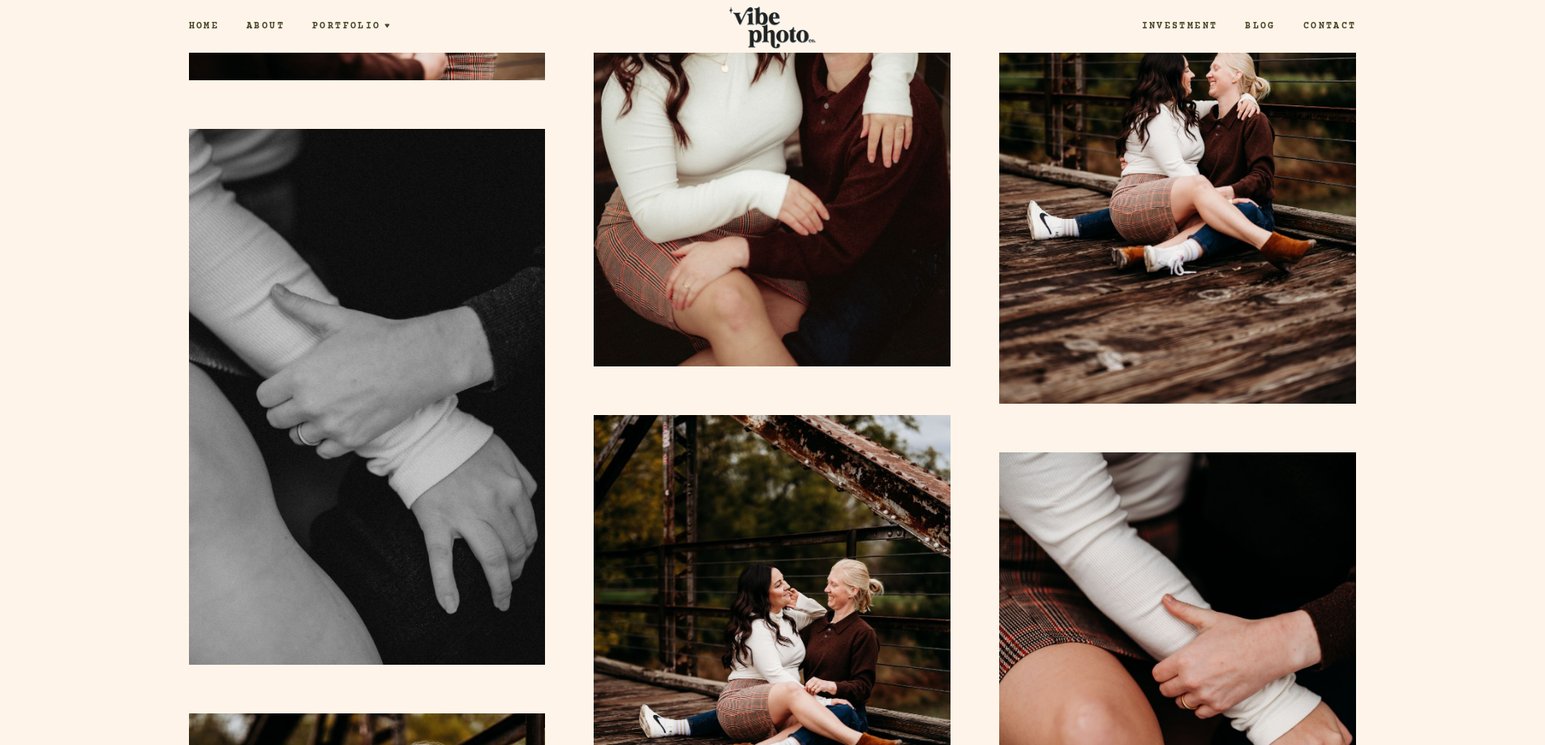
scroll to position [16925, 0]
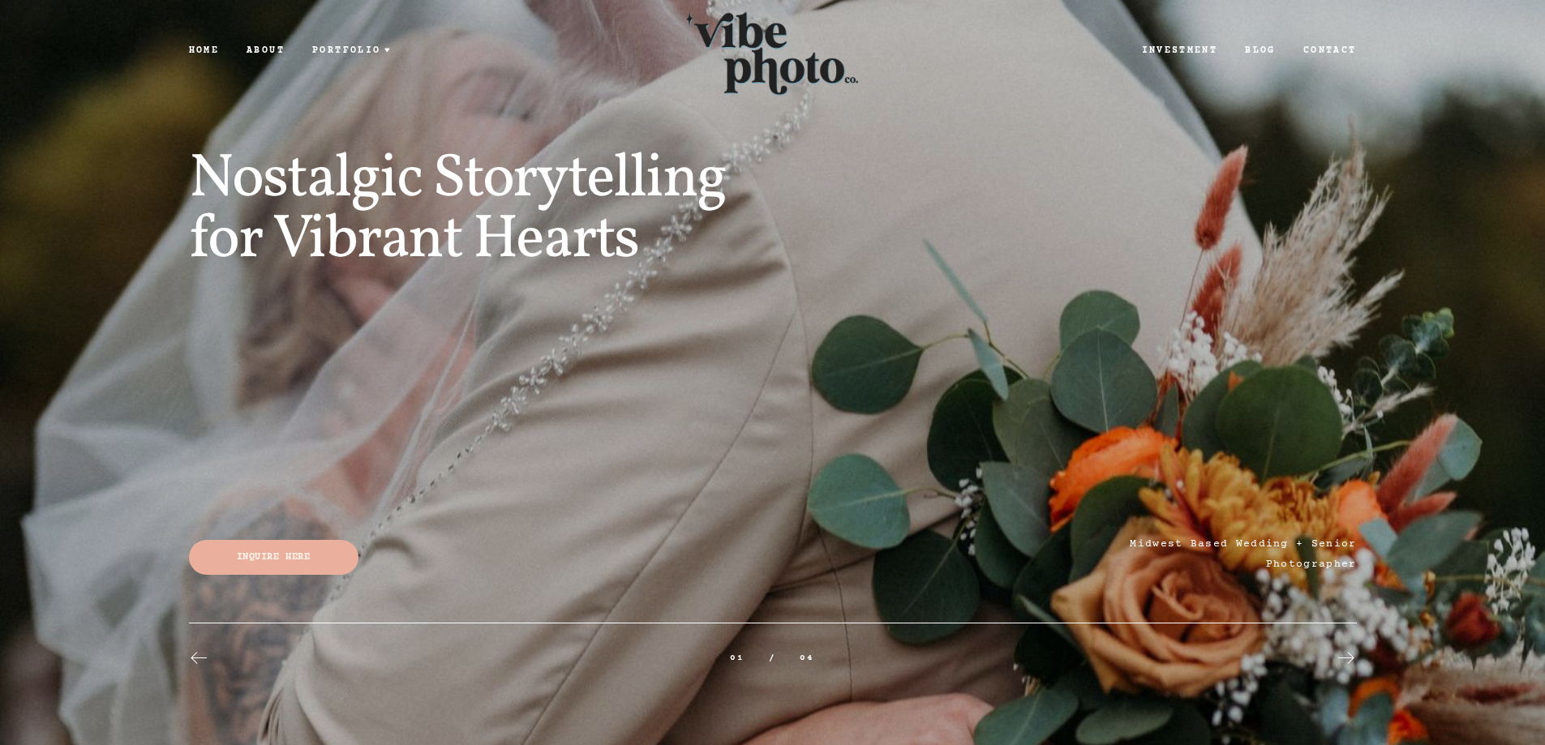
click at [1162, 50] on link "Investment" at bounding box center [1180, 51] width 104 height 14
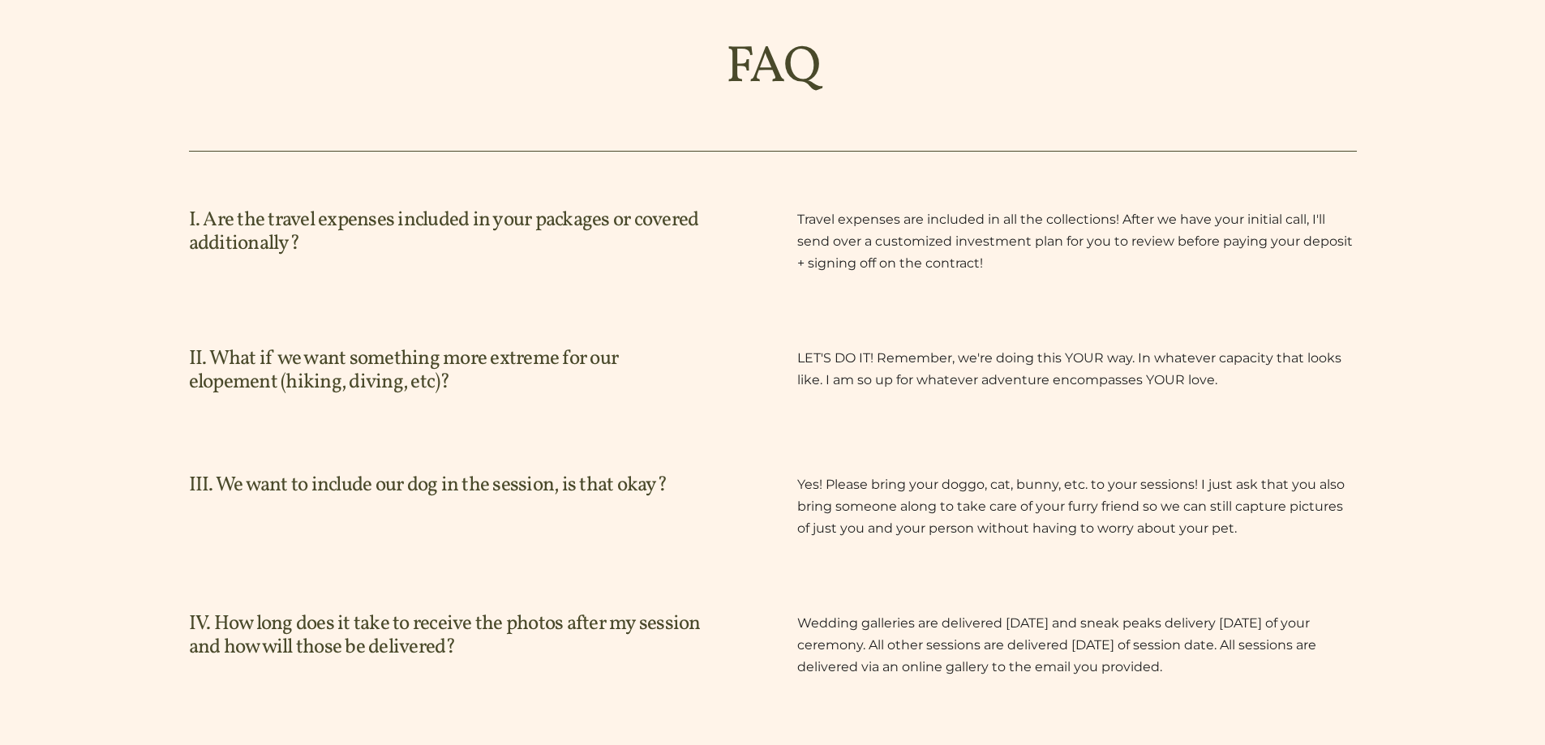
scroll to position [2757, 0]
